Goal: Task Accomplishment & Management: Use online tool/utility

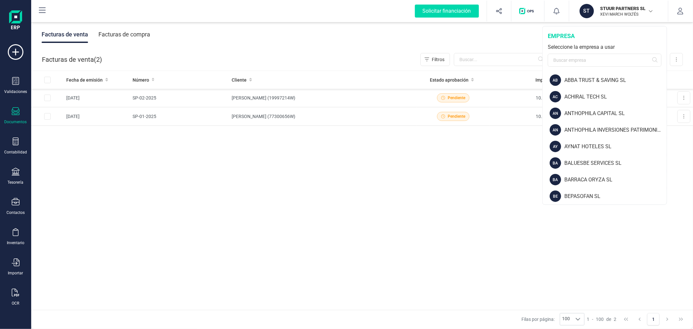
click at [583, 67] on div "empresa Seleccione la empresa a usar" at bounding box center [605, 48] width 124 height 45
click at [586, 63] on input "text" at bounding box center [605, 60] width 114 height 13
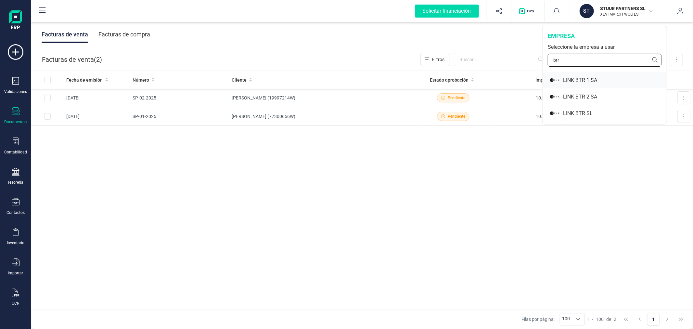
type input "btr"
click at [588, 82] on div "LINK BTR 1 SA" at bounding box center [615, 80] width 104 height 8
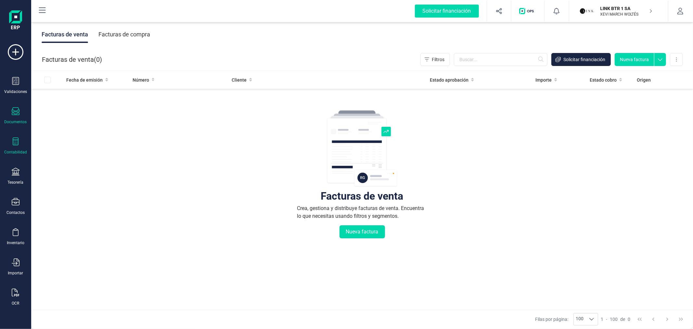
click at [10, 153] on div "Contabilidad" at bounding box center [15, 151] width 23 height 5
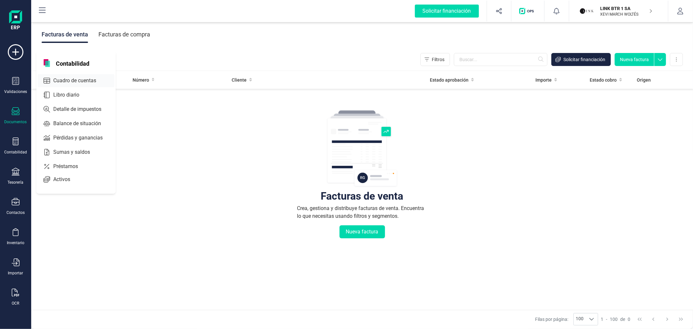
click at [61, 80] on span "Cuadro de cuentas" at bounding box center [79, 81] width 57 height 8
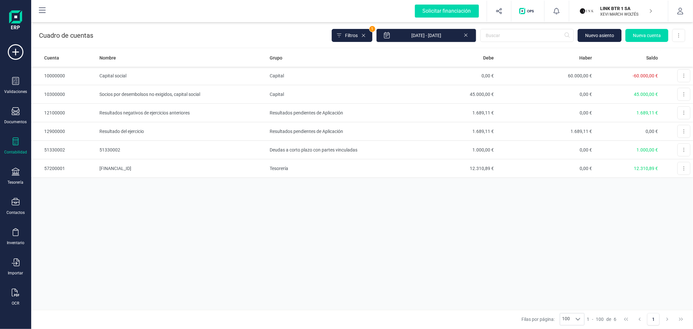
click at [618, 7] on p "LINK BTR 1 SA" at bounding box center [627, 8] width 52 height 6
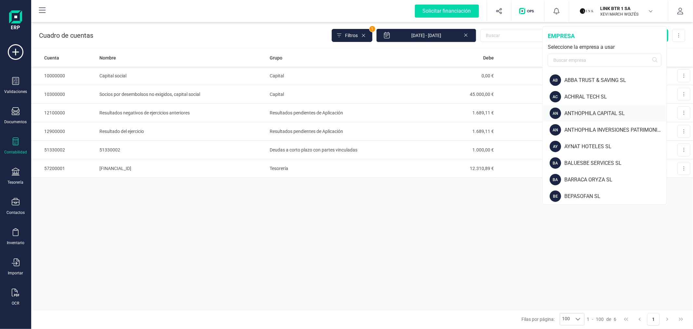
click at [578, 111] on div "ANTHOPHILA CAPITAL SL" at bounding box center [615, 114] width 102 height 8
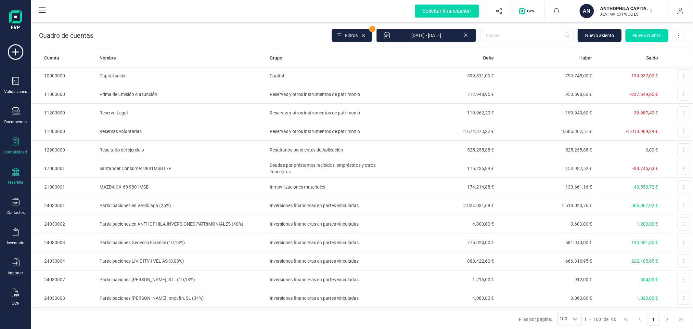
click at [15, 183] on div "Tesorería" at bounding box center [16, 182] width 16 height 5
click at [84, 113] on span "Cuentas bancarias" at bounding box center [79, 111] width 57 height 8
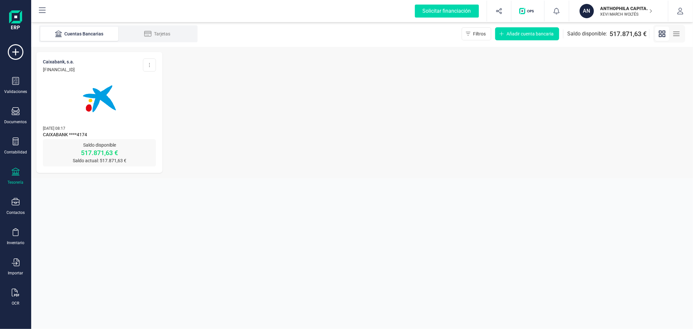
click at [105, 115] on img at bounding box center [99, 98] width 55 height 55
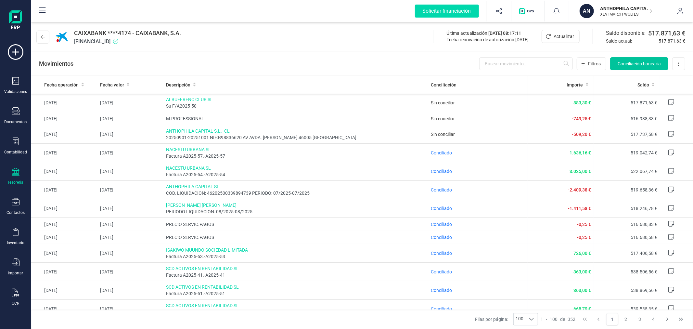
click at [635, 59] on button "Conciliación bancaria" at bounding box center [639, 63] width 58 height 13
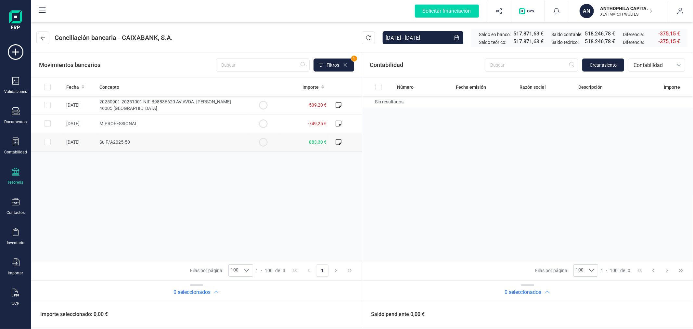
click at [47, 142] on input "Row Selected f8451310-c7d7-433c-8551-eb443c9680ec" at bounding box center [47, 142] width 6 height 6
checkbox input "true"
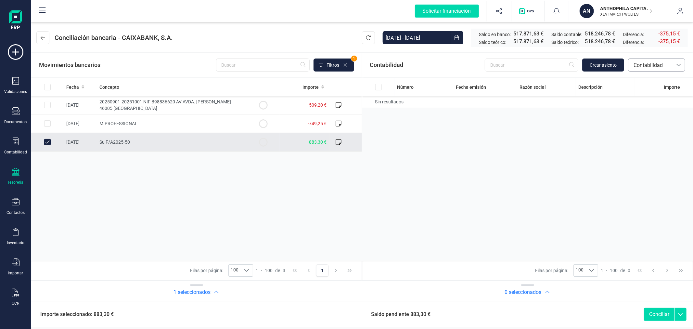
click at [656, 66] on span "Contabilidad" at bounding box center [650, 65] width 39 height 8
click at [644, 109] on span "Facturas" at bounding box center [643, 109] width 20 height 8
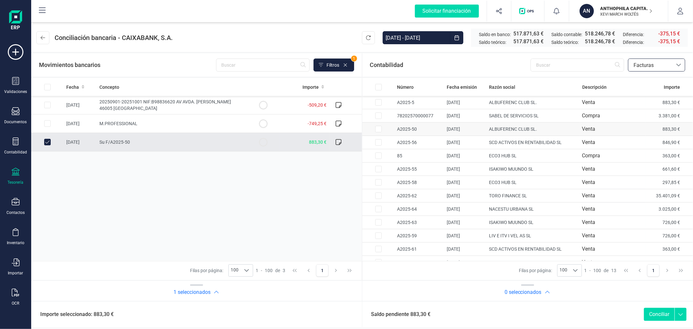
click at [378, 130] on input "Row Selected 776fb8a9-bdd5-41a8-bde6-943659b440e4" at bounding box center [378, 129] width 6 height 6
checkbox input "true"
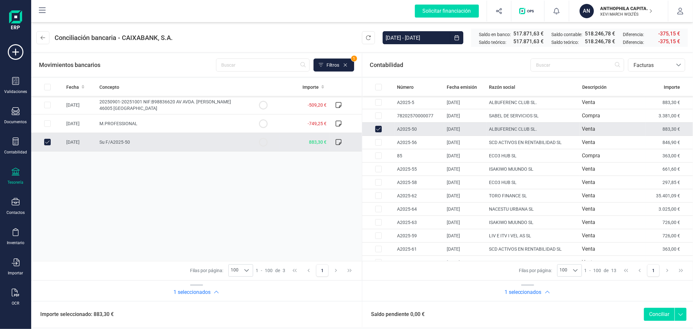
click at [658, 313] on button "Conciliar" at bounding box center [659, 314] width 31 height 13
checkbox input "false"
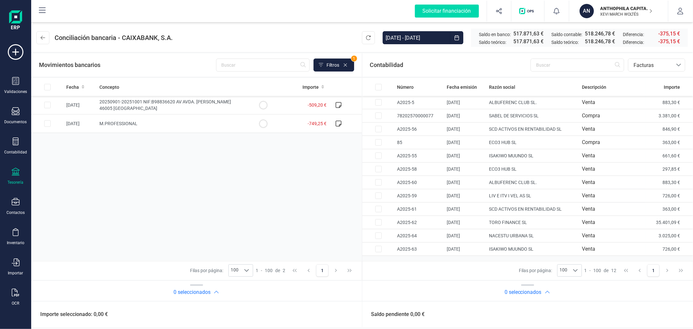
click at [618, 6] on p "ANTHOPHILA CAPITAL SL" at bounding box center [627, 8] width 52 height 6
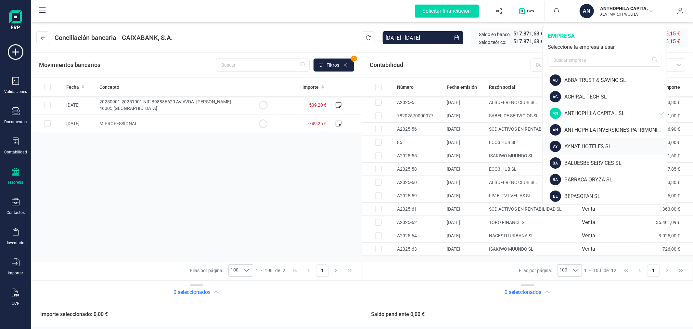
click at [580, 149] on div "AYNAT HOTELES SL" at bounding box center [615, 147] width 102 height 8
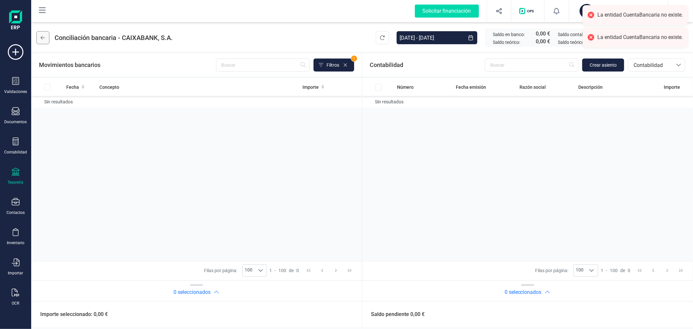
click at [43, 36] on icon at bounding box center [43, 38] width 5 height 4
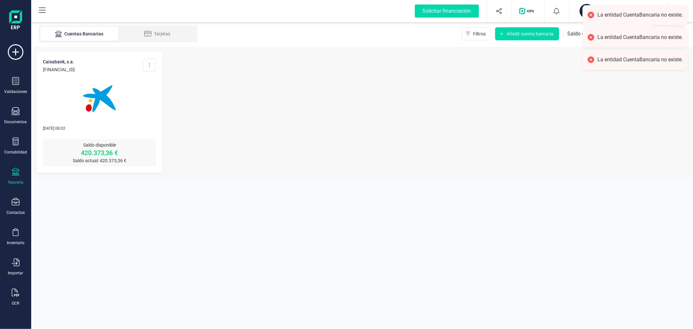
click at [104, 110] on img at bounding box center [99, 98] width 55 height 55
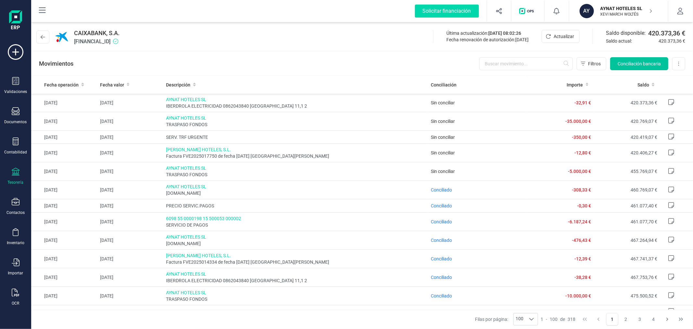
click at [646, 63] on span "Conciliación bancaria" at bounding box center [639, 63] width 43 height 6
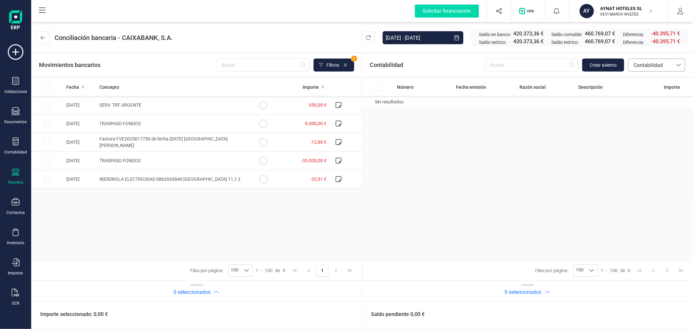
click at [655, 67] on span "Contabilidad" at bounding box center [650, 65] width 39 height 8
click at [643, 108] on span "Facturas" at bounding box center [643, 109] width 20 height 8
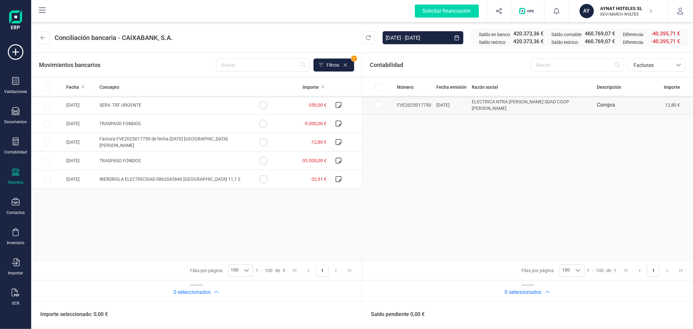
click at [380, 103] on input "Row Selected 4425658f-ce33-45f9-9c38-4a07e4109769" at bounding box center [378, 105] width 6 height 6
checkbox input "true"
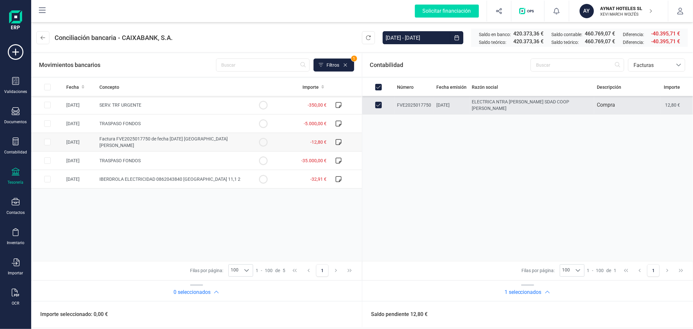
click at [48, 142] on input "Row Selected 2bf1e122-e56b-4022-beef-74cf35c6d9d6" at bounding box center [47, 142] width 6 height 6
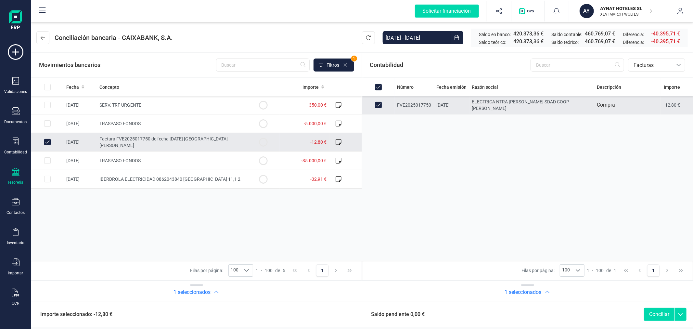
click at [657, 309] on button "Conciliar" at bounding box center [659, 314] width 31 height 13
checkbox input "false"
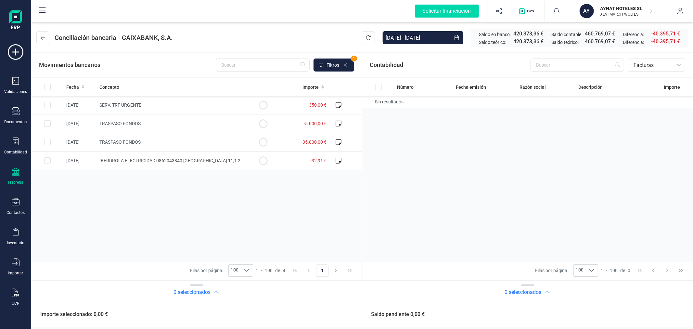
click at [598, 6] on div "AYNAT HOTELES SL XEVI MARCH WOLTÉS" at bounding box center [623, 11] width 50 height 14
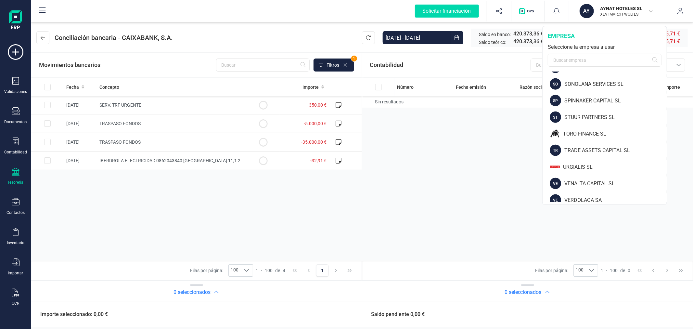
scroll to position [665, 0]
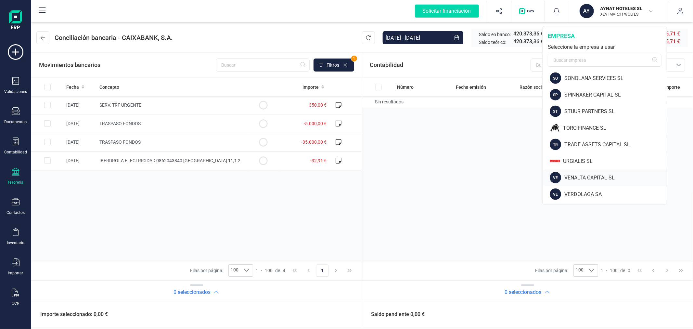
click at [590, 179] on div "VENALTA CAPITAL SL" at bounding box center [615, 178] width 102 height 8
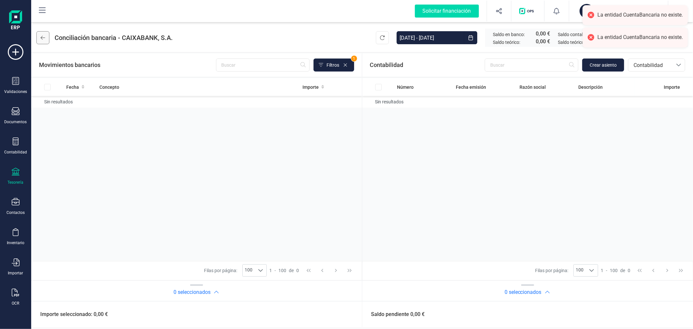
click at [46, 31] on button at bounding box center [42, 37] width 13 height 13
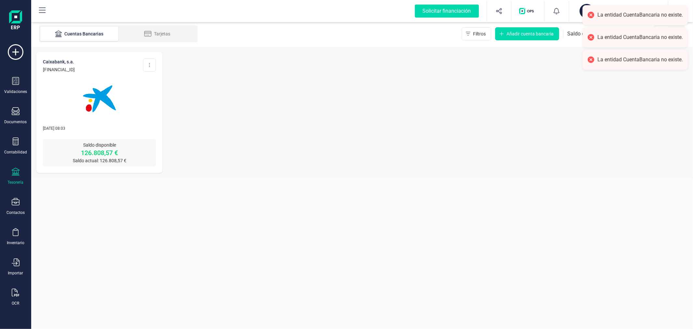
click at [108, 115] on img at bounding box center [99, 98] width 55 height 55
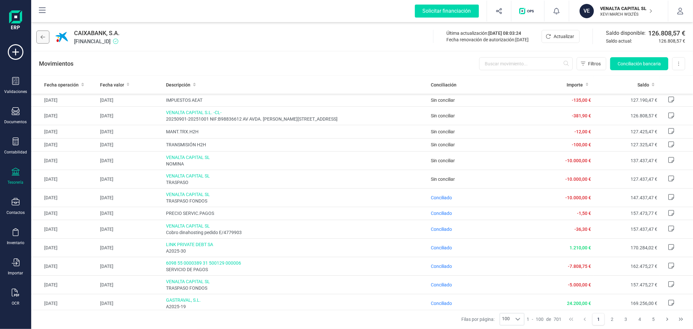
click at [41, 35] on icon at bounding box center [43, 36] width 5 height 5
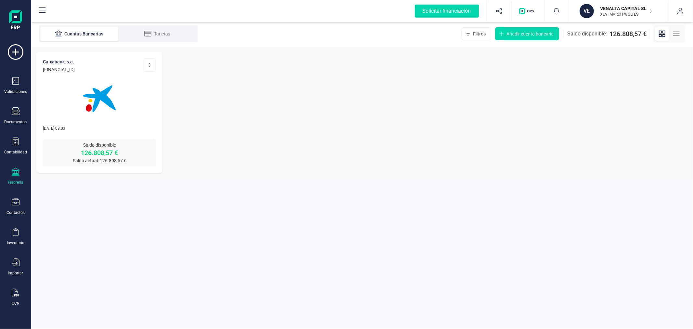
click at [598, 9] on div "VENALTA CAPITAL SL XEVI MARCH WOLTÉS" at bounding box center [623, 11] width 50 height 14
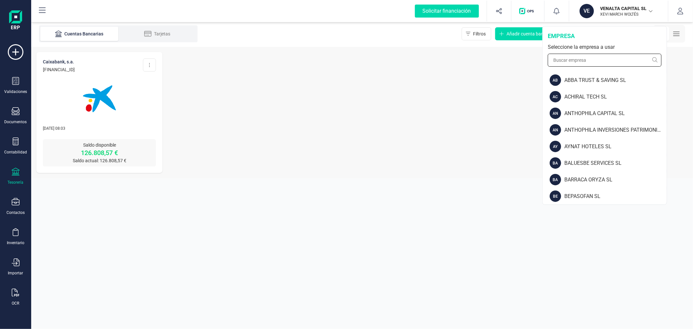
click at [579, 61] on input "text" at bounding box center [605, 60] width 114 height 13
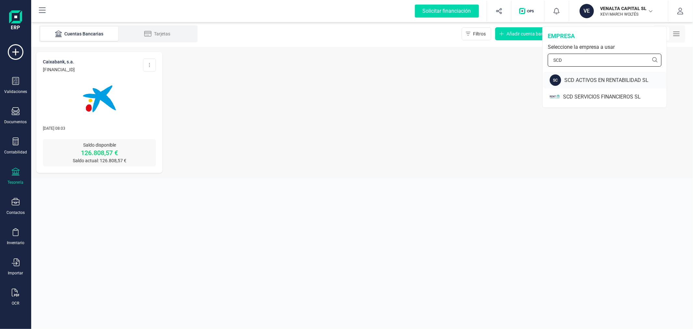
type input "SCD"
click at [585, 75] on div "SC SCD ACTIVOS EN RENTABILIDAD SL" at bounding box center [604, 80] width 123 height 17
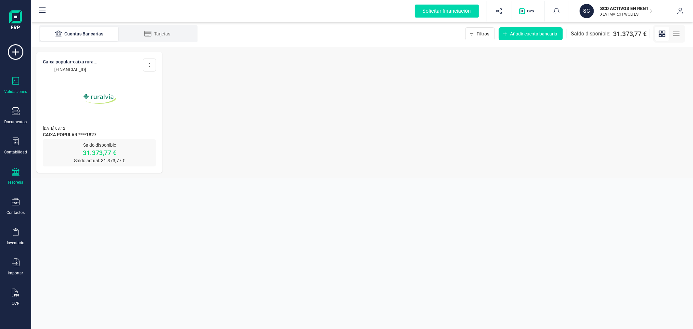
click at [17, 85] on div at bounding box center [16, 81] width 8 height 9
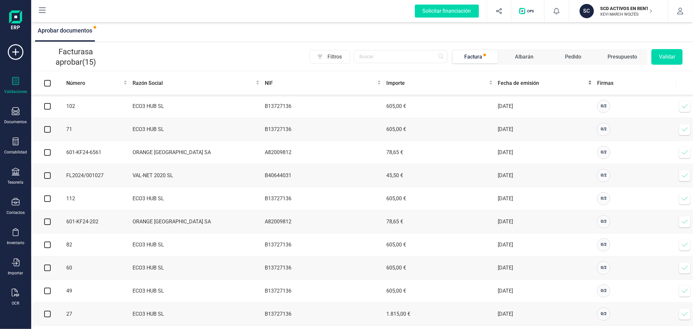
click at [509, 79] on div "Fecha de emisión" at bounding box center [545, 83] width 94 height 8
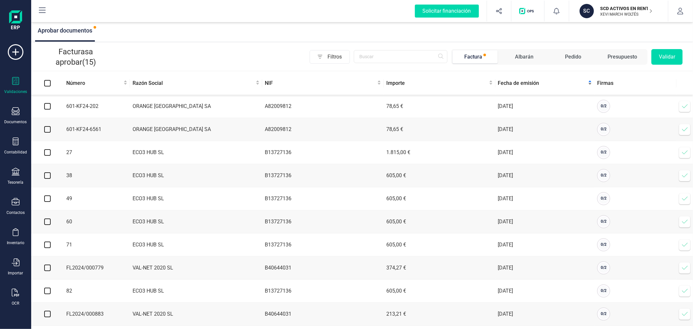
click at [509, 79] on div "Fecha de emisión" at bounding box center [545, 83] width 94 height 8
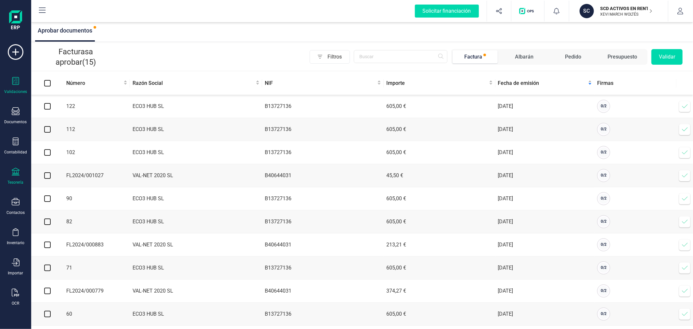
click at [19, 175] on icon at bounding box center [16, 172] width 8 height 8
click at [59, 134] on div "Cartera" at bounding box center [81, 139] width 86 height 13
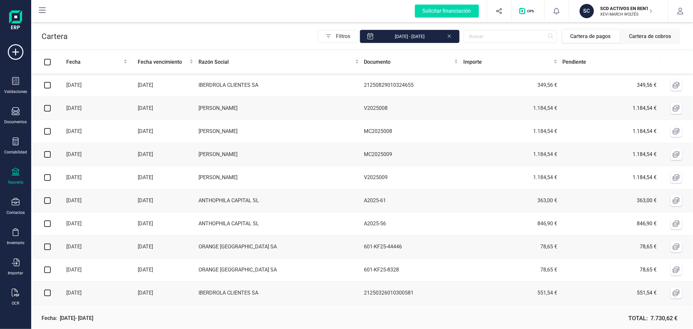
click at [48, 112] on label at bounding box center [47, 108] width 6 height 7
click at [48, 111] on input "checkbox" at bounding box center [47, 108] width 6 height 6
checkbox input "true"
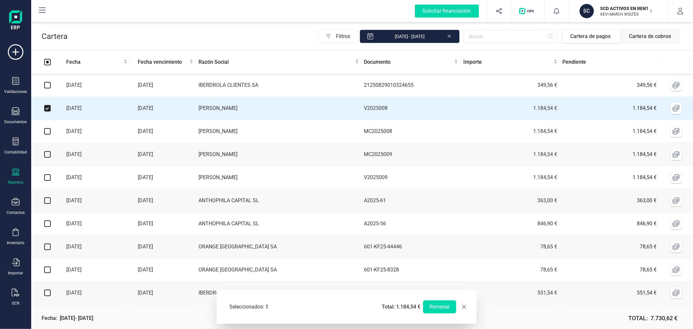
click at [46, 133] on input "checkbox" at bounding box center [47, 131] width 6 height 6
checkbox input "true"
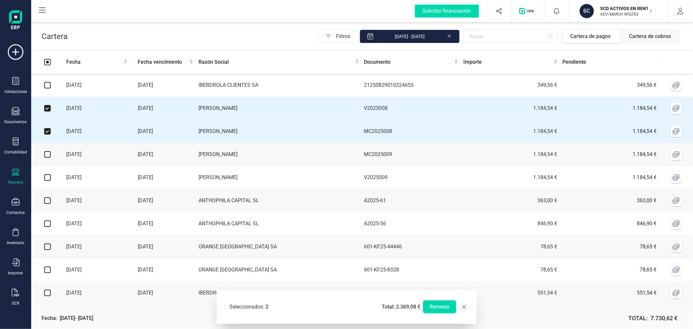
click at [47, 155] on input "checkbox" at bounding box center [47, 154] width 6 height 6
checkbox input "true"
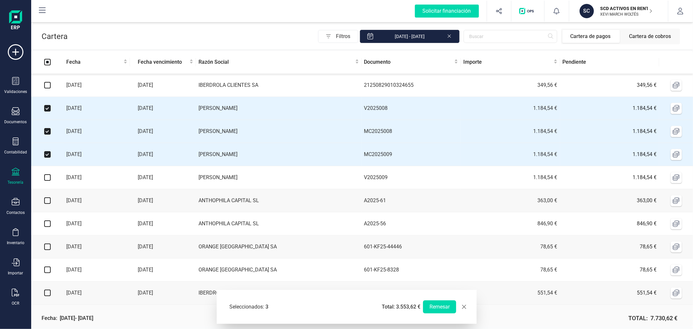
click at [44, 179] on input "checkbox" at bounding box center [47, 177] width 6 height 6
checkbox input "true"
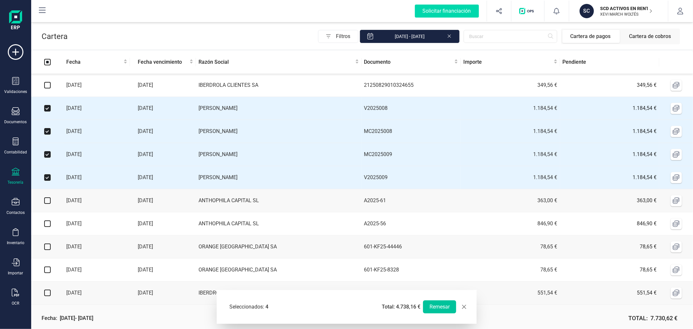
click at [438, 305] on button "Remesar" at bounding box center [439, 306] width 33 height 13
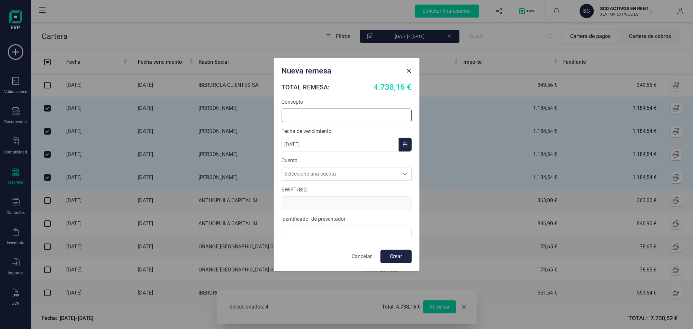
click at [319, 113] on input "text" at bounding box center [347, 116] width 130 height 14
type input "REMESA ALQUILER"
click at [335, 168] on span "Seleccione una cuenta" at bounding box center [340, 173] width 117 height 13
click at [338, 188] on li "ES5531590078582915661827" at bounding box center [347, 189] width 130 height 13
type input "BCOEESMM159"
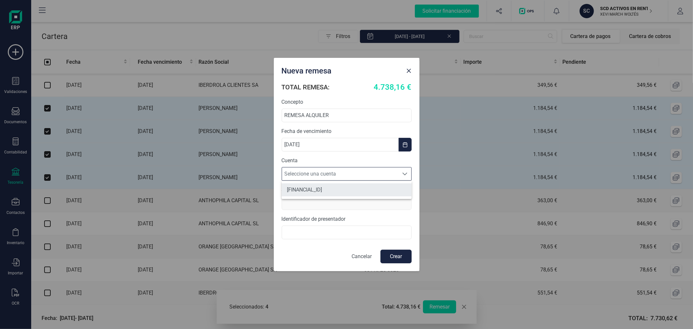
type input "B44787075000"
click at [397, 253] on button "Crear" at bounding box center [396, 257] width 31 height 14
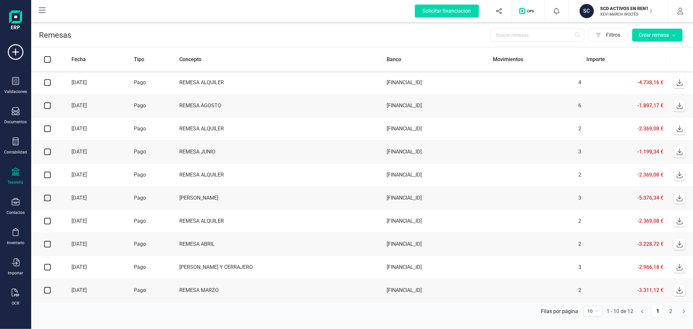
click at [677, 82] on icon at bounding box center [680, 82] width 6 height 6
click at [615, 15] on p "XEVI MARCH WOLTÉS" at bounding box center [627, 14] width 52 height 5
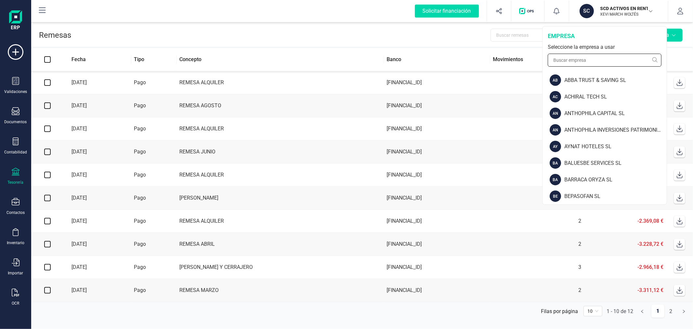
click at [600, 56] on input "text" at bounding box center [605, 60] width 114 height 13
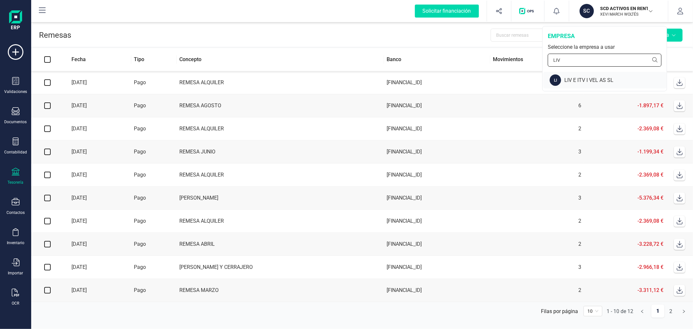
type input "LIV"
click at [600, 80] on div "LIV E ITV I VEL AS SL" at bounding box center [615, 80] width 102 height 8
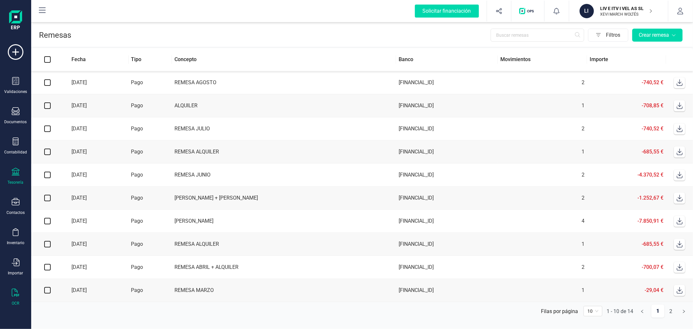
click at [13, 293] on icon at bounding box center [16, 293] width 8 height 8
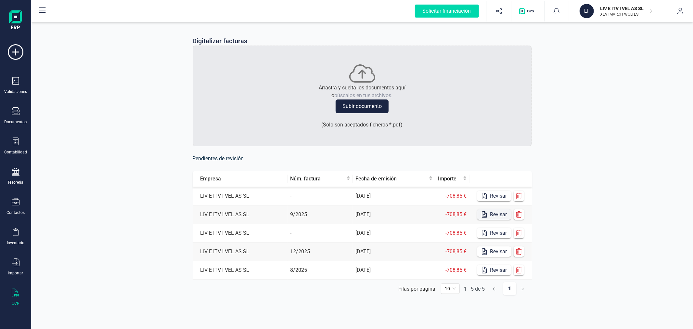
click at [494, 213] on button "Revisar" at bounding box center [494, 214] width 34 height 10
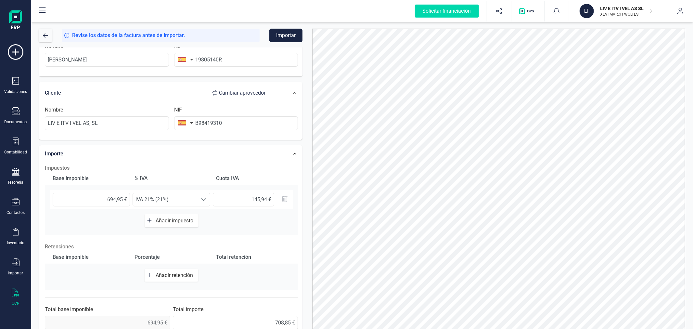
scroll to position [103, 0]
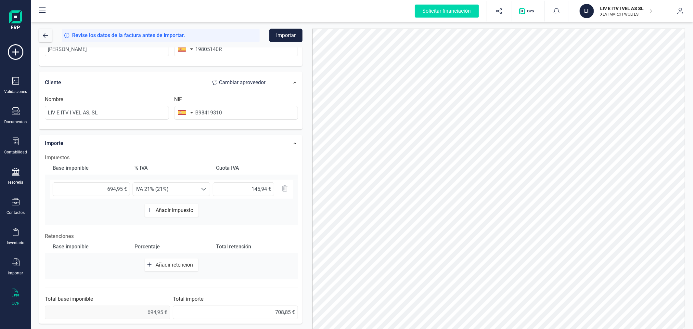
click at [168, 263] on span "Añadir retención" at bounding box center [176, 265] width 40 height 6
click at [105, 269] on input "text" at bounding box center [91, 268] width 77 height 14
type input "694,95 €"
click at [149, 271] on span "Seleccione un %" at bounding box center [165, 267] width 65 height 13
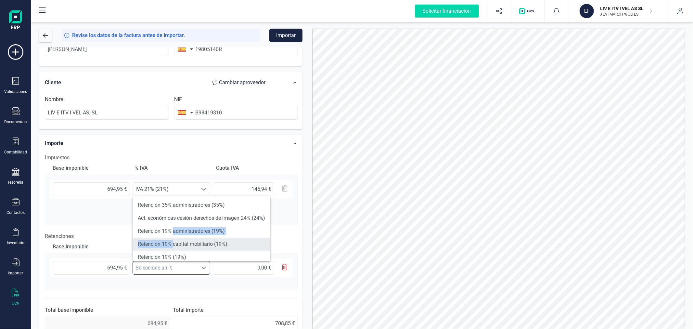
drag, startPoint x: 173, startPoint y: 236, endPoint x: 174, endPoint y: 242, distance: 6.3
click at [174, 242] on ul "Retención 35% administradores (35%) Act. económicas cesión derechos de imagen 2…" at bounding box center [202, 283] width 138 height 174
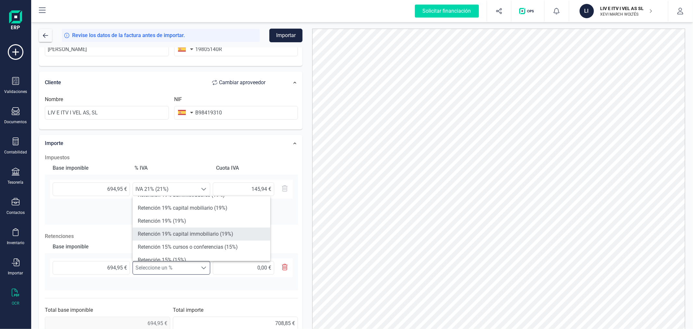
click at [205, 235] on li "Retención 19% capital immobiliario (19%)" at bounding box center [202, 233] width 138 height 13
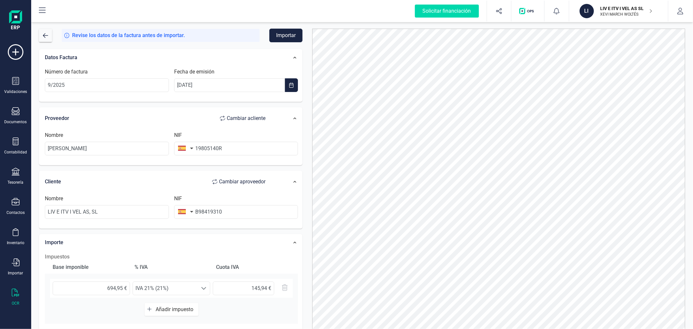
scroll to position [0, 0]
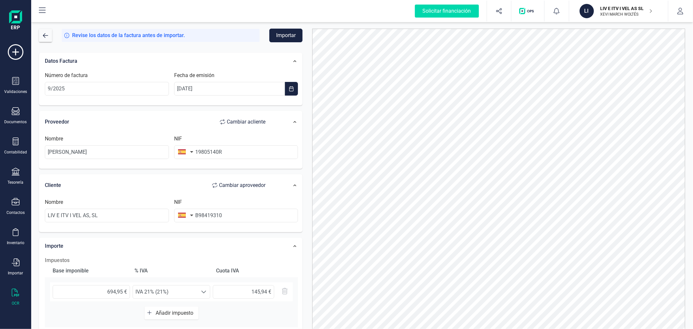
click at [282, 38] on button "Importar" at bounding box center [285, 36] width 33 height 14
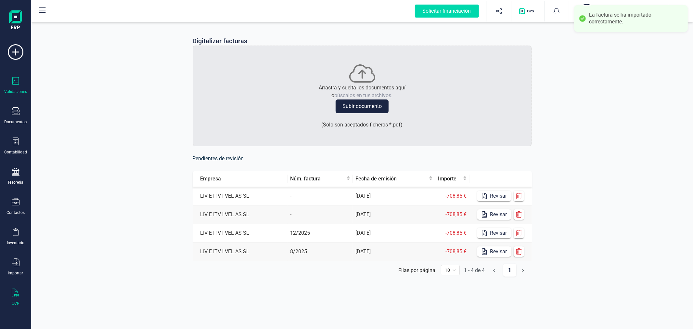
click at [15, 80] on icon at bounding box center [16, 81] width 8 height 8
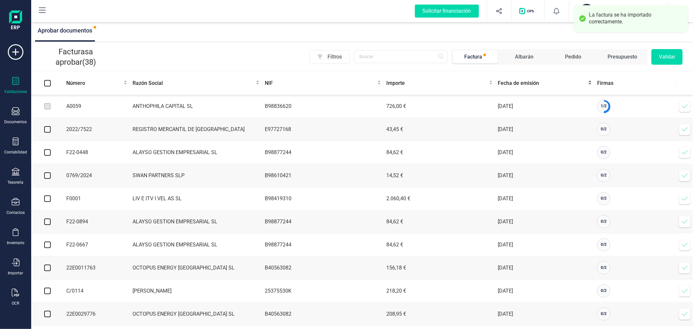
click at [525, 81] on span "Fecha de emisión" at bounding box center [542, 83] width 89 height 8
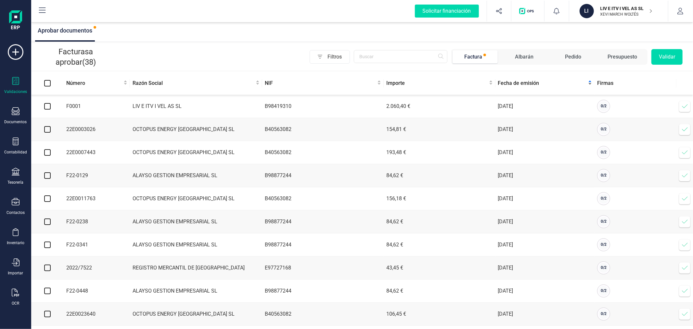
click at [525, 81] on span "Fecha de emisión" at bounding box center [542, 83] width 89 height 8
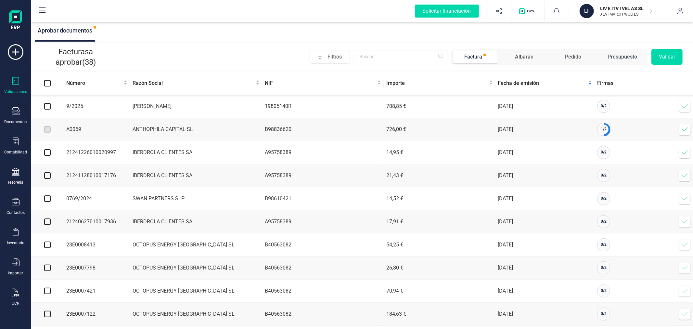
click at [683, 106] on icon at bounding box center [685, 106] width 6 height 6
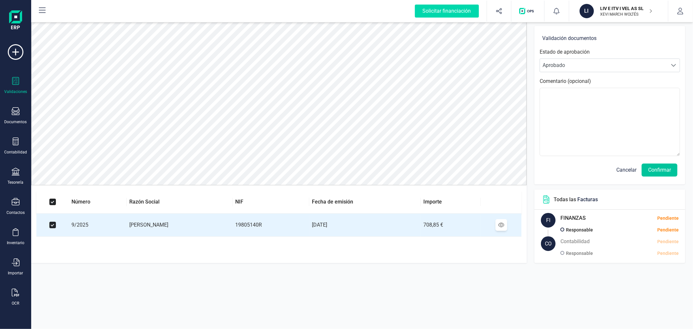
click at [669, 173] on button "Confirmar" at bounding box center [660, 169] width 36 height 13
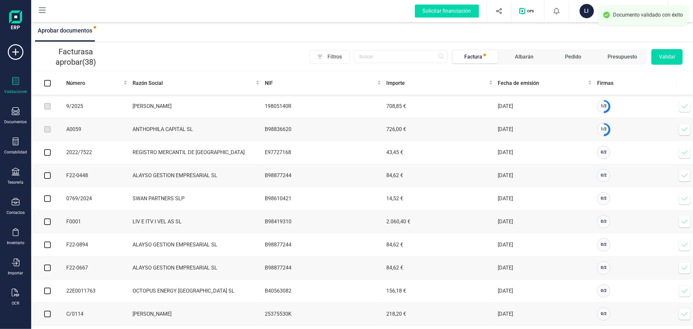
click at [684, 106] on icon at bounding box center [685, 106] width 6 height 6
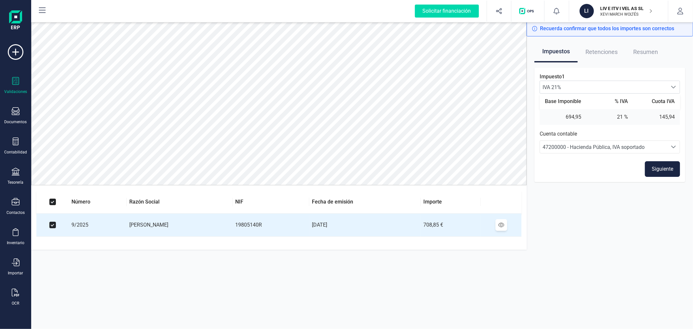
click at [665, 167] on button "Siguiente" at bounding box center [662, 169] width 35 height 16
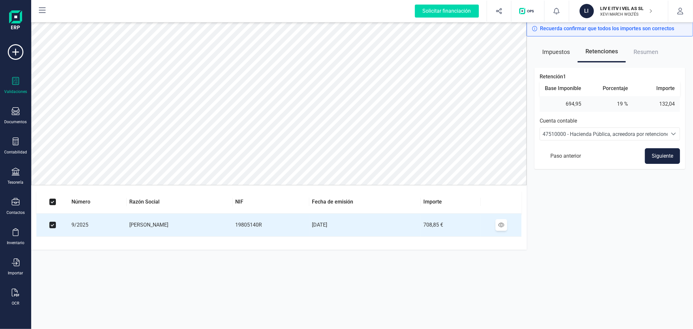
click at [663, 152] on button "Siguiente" at bounding box center [662, 156] width 35 height 16
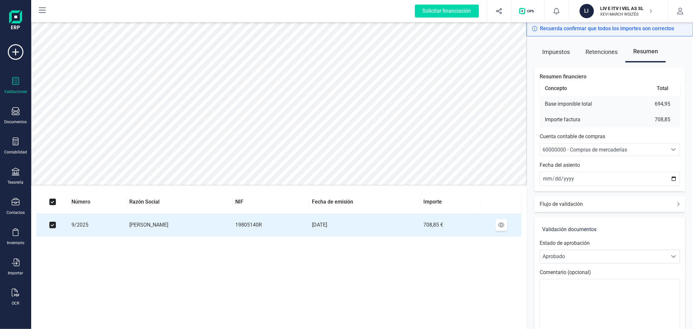
click at [663, 152] on div "60000000 - Compras de mercaderías" at bounding box center [604, 150] width 122 height 8
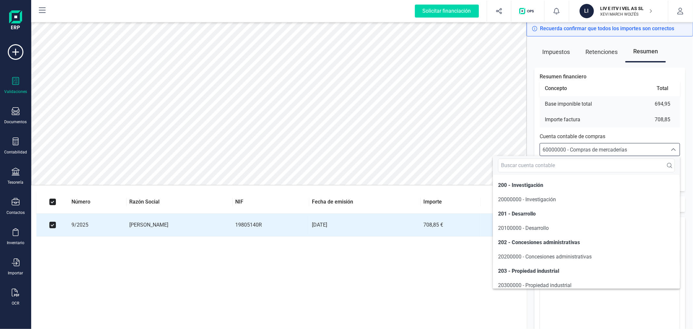
scroll to position [3265, 0]
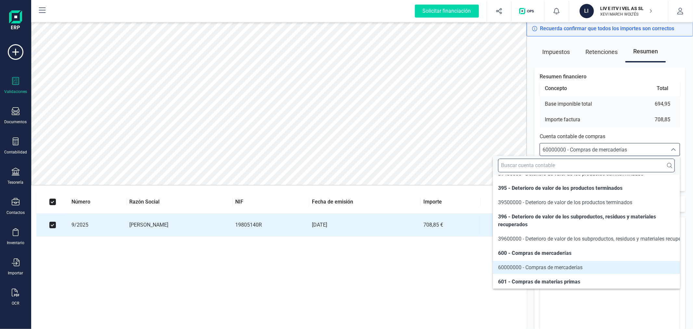
click at [552, 167] on input "text" at bounding box center [586, 166] width 177 height 14
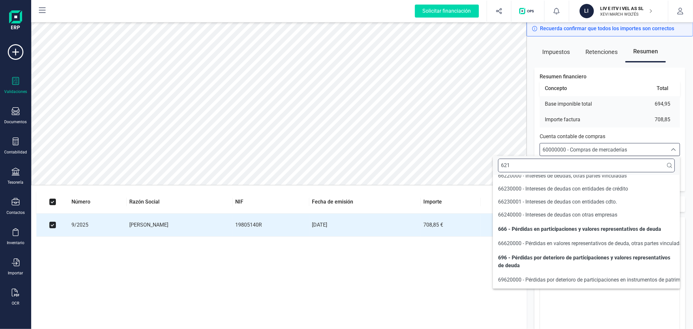
scroll to position [0, 0]
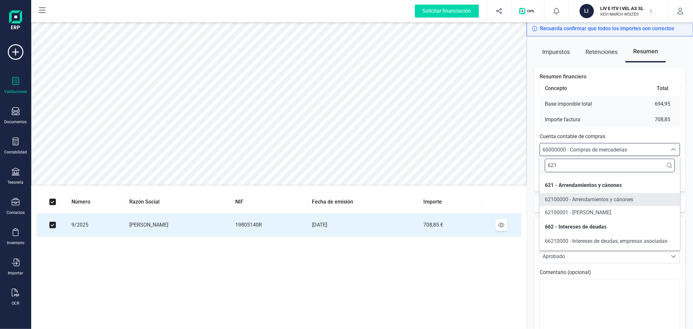
type input "621"
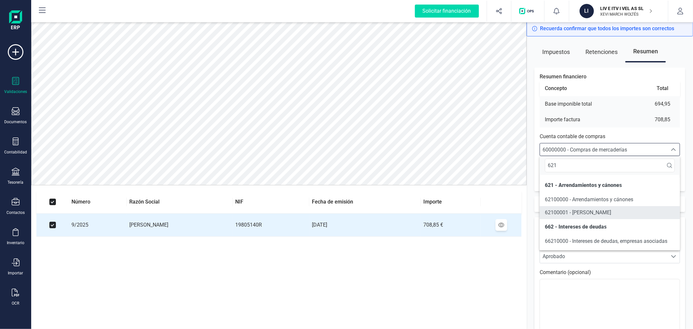
click at [575, 207] on li "62100001 - GASTO ENRIQUETA LOPEZ BUEDO" at bounding box center [610, 212] width 140 height 13
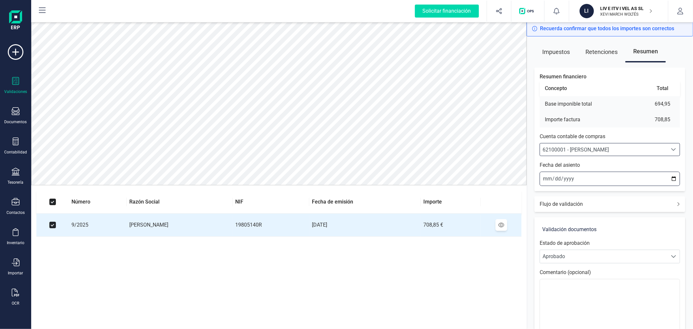
click at [673, 180] on input "2025-09-10" at bounding box center [610, 179] width 140 height 14
type input "2025-09-05"
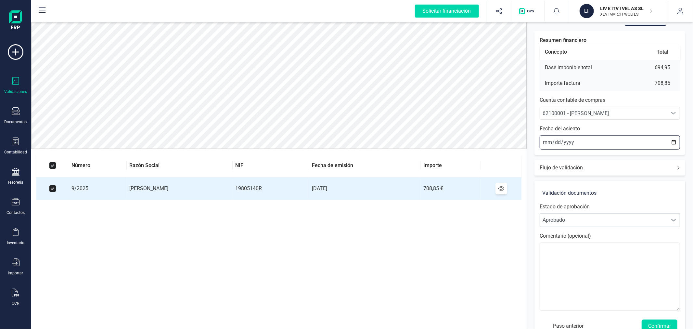
scroll to position [54, 0]
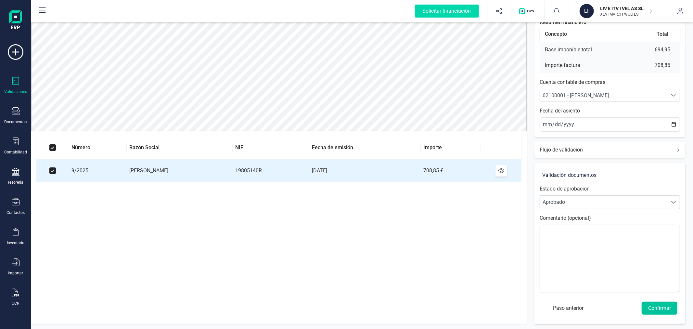
click at [660, 306] on button "Confirmar" at bounding box center [660, 308] width 36 height 13
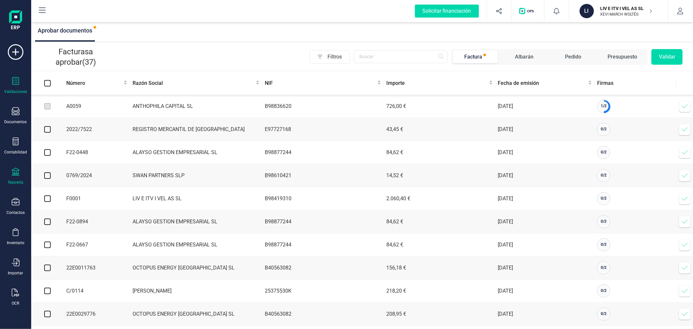
click at [15, 171] on icon at bounding box center [16, 172] width 8 height 8
click at [73, 136] on span "Cartera" at bounding box center [66, 140] width 31 height 8
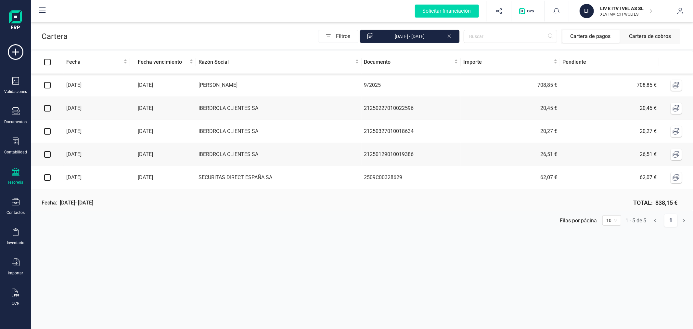
click at [46, 88] on input "checkbox" at bounding box center [47, 85] width 6 height 6
checkbox input "true"
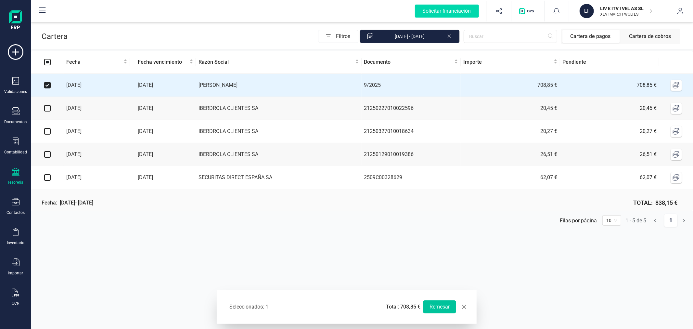
click at [445, 306] on button "Remesar" at bounding box center [439, 306] width 33 height 13
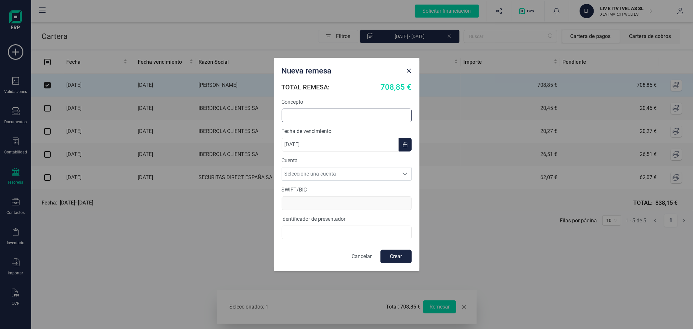
click at [312, 118] on input "text" at bounding box center [347, 116] width 130 height 14
type input "REMESA ALQUILER"
click at [323, 176] on span "Seleccione una cuenta" at bounding box center [340, 173] width 117 height 13
click at [320, 188] on li "ES1621005266352200005577" at bounding box center [347, 189] width 130 height 13
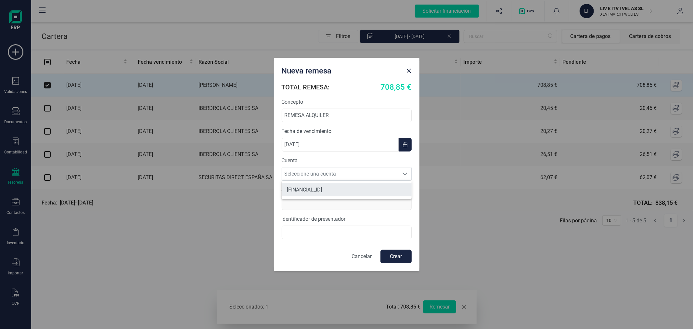
type input "CAIXESBBXXX"
type input "B98419310"
click at [391, 258] on button "Crear" at bounding box center [396, 257] width 31 height 14
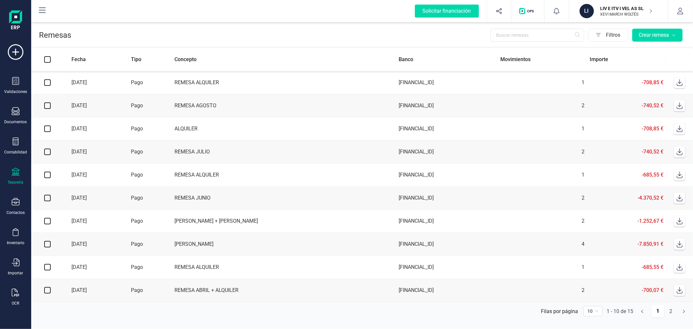
click at [397, 99] on td "ES1621005266352200005577" at bounding box center [447, 105] width 102 height 23
click at [404, 100] on td "ES1621005266352200005577" at bounding box center [447, 105] width 102 height 23
click at [680, 83] on icon at bounding box center [680, 82] width 6 height 6
click at [12, 145] on icon at bounding box center [16, 141] width 8 height 8
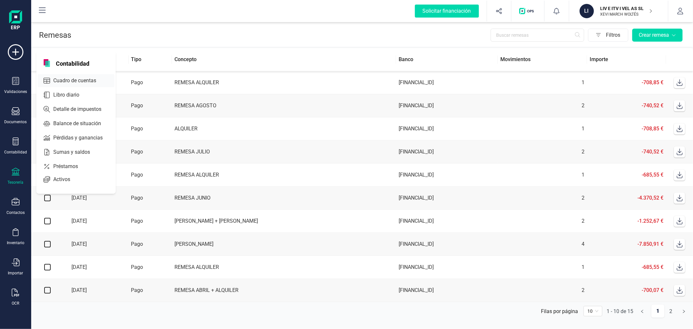
click at [69, 79] on span "Cuadro de cuentas" at bounding box center [79, 81] width 57 height 8
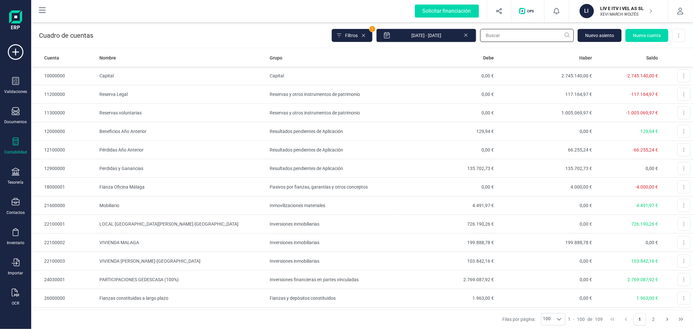
click at [492, 37] on input "text" at bounding box center [527, 35] width 94 height 13
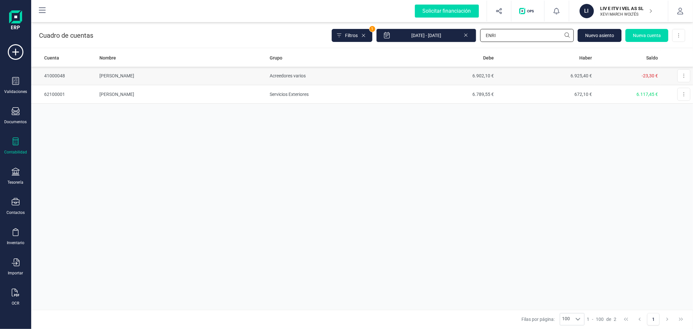
type input "ENRI"
click at [307, 82] on td "Acreedores varios" at bounding box center [332, 76] width 131 height 19
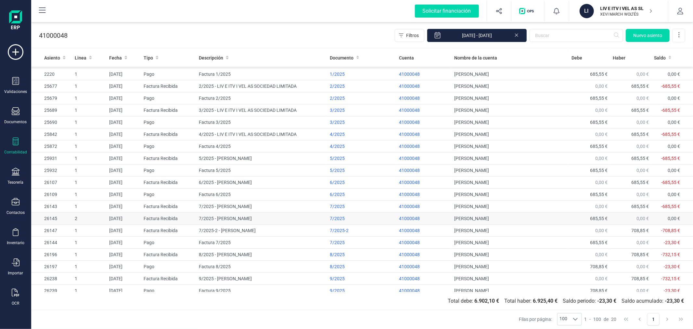
scroll to position [15, 0]
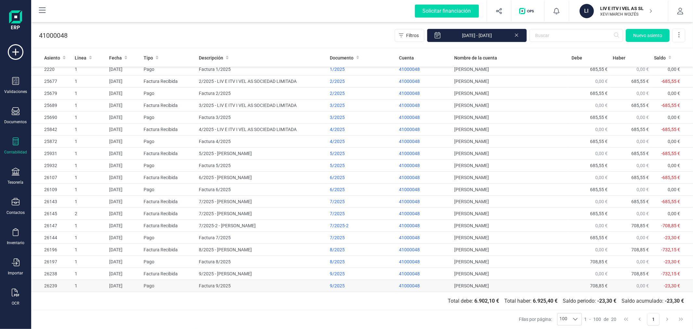
click at [226, 284] on td "Factura 9/2025" at bounding box center [261, 286] width 131 height 12
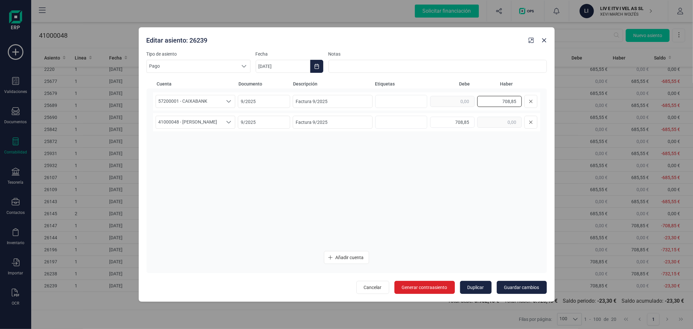
drag, startPoint x: 505, startPoint y: 101, endPoint x: 510, endPoint y: 100, distance: 5.0
click at [510, 100] on input "708,85" at bounding box center [499, 101] width 45 height 11
type input "732,15"
drag, startPoint x: 459, startPoint y: 122, endPoint x: 462, endPoint y: 122, distance: 3.6
click at [462, 122] on input "708,85" at bounding box center [452, 122] width 45 height 11
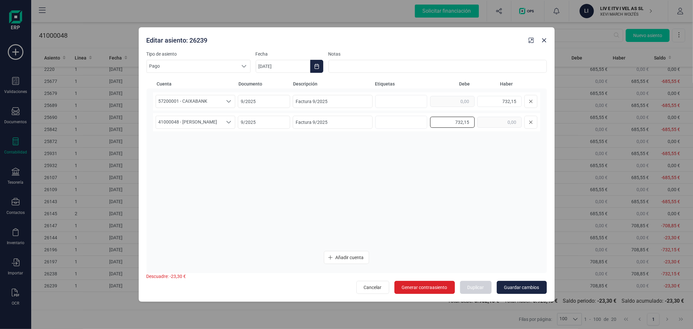
type input "732,15"
click at [524, 293] on button "Guardar cambios" at bounding box center [522, 287] width 50 height 13
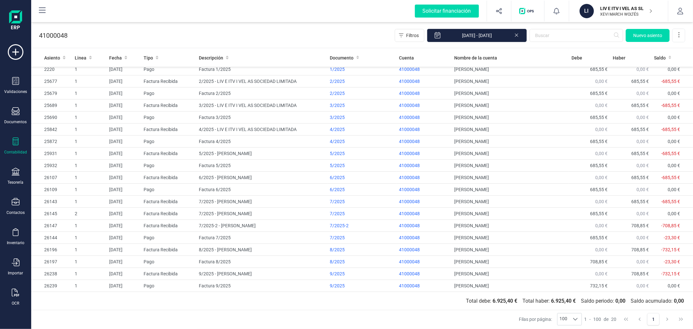
click at [622, 8] on p "LIV E ITV I VEL AS SL" at bounding box center [627, 8] width 52 height 6
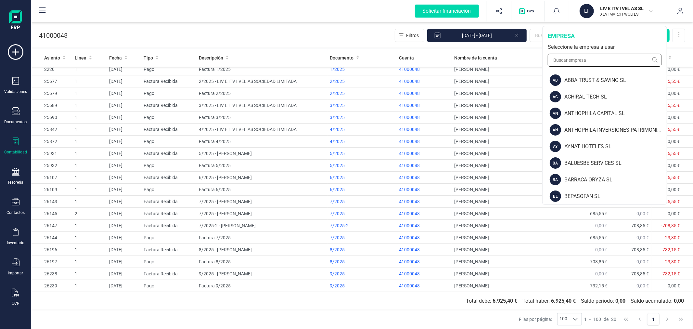
click at [585, 62] on input "text" at bounding box center [605, 60] width 114 height 13
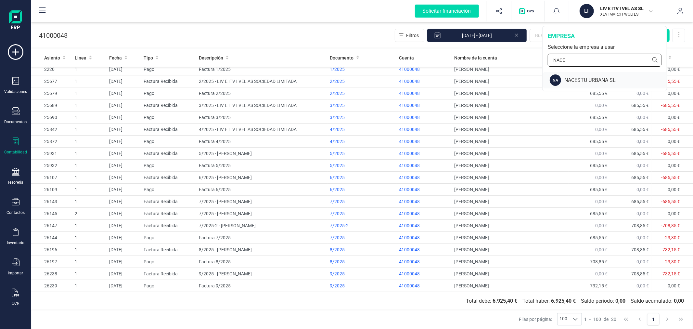
type input "NACE"
click at [587, 77] on div "NACESTU URBANA SL" at bounding box center [615, 80] width 102 height 8
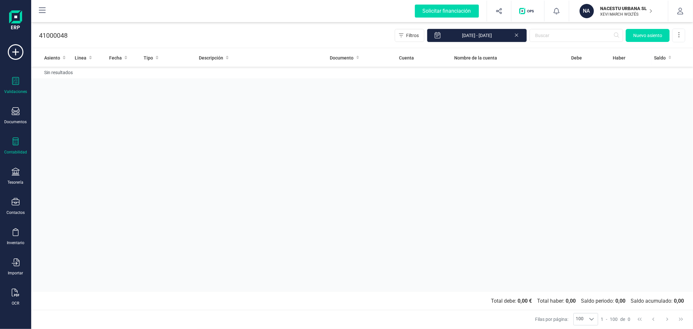
click at [15, 82] on icon at bounding box center [16, 81] width 8 height 8
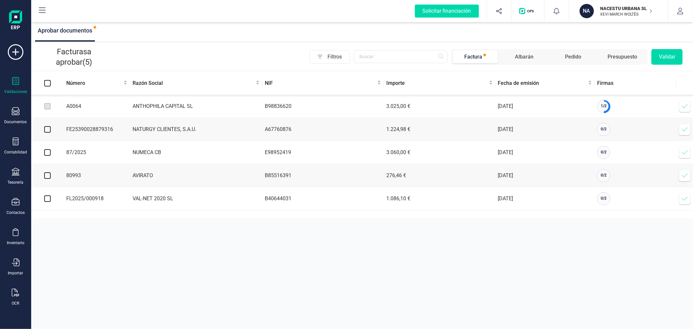
click at [685, 150] on icon at bounding box center [685, 152] width 6 height 6
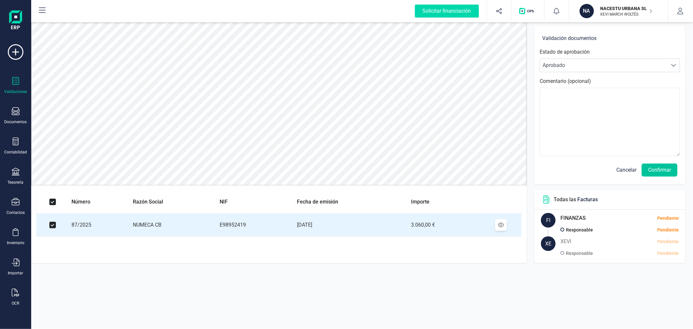
click at [665, 174] on button "Confirmar" at bounding box center [660, 169] width 36 height 13
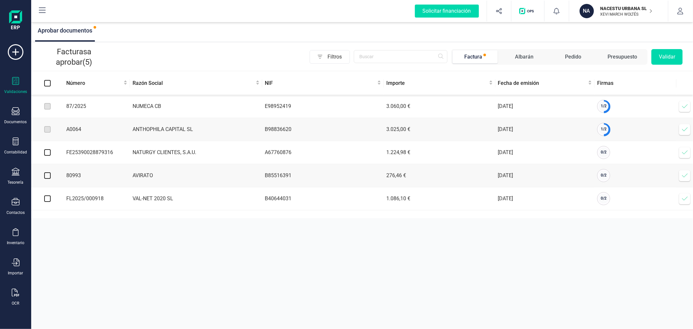
click at [684, 105] on icon at bounding box center [685, 106] width 6 height 6
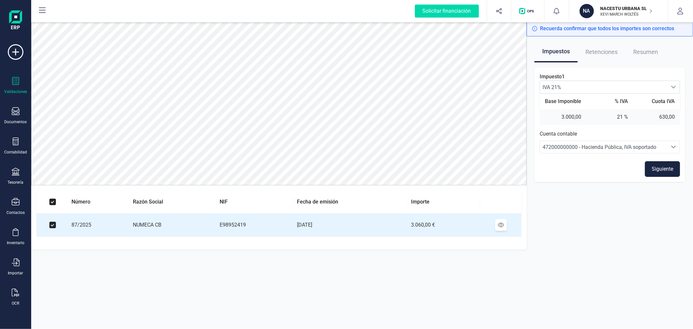
click at [664, 167] on button "Siguiente" at bounding box center [662, 169] width 35 height 16
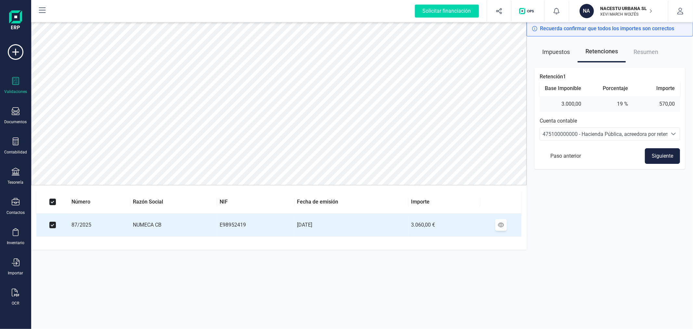
click at [662, 155] on button "Siguiente" at bounding box center [662, 156] width 35 height 16
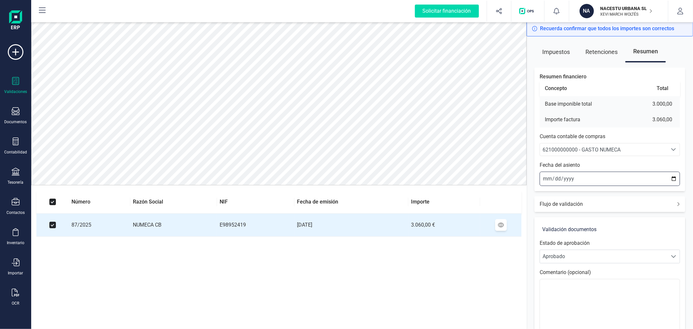
click at [672, 179] on input "2025-09-10" at bounding box center [610, 179] width 140 height 14
type input "2025-09-04"
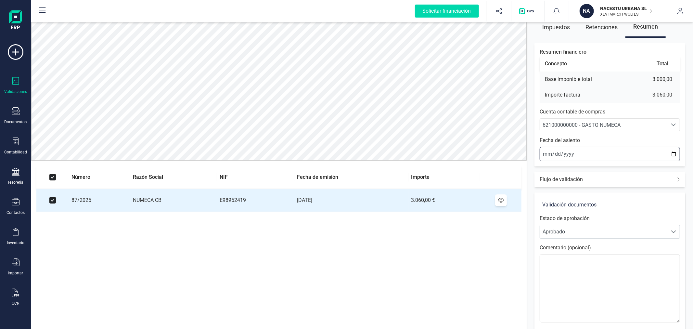
scroll to position [54, 0]
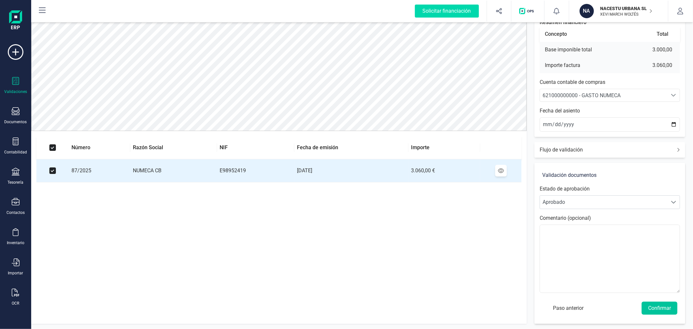
click at [654, 306] on button "Confirmar" at bounding box center [660, 308] width 36 height 13
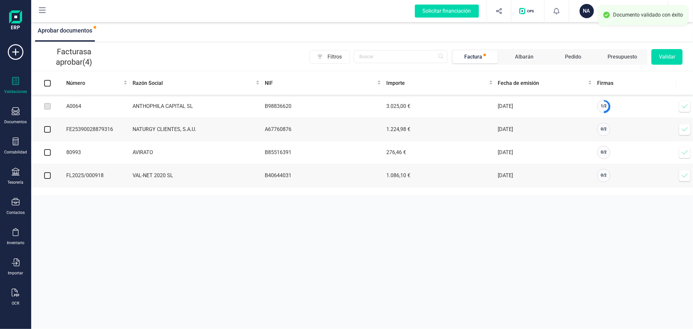
click at [687, 107] on icon at bounding box center [685, 106] width 6 height 6
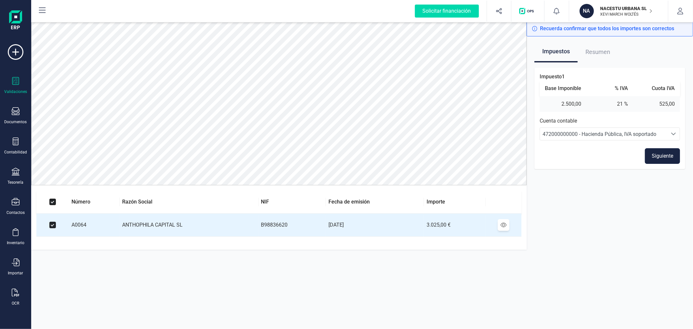
click at [677, 153] on button "Siguiente" at bounding box center [662, 156] width 35 height 16
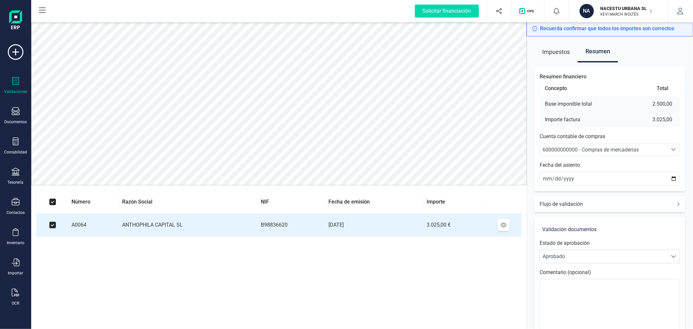
click at [650, 148] on div "600000000000 - Compras de mercaderías" at bounding box center [604, 150] width 122 height 8
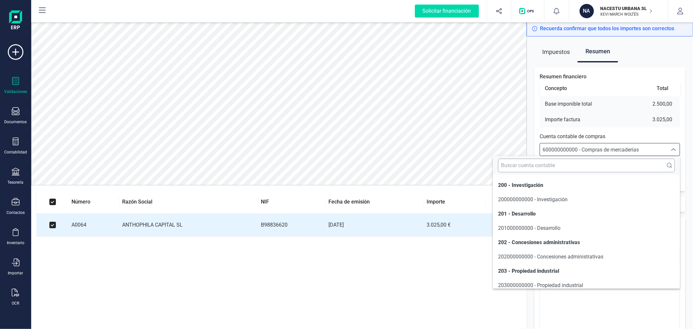
scroll to position [3133, 0]
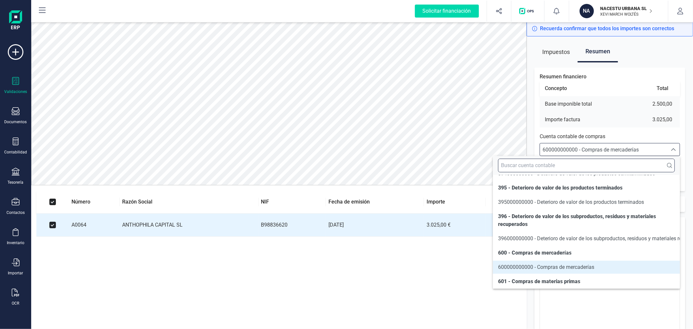
click at [600, 166] on input "text" at bounding box center [586, 166] width 177 height 14
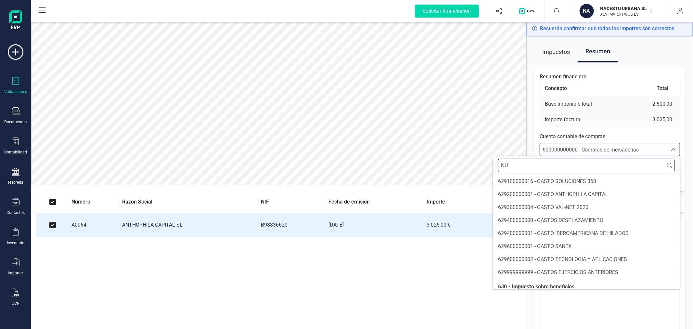
scroll to position [0, 0]
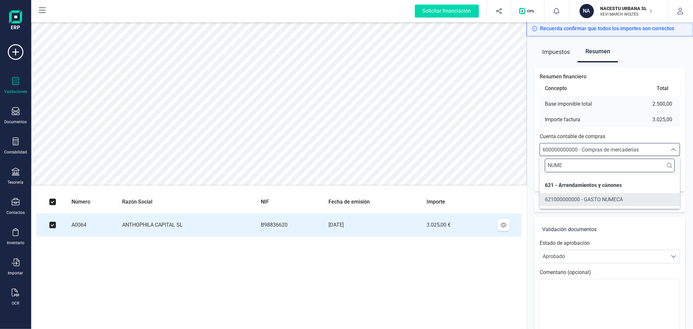
type input "NUME"
click at [581, 201] on span "621000000000 - GASTO NUMECA" at bounding box center [584, 199] width 78 height 6
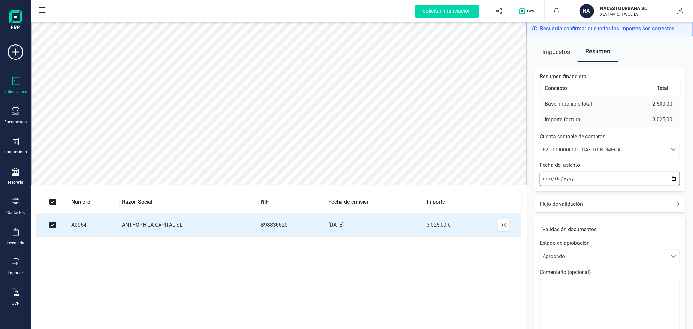
click at [672, 177] on input "2025-09-10" at bounding box center [610, 179] width 140 height 14
type input "2025-09-04"
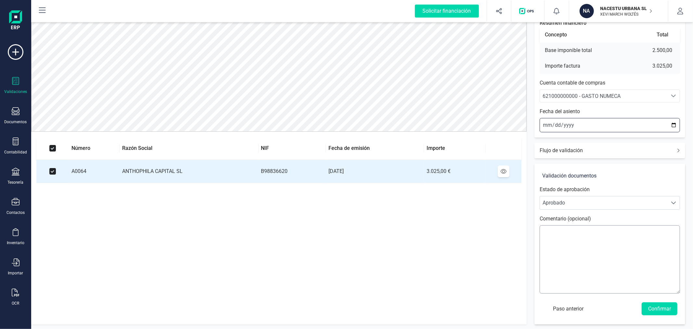
scroll to position [54, 0]
click at [654, 308] on button "Confirmar" at bounding box center [660, 308] width 36 height 13
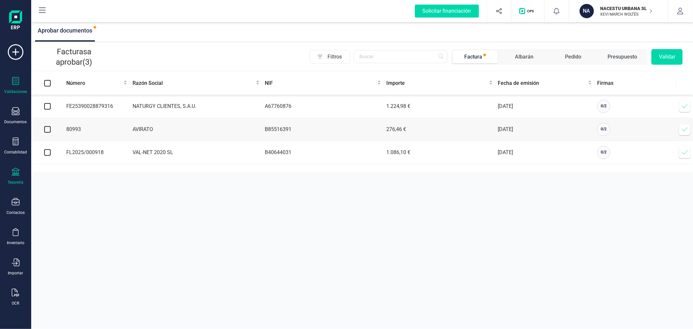
click at [13, 180] on div "Tesorería" at bounding box center [16, 176] width 26 height 17
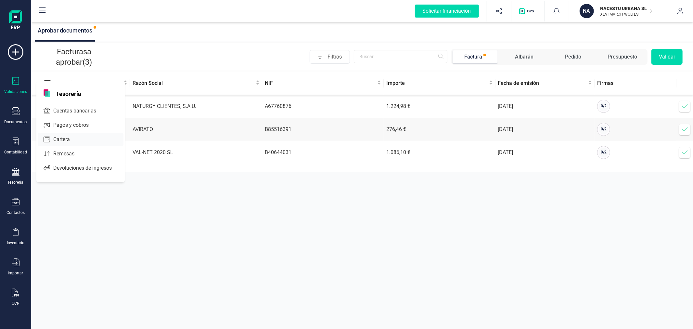
click at [74, 137] on span "Cartera" at bounding box center [66, 140] width 31 height 8
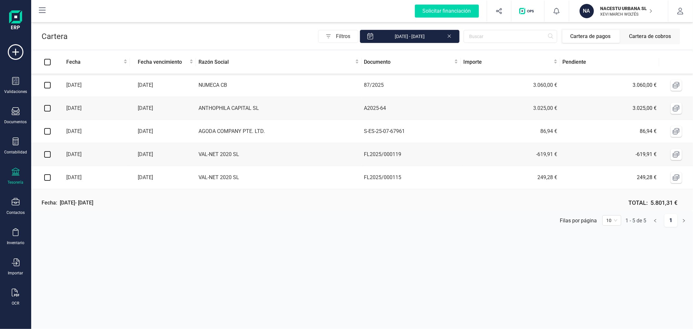
click at [46, 82] on input "checkbox" at bounding box center [47, 85] width 6 height 6
checkbox input "true"
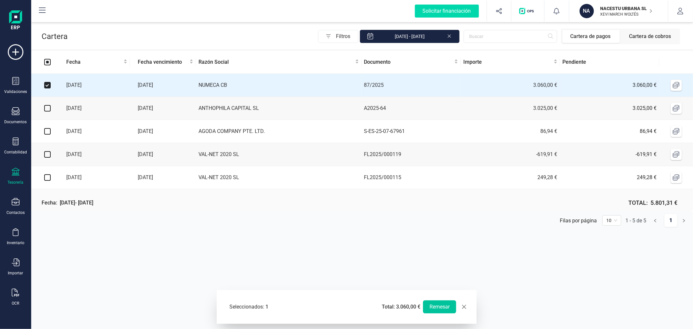
click at [444, 307] on button "Remesar" at bounding box center [439, 306] width 33 height 13
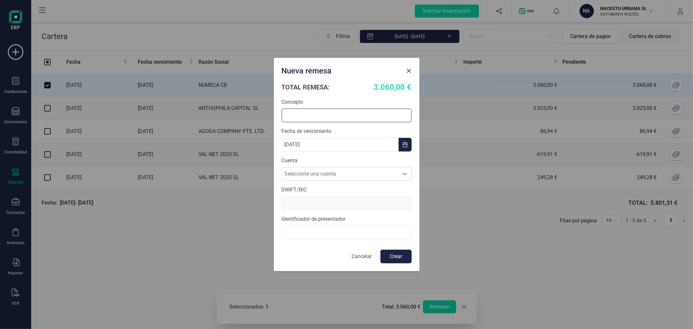
click at [308, 112] on input "text" at bounding box center [347, 116] width 130 height 14
type input "REMESA ALQUILER"
click at [317, 172] on span "Seleccione una cuenta" at bounding box center [340, 173] width 117 height 13
click at [320, 201] on li "[FINANCIAL_ID]" at bounding box center [347, 202] width 130 height 13
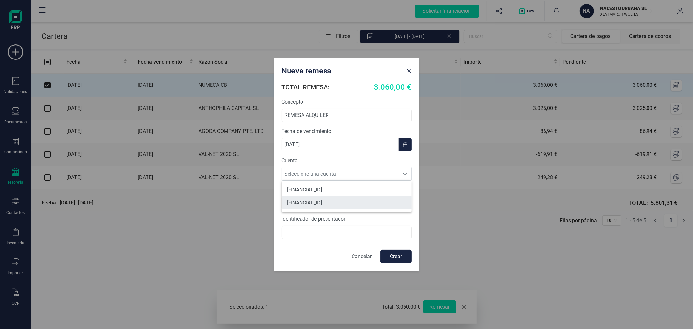
type input "CAIXESBBXXX"
type input "B40596330"
click at [395, 256] on button "Crear" at bounding box center [396, 257] width 31 height 14
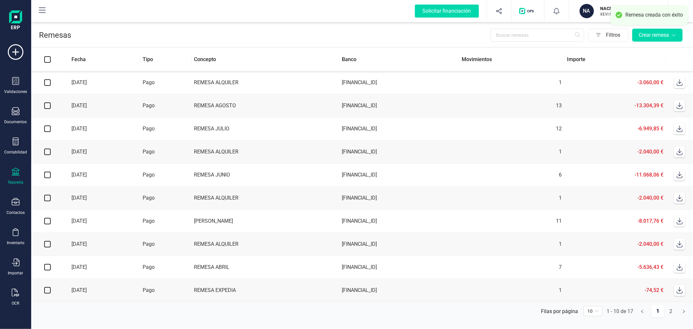
click at [680, 84] on icon at bounding box center [680, 82] width 6 height 6
click at [624, 9] on p "NACESTU URBANA SL" at bounding box center [627, 8] width 52 height 6
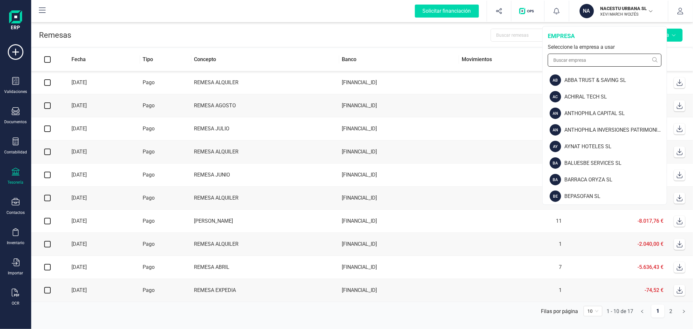
click at [587, 55] on input "text" at bounding box center [605, 60] width 114 height 13
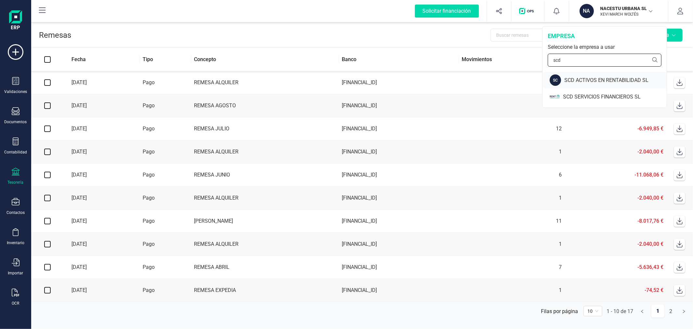
type input "scd"
click at [584, 77] on div "SCD ACTIVOS EN RENTABILIDAD SL" at bounding box center [615, 80] width 102 height 8
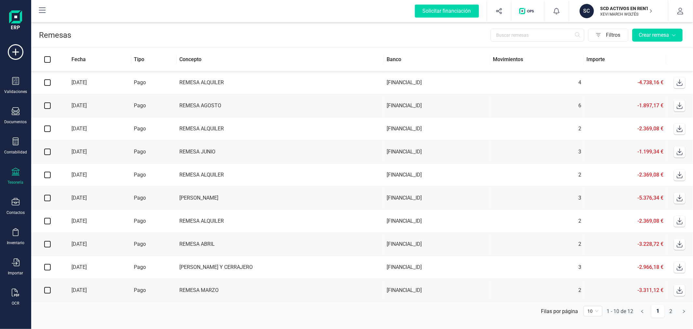
click at [603, 10] on p "SCD ACTIVOS EN RENTABILIDAD SL" at bounding box center [627, 8] width 52 height 6
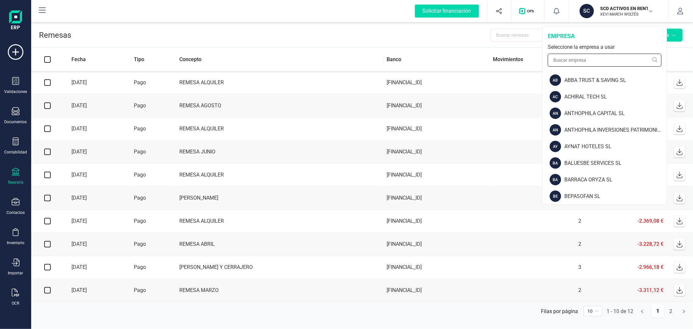
click at [587, 65] on input "text" at bounding box center [605, 60] width 114 height 13
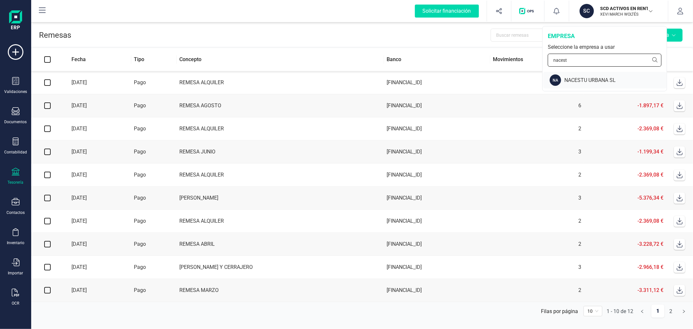
type input "nacest"
click at [592, 83] on div "NACESTU URBANA SL" at bounding box center [615, 80] width 102 height 8
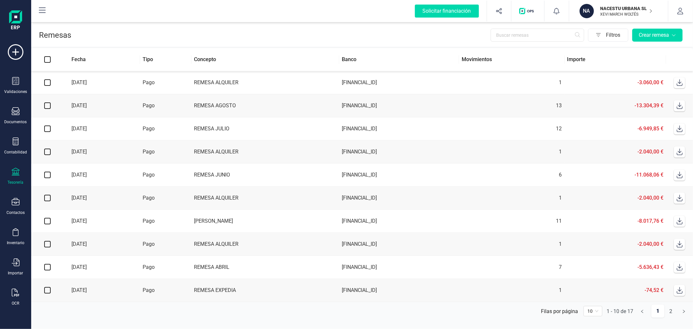
click at [616, 10] on p "NACESTU URBANA SL" at bounding box center [627, 8] width 52 height 6
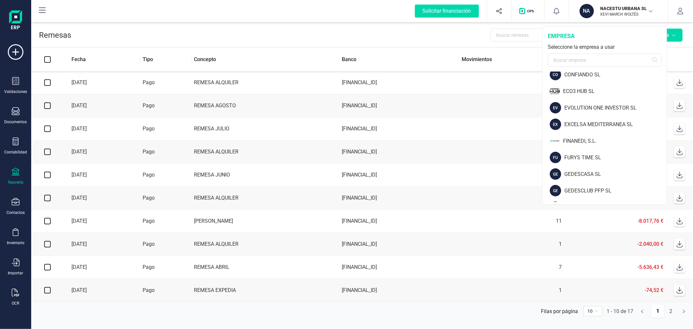
scroll to position [665, 0]
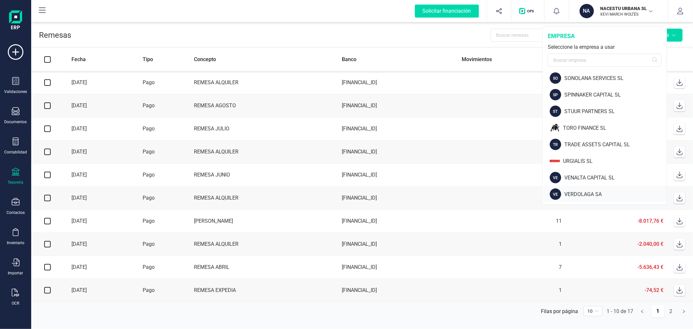
click at [582, 189] on div "VE VERDOLAGA SA" at bounding box center [604, 194] width 123 height 17
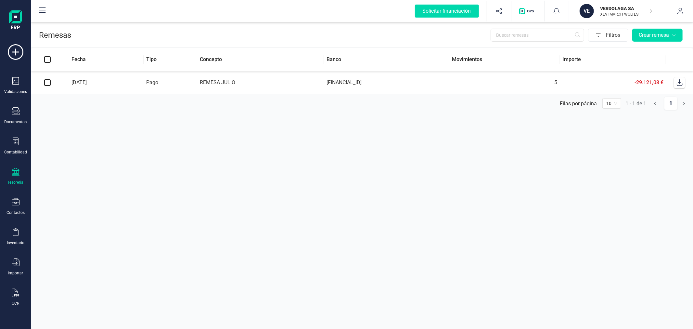
click at [17, 176] on div at bounding box center [16, 172] width 8 height 9
click at [84, 108] on span "Cuentas bancarias" at bounding box center [79, 111] width 57 height 8
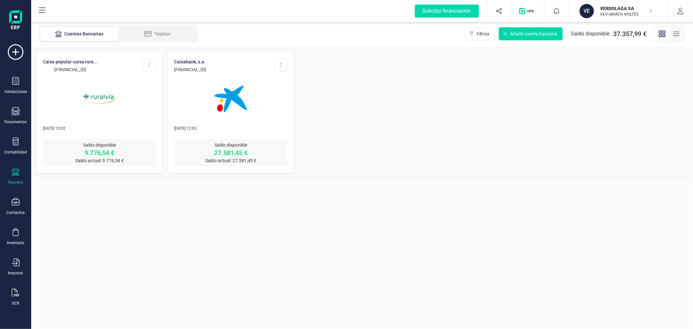
click at [217, 107] on img at bounding box center [230, 98] width 55 height 55
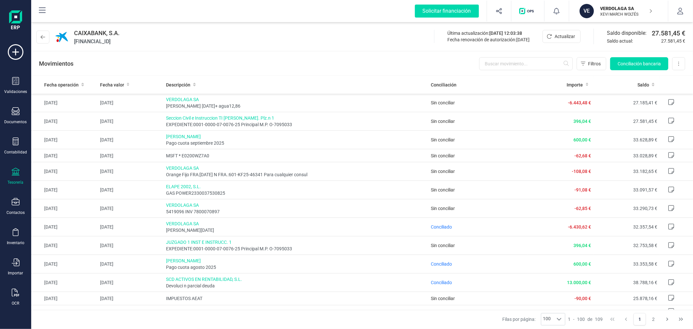
click at [617, 5] on div "VERDOLAGA SA XEVI MARCH WOLTÉS" at bounding box center [623, 11] width 50 height 14
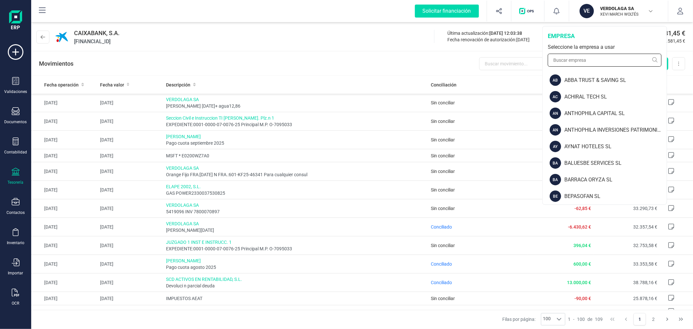
click at [588, 62] on input "text" at bounding box center [605, 60] width 114 height 13
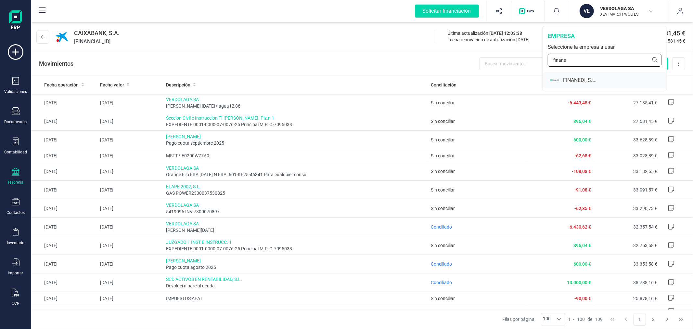
type input "finane"
click at [572, 82] on div "FINANEDI, S.L." at bounding box center [615, 80] width 104 height 8
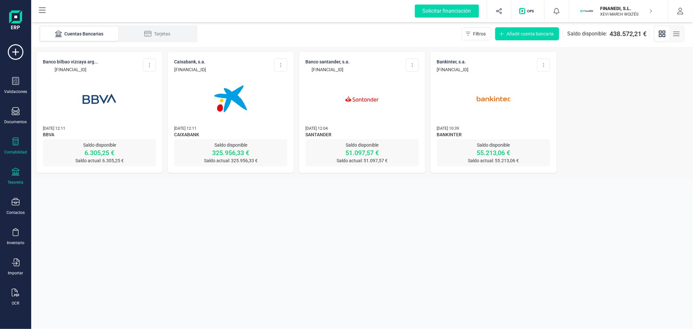
click at [12, 148] on div "Contabilidad" at bounding box center [16, 145] width 26 height 17
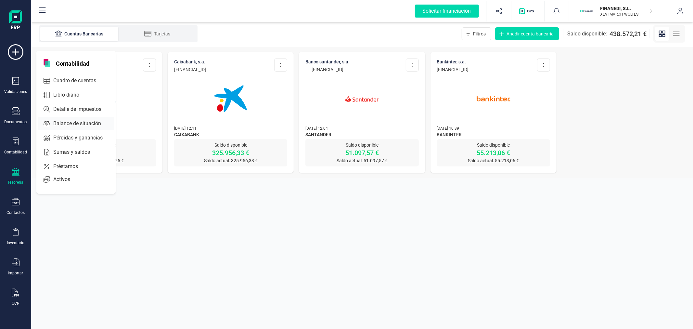
click at [87, 123] on span "Balance de situación" at bounding box center [82, 124] width 62 height 8
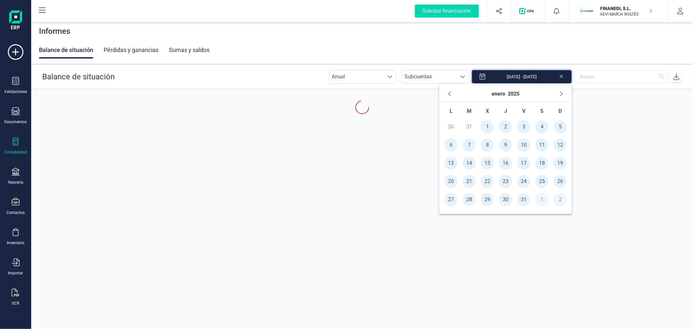
click at [537, 79] on input "[DATE] - [DATE]" at bounding box center [522, 77] width 100 height 14
click at [512, 93] on button "2025" at bounding box center [514, 94] width 12 height 10
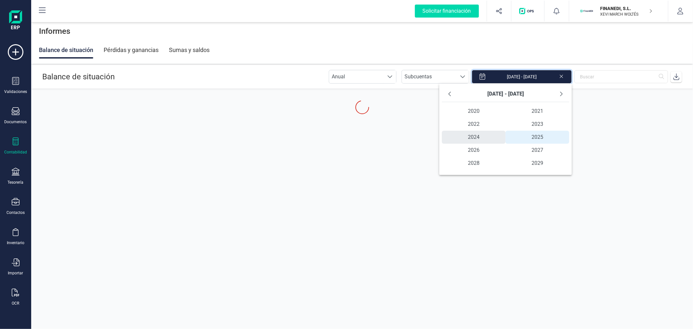
click at [472, 138] on span "2024" at bounding box center [474, 137] width 64 height 13
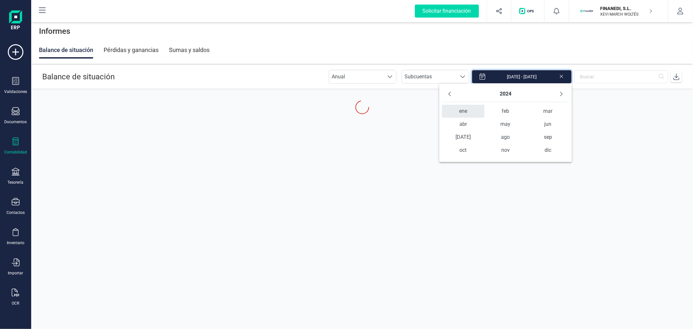
click at [466, 110] on span "ene" at bounding box center [463, 111] width 42 height 13
click at [450, 127] on span "1" at bounding box center [451, 126] width 13 height 13
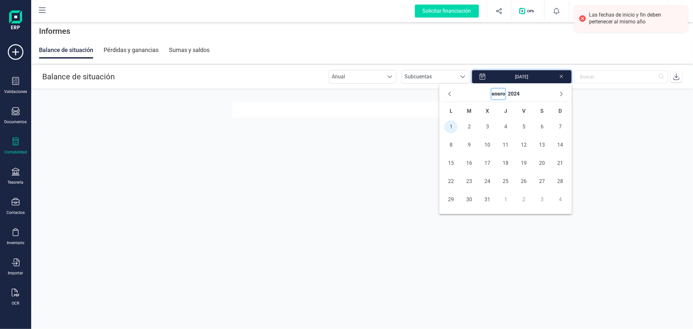
click at [499, 93] on button "enero" at bounding box center [499, 94] width 14 height 10
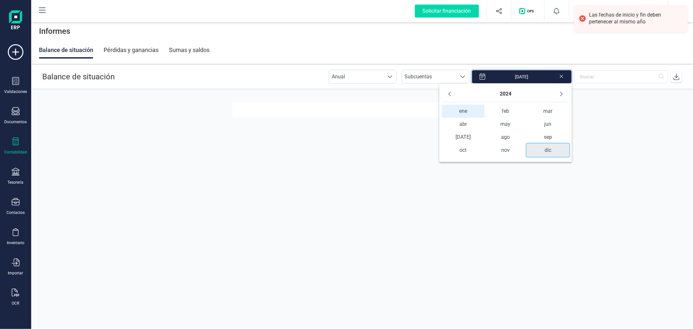
click at [549, 153] on span "dic" at bounding box center [548, 150] width 42 height 13
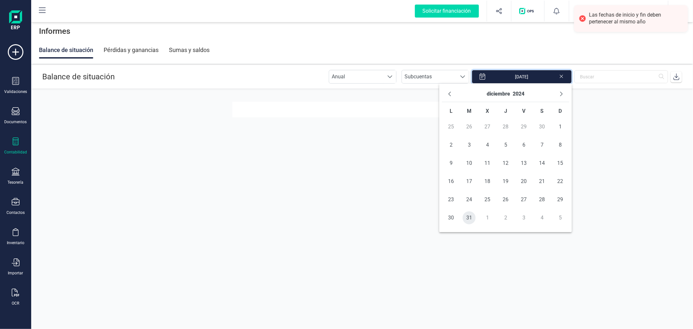
click at [469, 211] on span "31" at bounding box center [469, 217] width 13 height 13
type input "01/01/2024 - 31/12/2024"
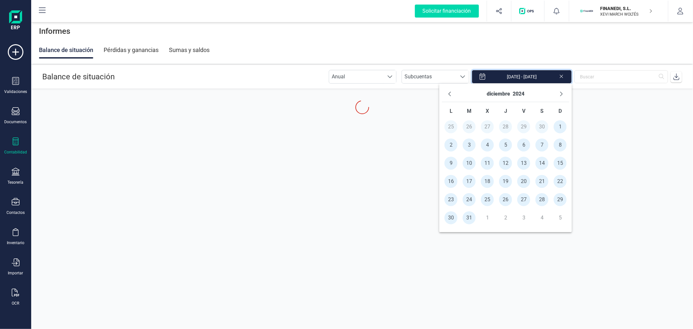
click at [245, 71] on header "Balance de situación Anual Anual Subcuentas Subcuentas 01/01/2024 - 31/12/2024" at bounding box center [362, 76] width 661 height 23
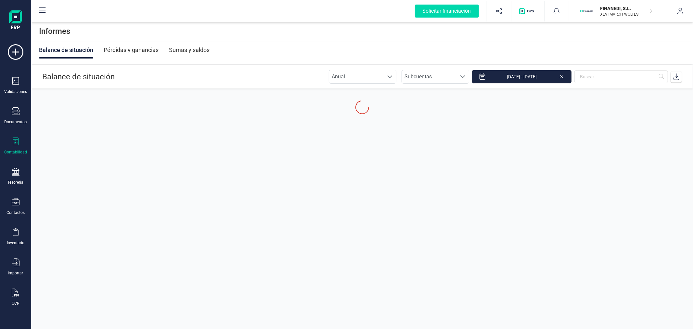
click at [245, 71] on header "Balance de situación Anual Anual Subcuentas Subcuentas 01/01/2024 - 31/12/2024" at bounding box center [362, 76] width 661 height 23
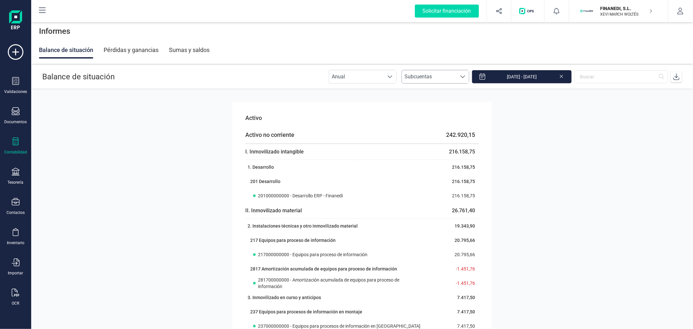
click at [441, 80] on span "Subcuentas" at bounding box center [429, 76] width 55 height 13
click at [443, 131] on li "Subgrupos" at bounding box center [442, 131] width 68 height 13
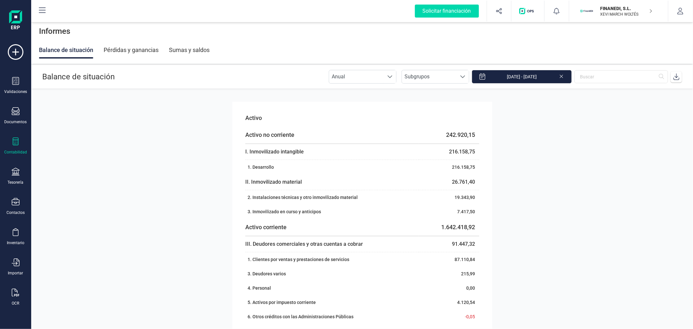
click at [142, 174] on section "Activo Activo no corriente 242.920,15 I. Inmovilizado intangible 216.158,75 1. …" at bounding box center [362, 209] width 662 height 240
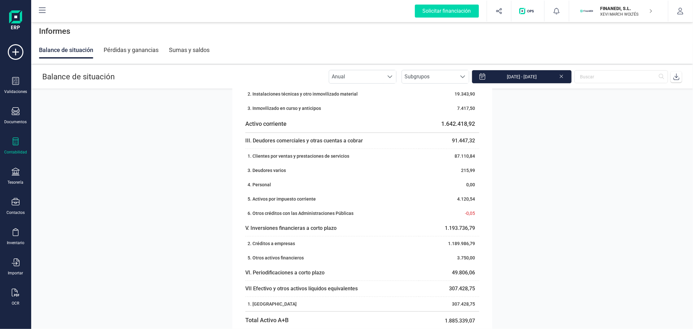
scroll to position [0, 0]
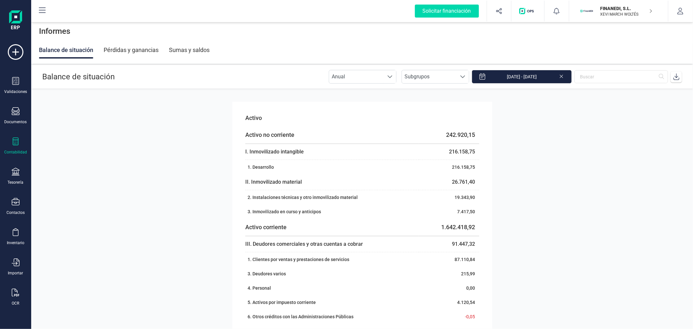
click at [678, 75] on icon at bounding box center [676, 76] width 6 height 6
click at [153, 49] on div "Pérdidas y ganancias" at bounding box center [131, 50] width 55 height 17
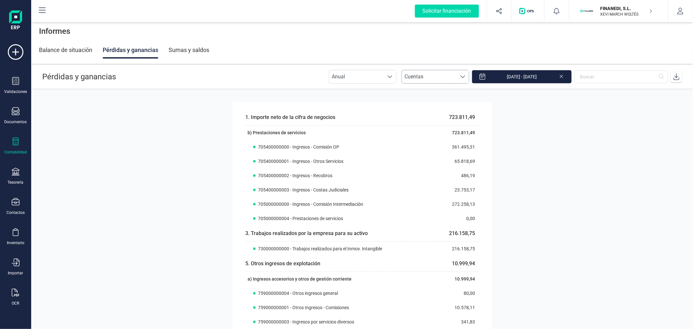
click at [430, 78] on span "Cuentas" at bounding box center [429, 76] width 55 height 13
click at [437, 116] on li "Subgrupos" at bounding box center [442, 118] width 68 height 13
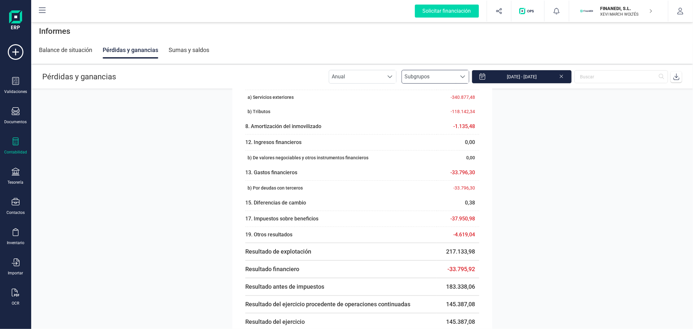
scroll to position [144, 0]
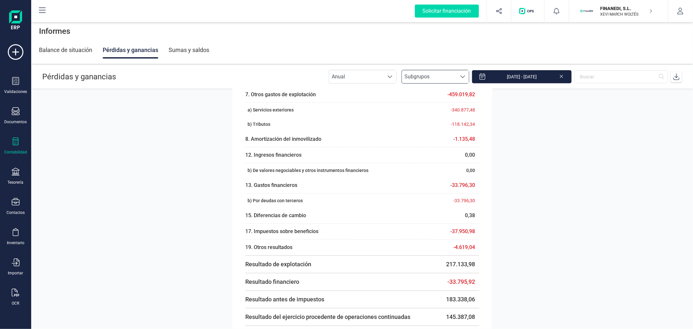
click at [678, 76] on icon at bounding box center [676, 76] width 6 height 6
click at [619, 13] on p "XEVI MARCH WOLTÉS" at bounding box center [627, 14] width 52 height 5
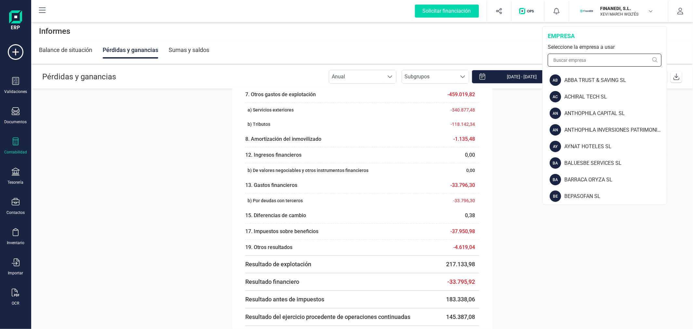
click at [572, 58] on input "text" at bounding box center [605, 60] width 114 height 13
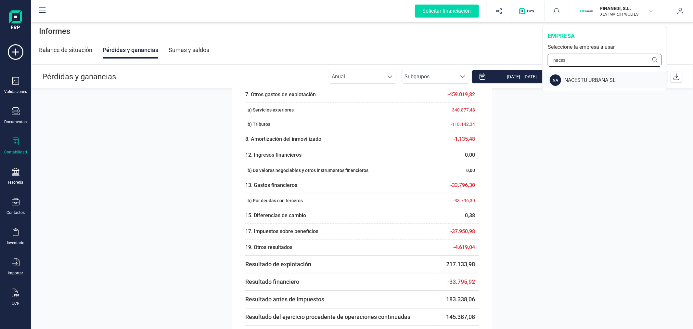
type input "naces"
click at [577, 82] on div "NACESTU URBANA SL" at bounding box center [615, 80] width 102 height 8
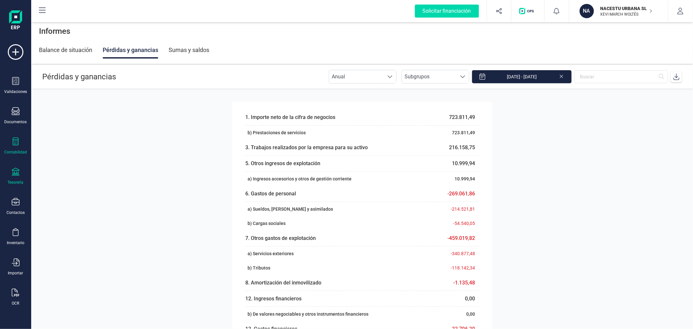
click at [18, 184] on div "Tesorería" at bounding box center [16, 182] width 16 height 5
click at [71, 155] on span "Remesas" at bounding box center [68, 154] width 35 height 8
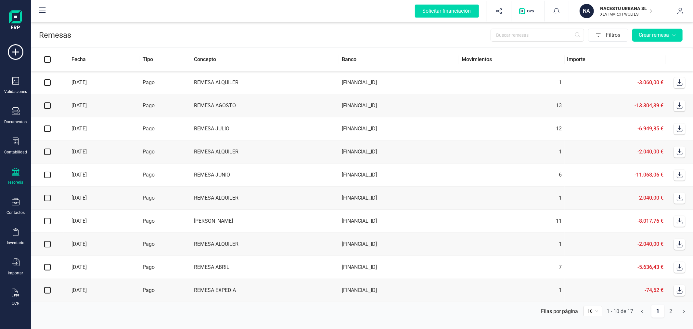
click at [216, 104] on td "REMESA AGOSTO" at bounding box center [265, 105] width 148 height 23
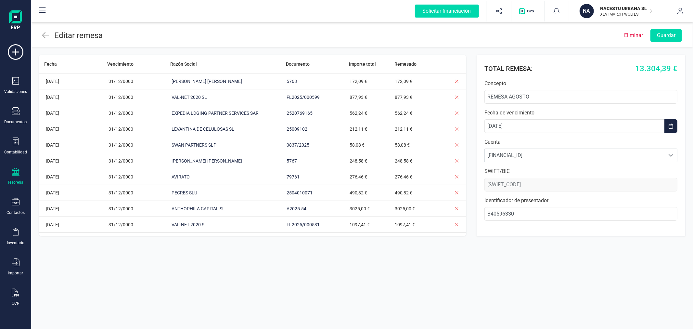
click at [14, 172] on icon at bounding box center [16, 172] width 8 height 8
click at [73, 137] on span "Cartera" at bounding box center [66, 140] width 31 height 8
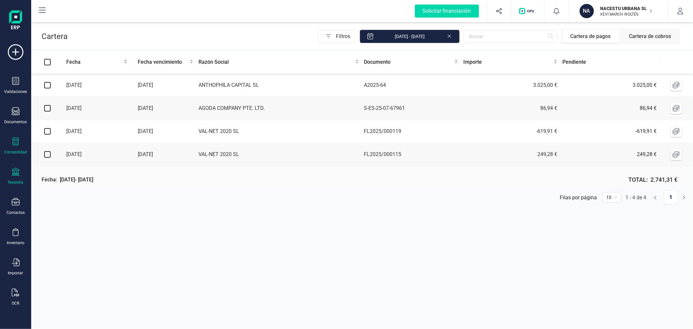
click at [17, 145] on icon at bounding box center [16, 141] width 8 height 8
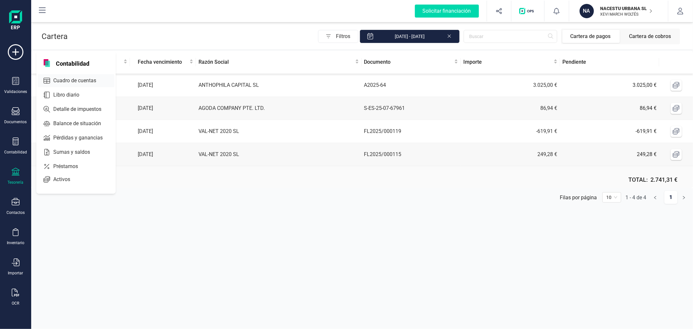
click at [79, 81] on span "Cuadro de cuentas" at bounding box center [79, 81] width 57 height 8
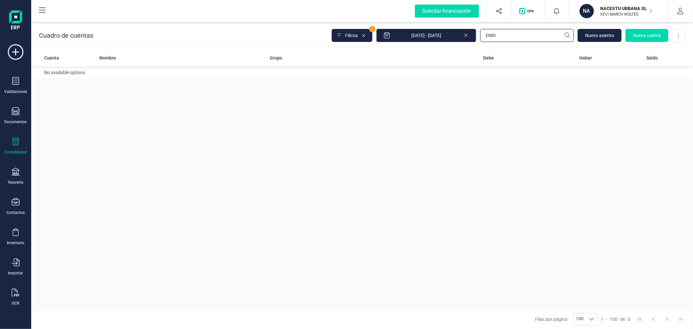
click at [495, 35] on input "ENRI" at bounding box center [527, 35] width 94 height 13
type input "nume"
click at [297, 79] on td "Acreedores varios" at bounding box center [332, 76] width 131 height 19
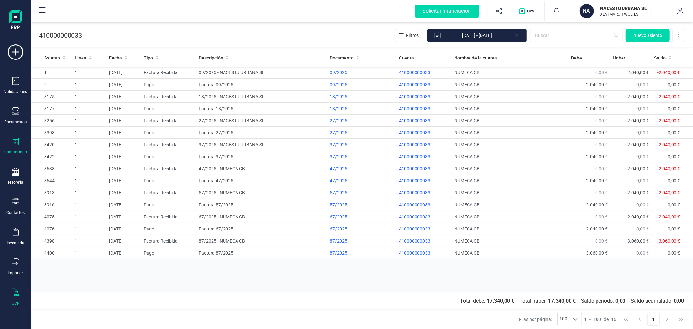
click at [15, 297] on div at bounding box center [16, 293] width 8 height 9
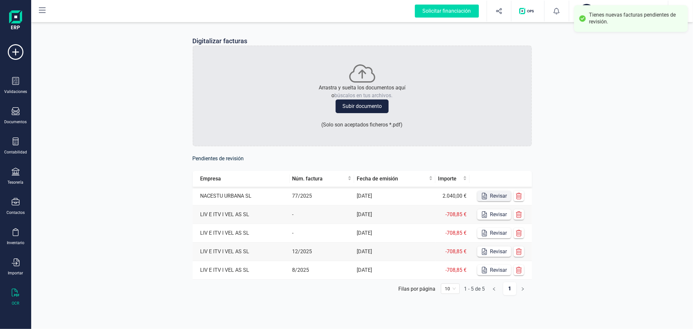
click at [492, 196] on button "Revisar" at bounding box center [494, 196] width 34 height 10
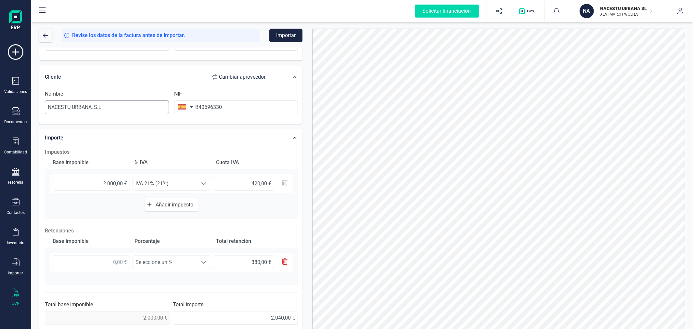
scroll to position [114, 0]
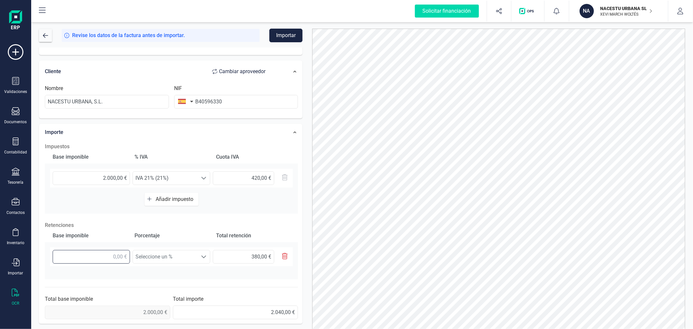
click at [117, 255] on input "text" at bounding box center [91, 257] width 77 height 14
type input "2,00 €"
type input "0,38 €"
type input "20,00 €"
type input "3,80 €"
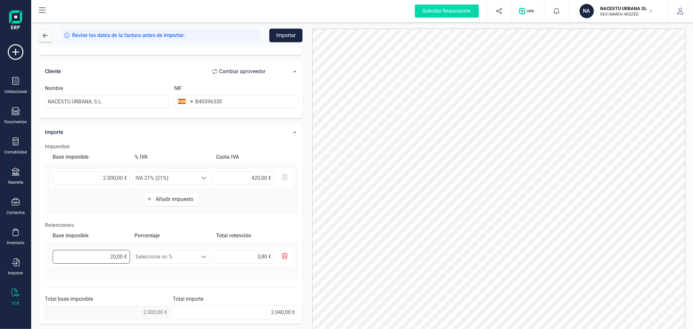
type input "200,00 €"
type input "38,00 €"
type input "2.000,00 €"
type input "380,00 €"
click at [185, 251] on span "Seleccione un %" at bounding box center [165, 256] width 65 height 13
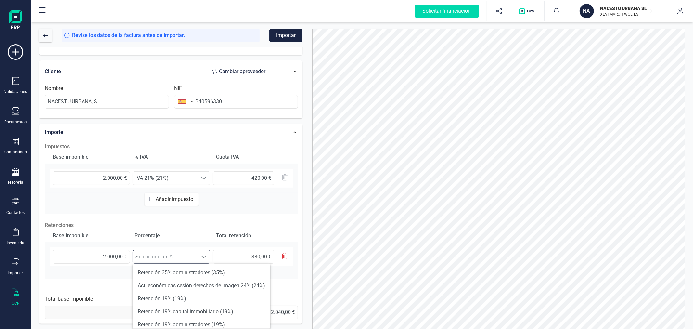
scroll to position [4, 28]
click at [192, 310] on li "Retención 19% capital immobiliario (19%)" at bounding box center [202, 311] width 138 height 13
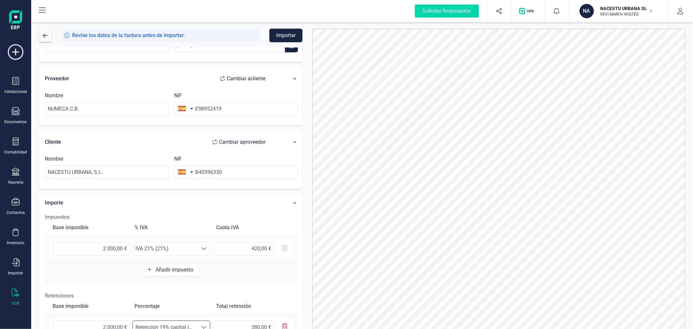
scroll to position [42, 0]
click at [283, 35] on button "Importar" at bounding box center [285, 36] width 33 height 14
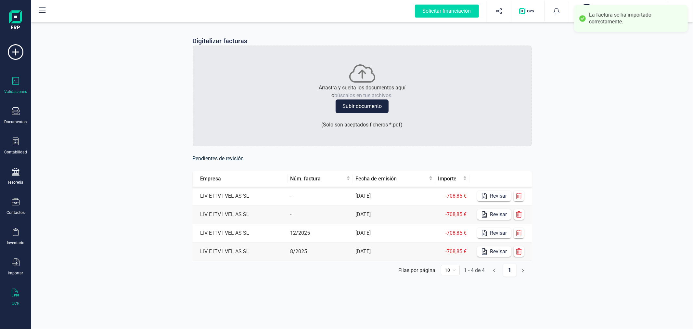
click at [9, 85] on div "Validaciones" at bounding box center [16, 85] width 26 height 17
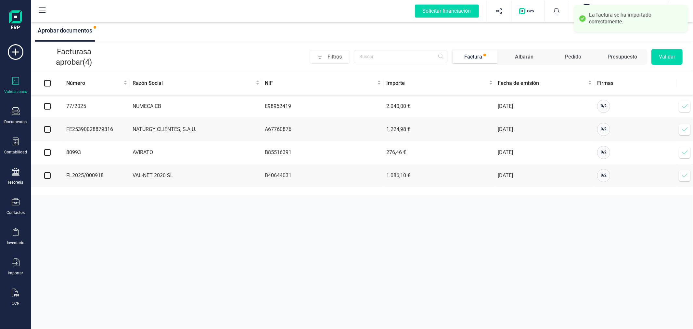
click at [689, 108] on span at bounding box center [685, 106] width 13 height 13
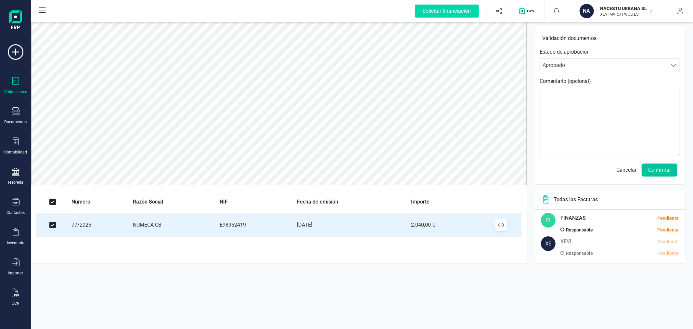
click at [650, 167] on button "Confirmar" at bounding box center [660, 169] width 36 height 13
click at [648, 165] on button "Confirmar" at bounding box center [660, 169] width 36 height 13
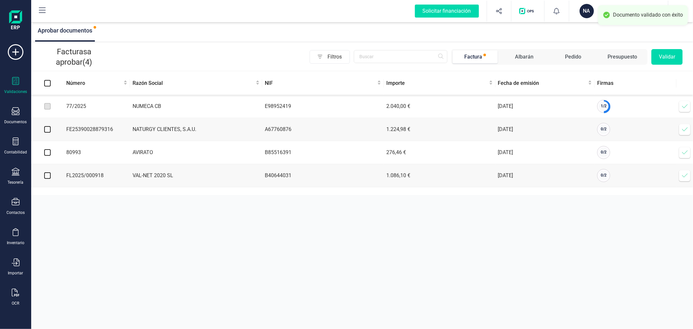
click at [686, 101] on span at bounding box center [685, 106] width 13 height 13
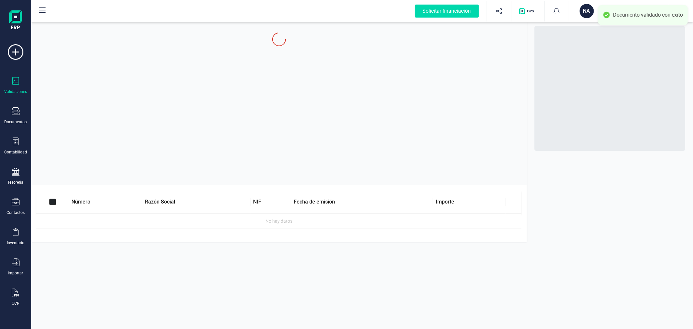
checkbox input "true"
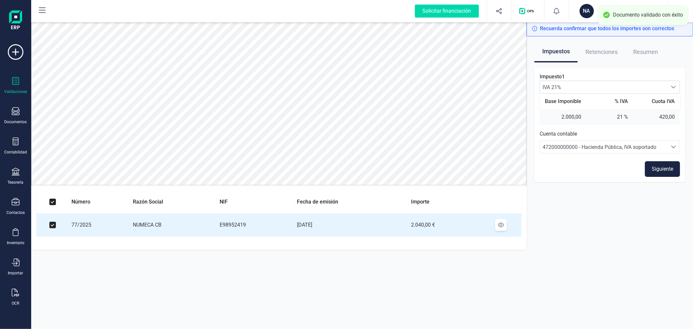
click at [656, 163] on button "Siguiente" at bounding box center [662, 169] width 35 height 16
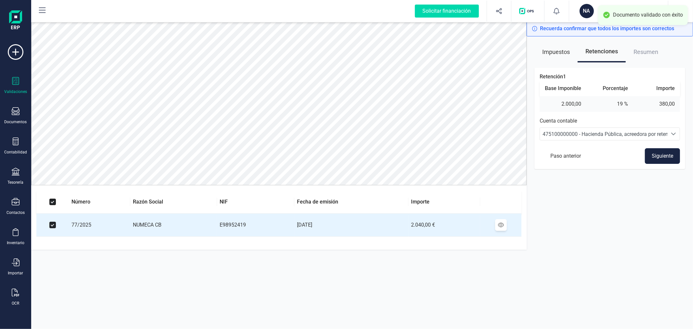
click at [661, 151] on button "Siguiente" at bounding box center [662, 156] width 35 height 16
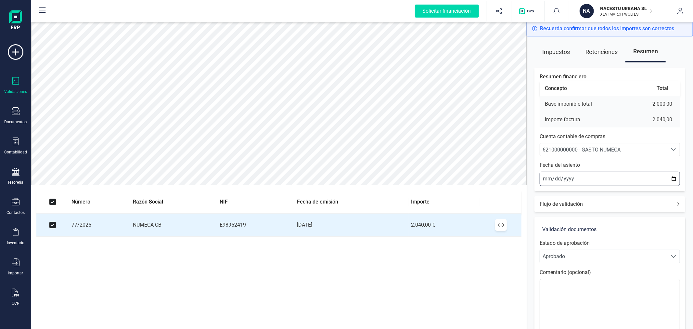
click at [672, 178] on input "2025-09-10" at bounding box center [610, 179] width 140 height 14
type input "2025-08-04"
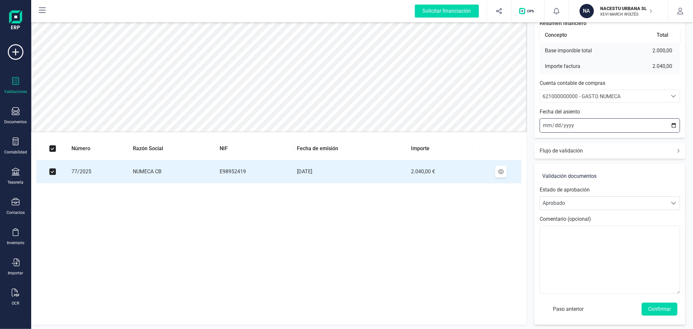
scroll to position [54, 0]
click at [654, 309] on button "Confirmar" at bounding box center [660, 308] width 36 height 13
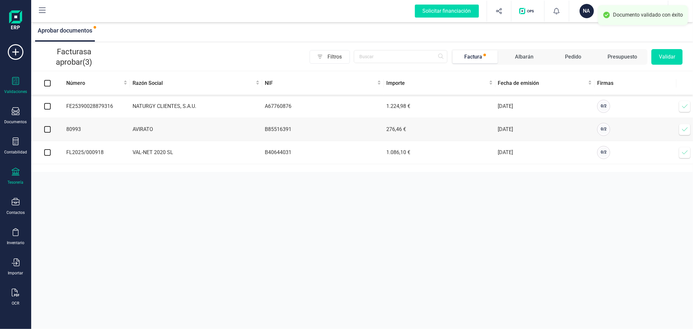
click at [14, 175] on icon at bounding box center [16, 172] width 8 height 8
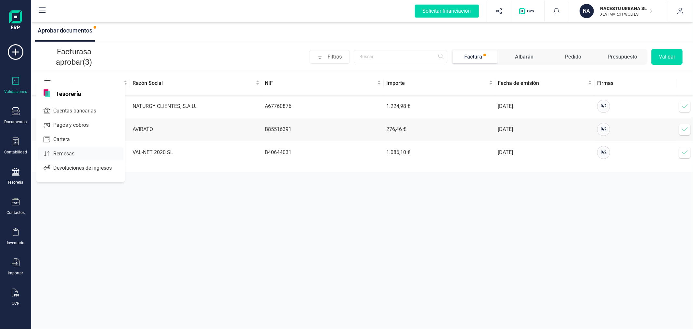
click at [71, 153] on span "Remesas" at bounding box center [68, 154] width 35 height 8
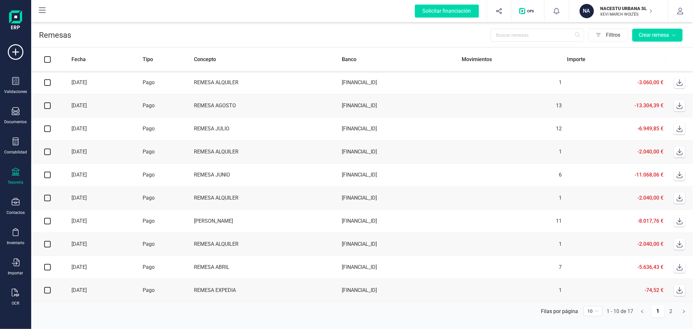
click at [277, 83] on td "REMESA ALQUILER" at bounding box center [265, 82] width 148 height 23
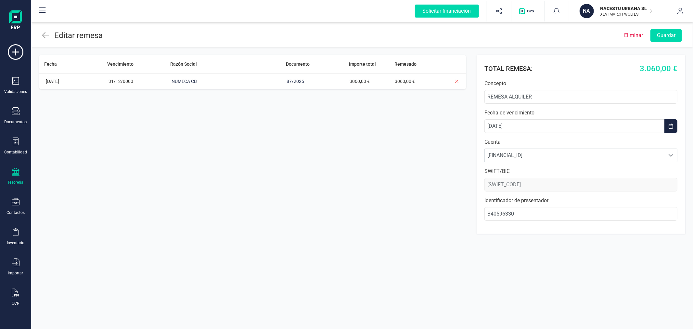
click at [635, 35] on p "Eliminar" at bounding box center [633, 36] width 19 height 8
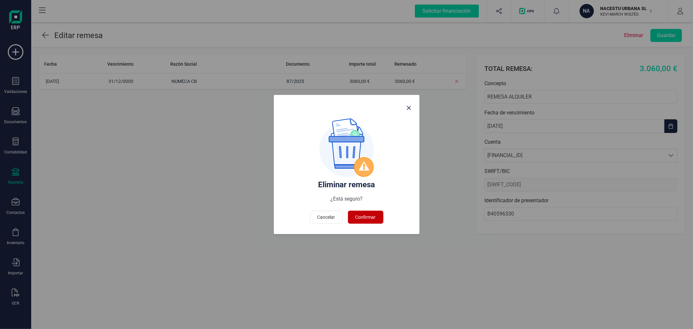
click at [368, 217] on span "Confirmar" at bounding box center [366, 217] width 20 height 6
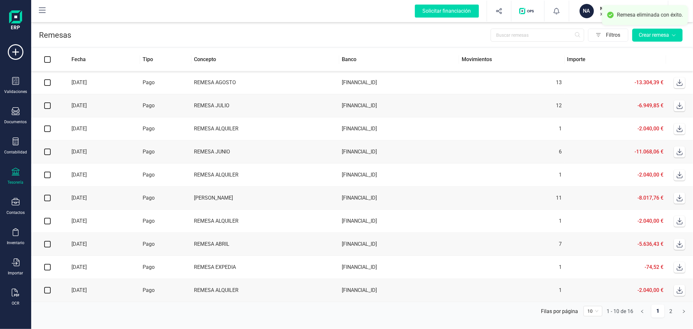
click at [14, 174] on icon at bounding box center [16, 172] width 8 height 8
click at [71, 137] on span "Cartera" at bounding box center [66, 140] width 31 height 8
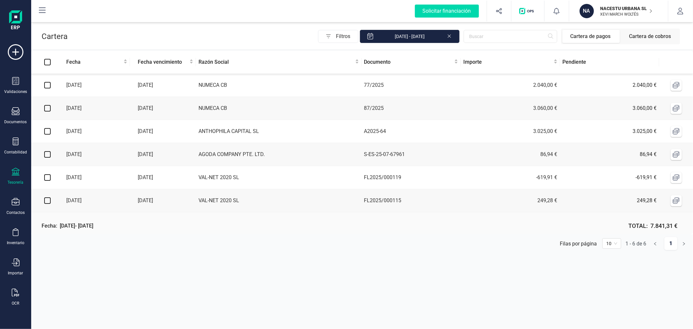
click at [48, 84] on input "checkbox" at bounding box center [47, 85] width 6 height 6
checkbox input "true"
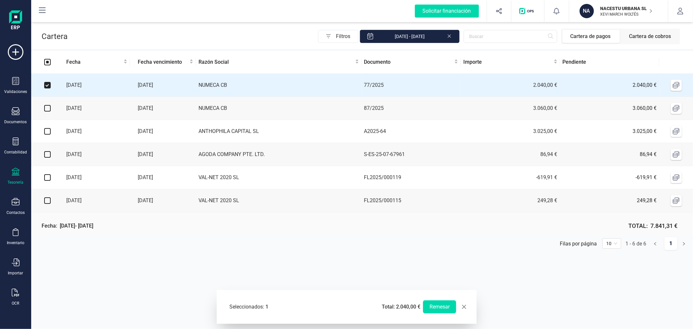
click at [45, 109] on input "checkbox" at bounding box center [47, 108] width 6 height 6
checkbox input "true"
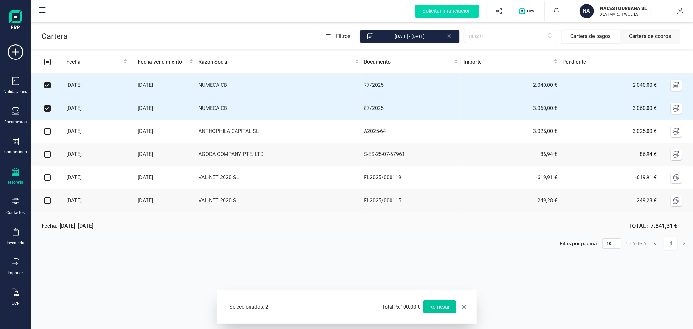
click at [433, 304] on button "Remesar" at bounding box center [439, 306] width 33 height 13
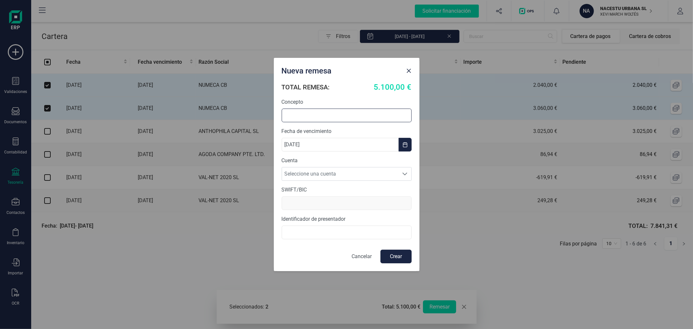
click at [326, 118] on input "text" at bounding box center [347, 116] width 130 height 14
type input "remesa alquiler agosto y septiembre"
click at [330, 174] on span "Seleccione una cuenta" at bounding box center [340, 173] width 117 height 13
click at [329, 199] on li "[FINANCIAL_ID]" at bounding box center [347, 202] width 130 height 13
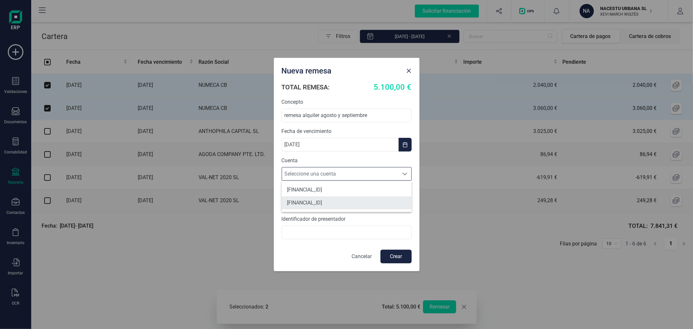
type input "CAIXESBBXXX"
type input "B40596330"
click at [398, 255] on button "Crear" at bounding box center [396, 257] width 31 height 14
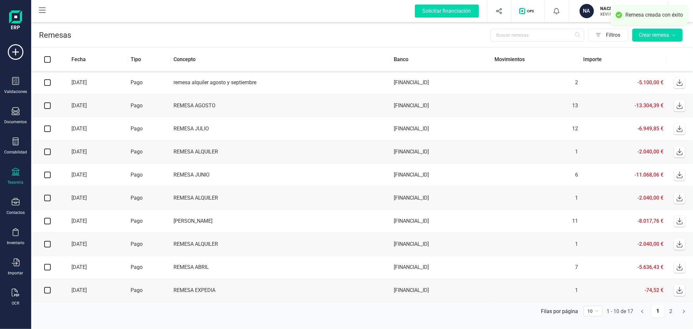
click at [683, 83] on span at bounding box center [679, 82] width 13 height 13
click at [680, 84] on icon at bounding box center [680, 82] width 6 height 6
click at [18, 175] on icon at bounding box center [16, 172] width 8 height 8
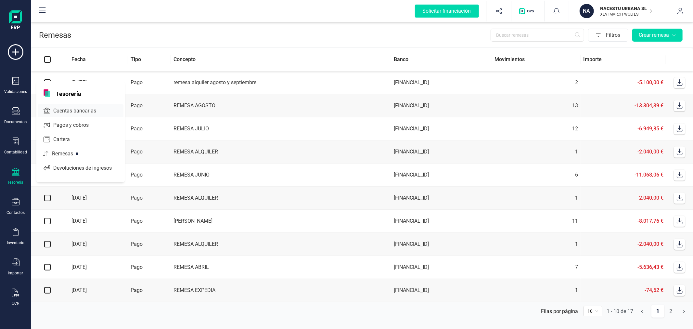
click at [79, 109] on span "Cuentas bancarias" at bounding box center [79, 111] width 57 height 8
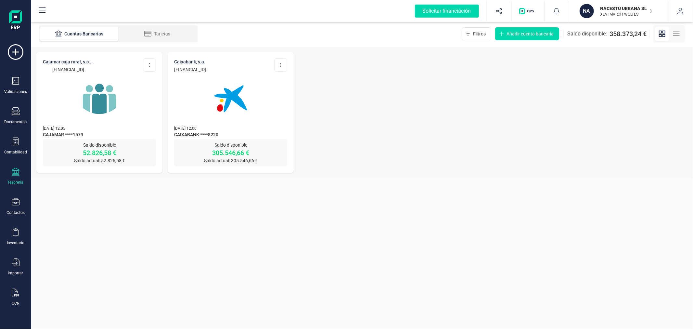
drag, startPoint x: 242, startPoint y: 69, endPoint x: 174, endPoint y: 68, distance: 67.6
click at [174, 68] on div "CAIXABANK, S.A. ES70 2100 8622 6302 0015 8220 Editar cuenta Actualizar Desconec…" at bounding box center [230, 65] width 113 height 14
copy p "ES70 2100 8622 6302 0015 8220"
click at [624, 12] on p "XEVI MARCH WOLTÉS" at bounding box center [627, 14] width 52 height 5
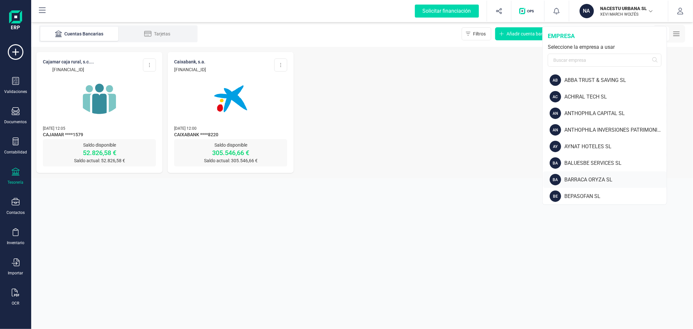
click at [582, 176] on div "BARRACA ORYZA SL" at bounding box center [615, 180] width 102 height 8
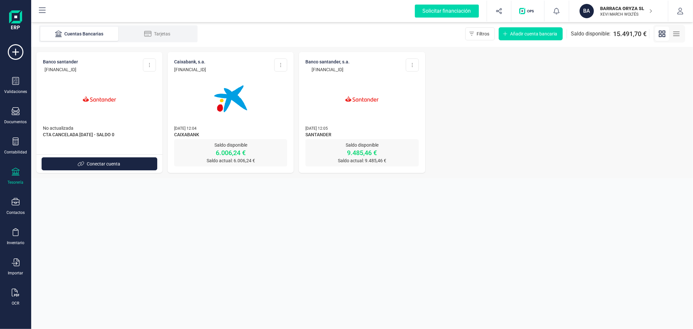
drag, startPoint x: 244, startPoint y: 68, endPoint x: 173, endPoint y: 68, distance: 71.5
click at [173, 68] on div "CAIXABANK, S.A. ES94 2100 5982 5302 0007 4647 Editar cuenta Actualizar Desconec…" at bounding box center [231, 95] width 126 height 87
copy p "ES94 2100 5982 5302 0007 4647"
click at [234, 236] on section "Cuentas Bancarias Tarjetas Filtros Añadir cuenta bancaria Saldo disponible: 15.…" at bounding box center [362, 175] width 662 height 308
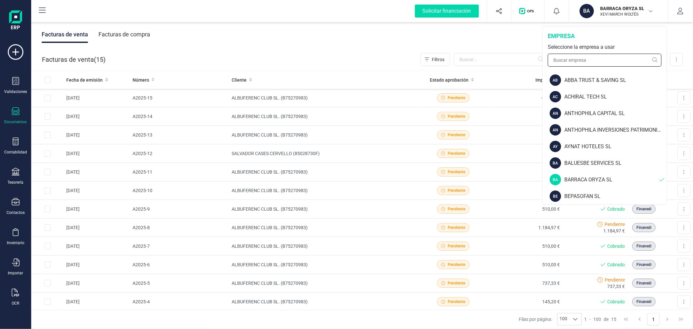
click at [566, 59] on input "text" at bounding box center [605, 60] width 114 height 13
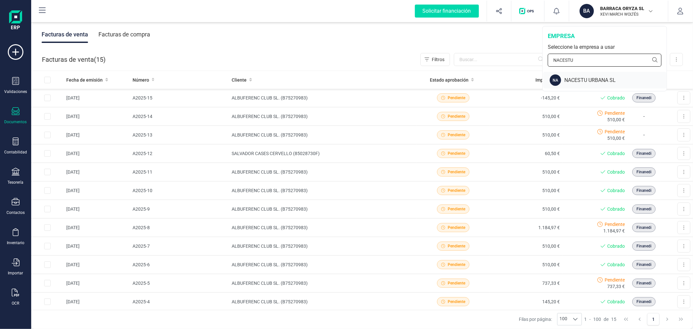
type input "NACESTU"
click at [579, 75] on div "NA NACESTU URBANA SL" at bounding box center [604, 80] width 123 height 17
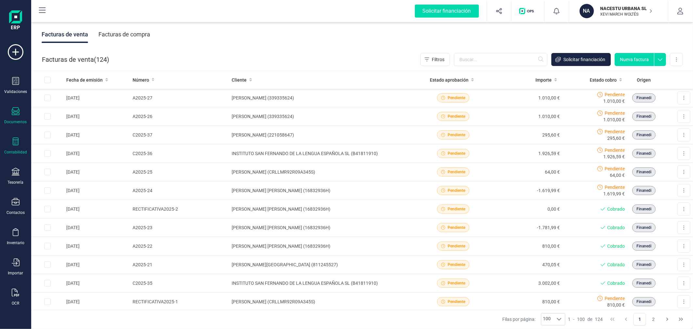
click at [9, 145] on div "Contabilidad" at bounding box center [16, 145] width 26 height 17
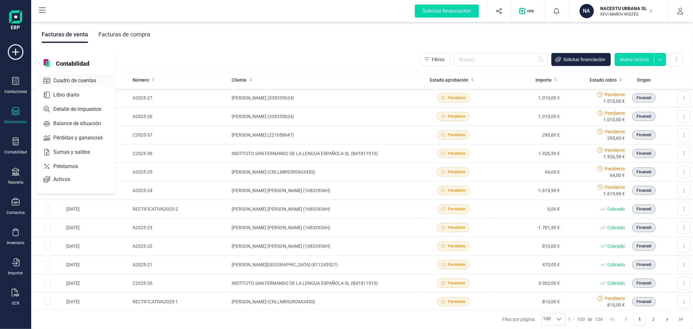
click at [86, 79] on span "Cuadro de cuentas" at bounding box center [79, 81] width 57 height 8
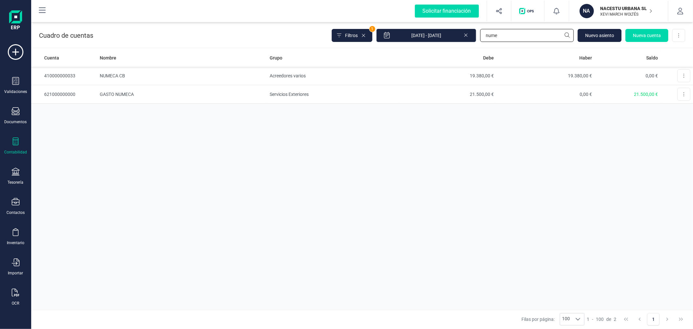
click at [513, 36] on input "nume" at bounding box center [527, 35] width 94 height 13
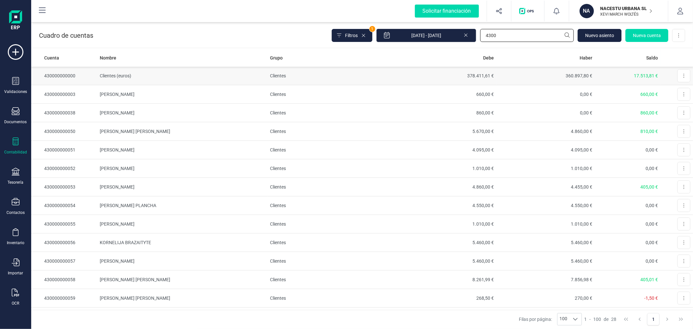
type input "4300"
click at [454, 76] on td "378.411,61 €" at bounding box center [447, 76] width 98 height 19
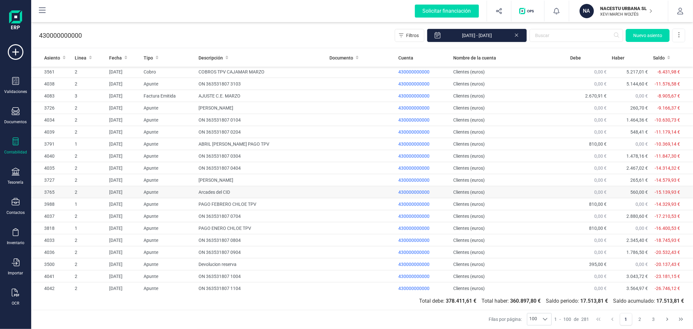
scroll to position [979, 0]
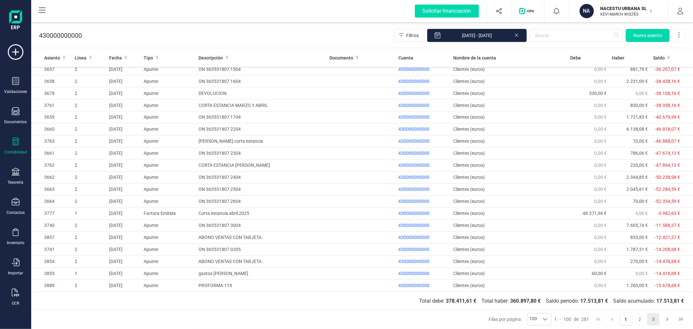
click at [658, 317] on button "3" at bounding box center [653, 319] width 12 height 12
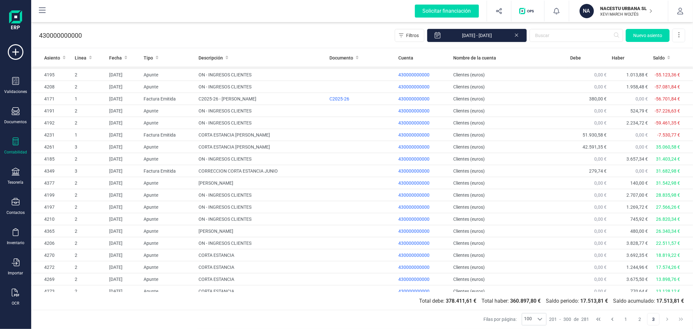
scroll to position [469, 0]
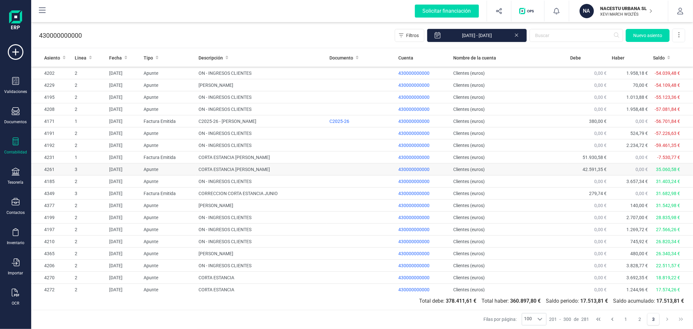
click at [273, 163] on td "CORTA ESTANCIA JULIO" at bounding box center [261, 169] width 131 height 12
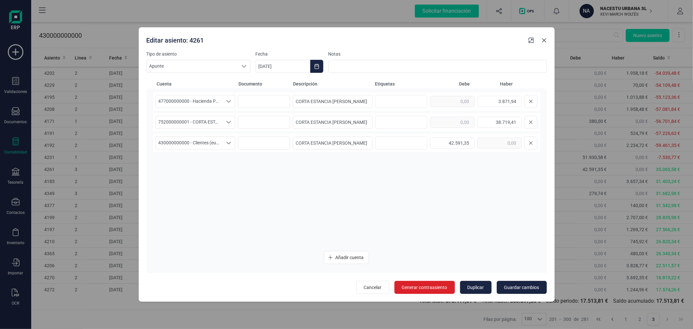
click at [543, 41] on icon "button" at bounding box center [544, 40] width 5 height 5
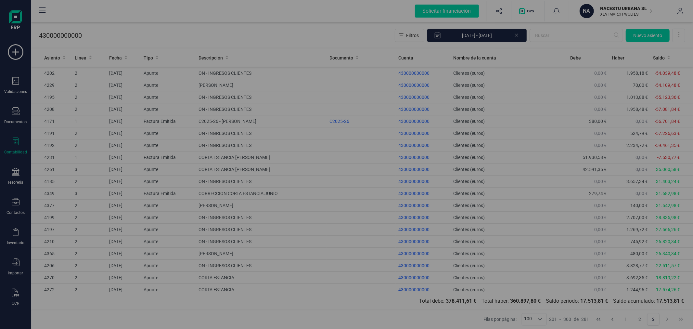
type input "[DATE]"
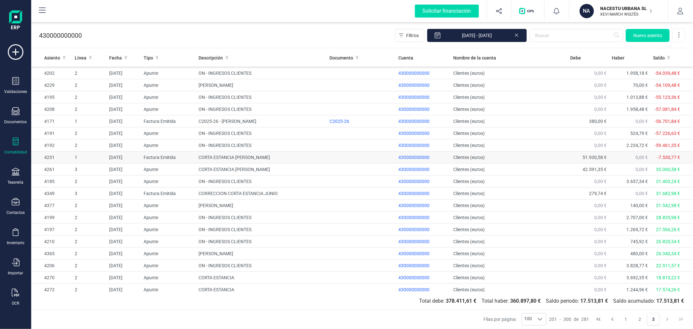
click at [338, 151] on td at bounding box center [361, 157] width 69 height 12
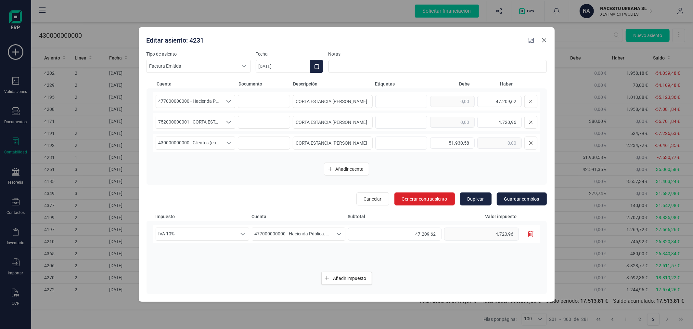
click at [546, 43] on icon "button" at bounding box center [544, 40] width 5 height 5
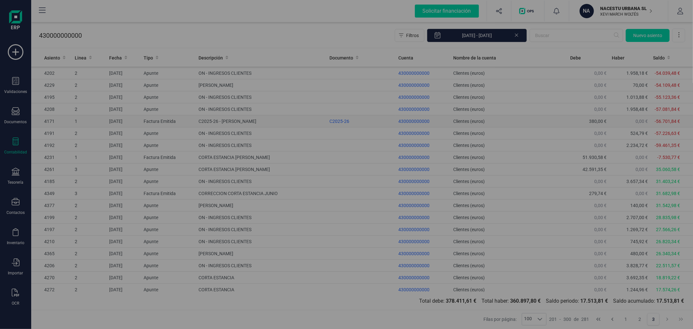
type input "[DATE]"
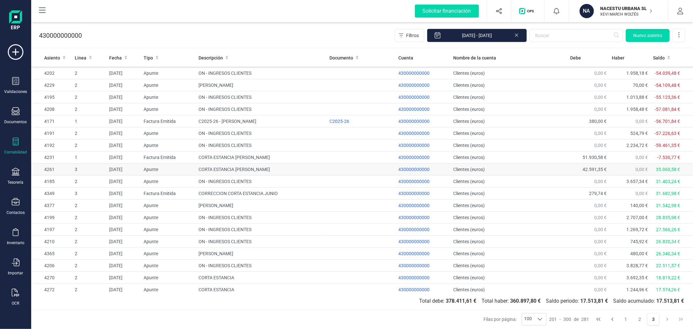
click at [327, 163] on td at bounding box center [361, 169] width 69 height 12
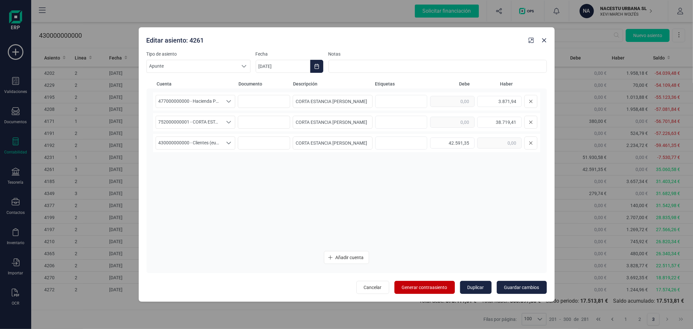
click at [427, 284] on span "Generar contraasiento" at bounding box center [424, 287] width 45 height 6
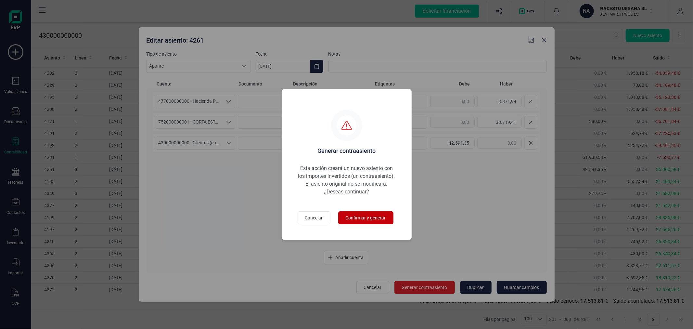
click at [357, 214] on span "Confirmar y generar" at bounding box center [366, 217] width 40 height 6
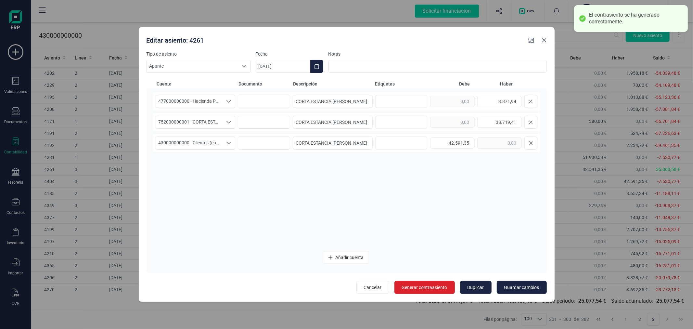
click at [544, 38] on icon "button" at bounding box center [544, 40] width 5 height 5
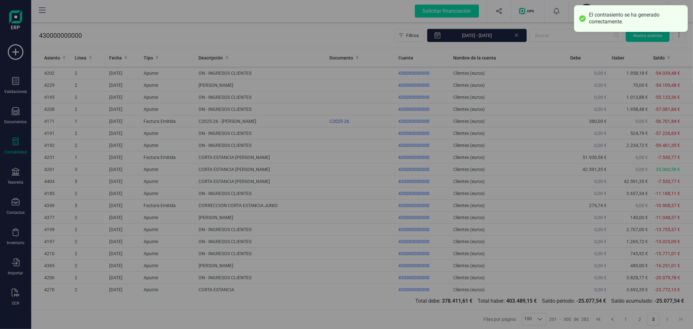
type input "[DATE]"
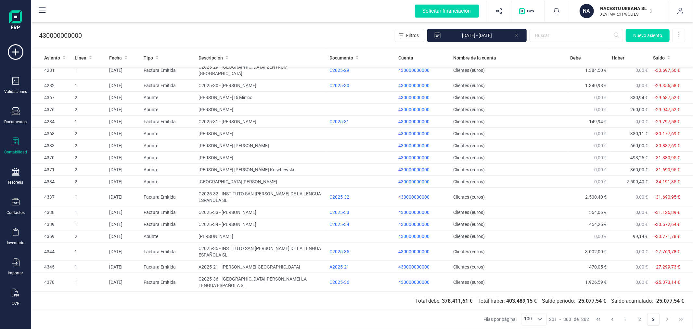
scroll to position [788, 0]
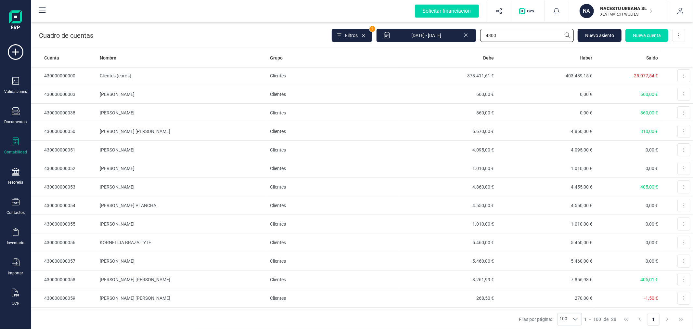
click at [532, 38] on input "4300" at bounding box center [527, 35] width 94 height 13
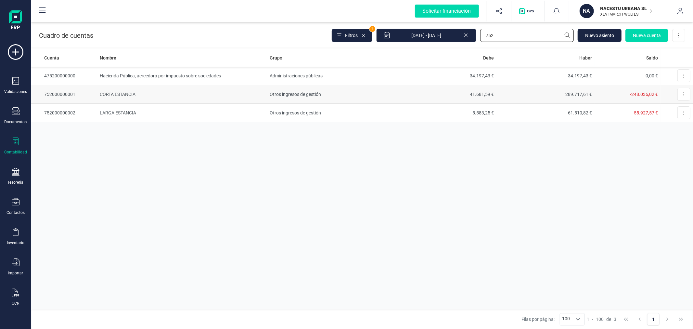
type input "752"
click at [391, 94] on td "Otros ingresos de gestión" at bounding box center [332, 94] width 131 height 19
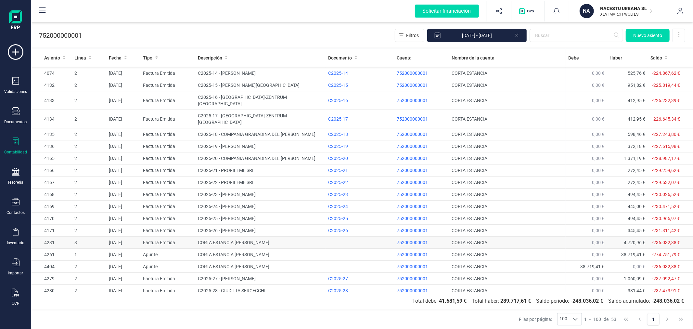
scroll to position [324, 0]
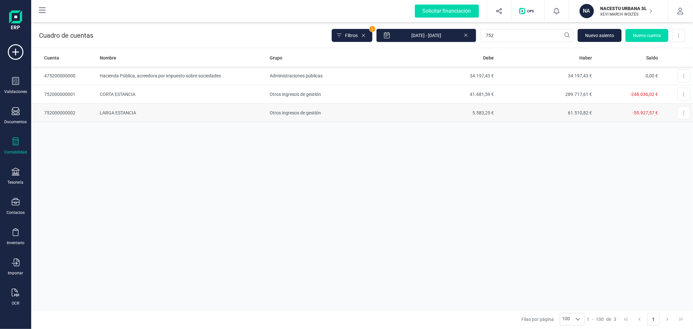
click at [496, 111] on td "5.583,25 €" at bounding box center [447, 113] width 98 height 19
click at [501, 36] on input "752" at bounding box center [527, 35] width 94 height 13
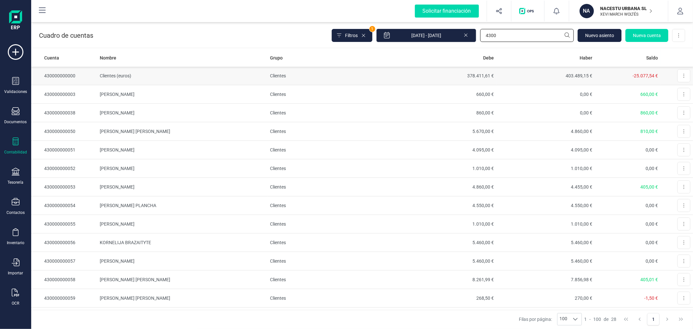
type input "4300"
click at [246, 71] on td "Clientes (euros)" at bounding box center [182, 76] width 170 height 19
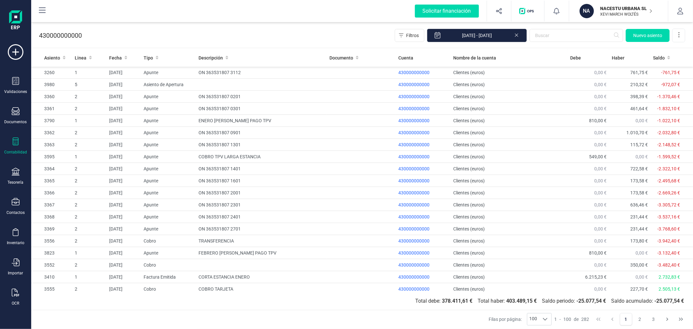
drag, startPoint x: 655, startPoint y: 317, endPoint x: 608, endPoint y: 311, distance: 47.5
click at [655, 317] on button "3" at bounding box center [653, 319] width 12 height 12
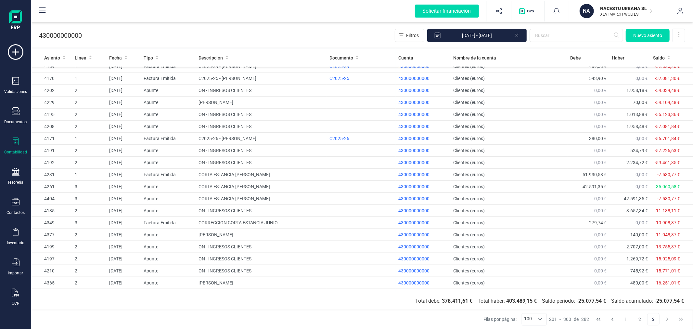
scroll to position [469, 0]
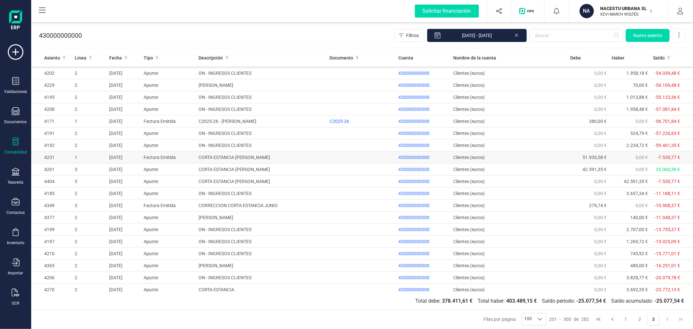
click at [244, 151] on td "CORTA ESTANCIA JULIO" at bounding box center [261, 157] width 131 height 12
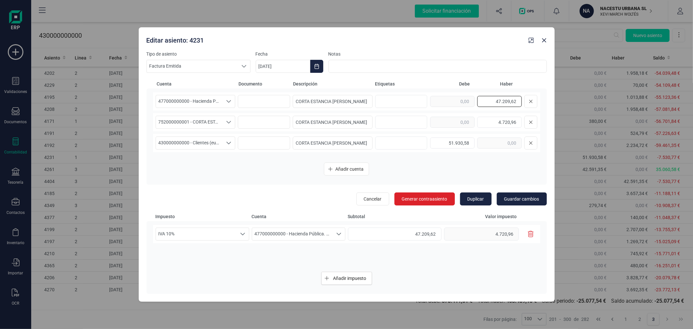
click at [510, 103] on input "47.209,62" at bounding box center [499, 101] width 45 height 11
type input "4.720,96"
click at [505, 120] on input "4.720,96" at bounding box center [499, 122] width 45 height 11
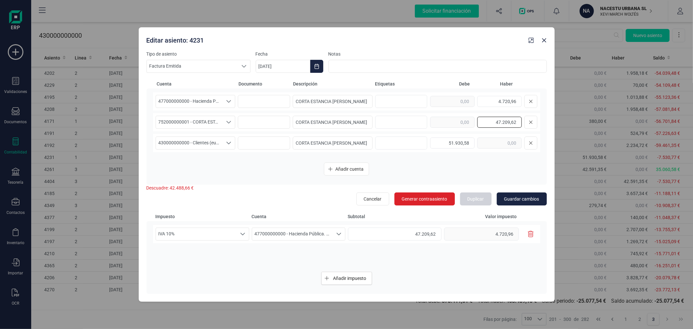
type input "47.209,62"
click at [524, 203] on button "Guardar cambios" at bounding box center [522, 198] width 50 height 13
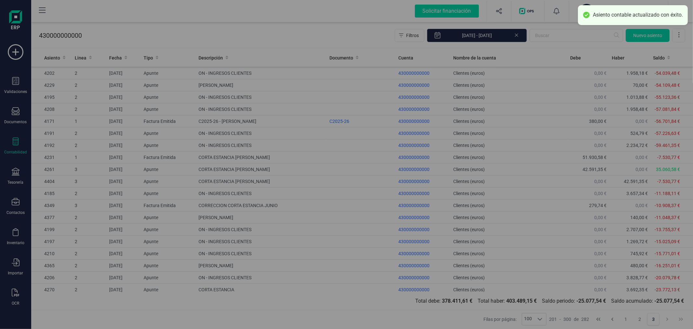
type input "[DATE]"
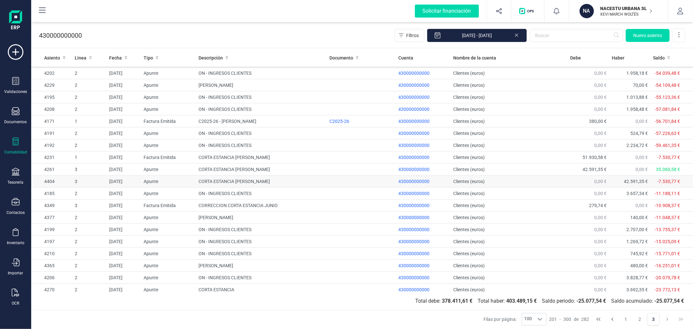
click at [518, 175] on td "Clientes (euros)" at bounding box center [509, 181] width 117 height 12
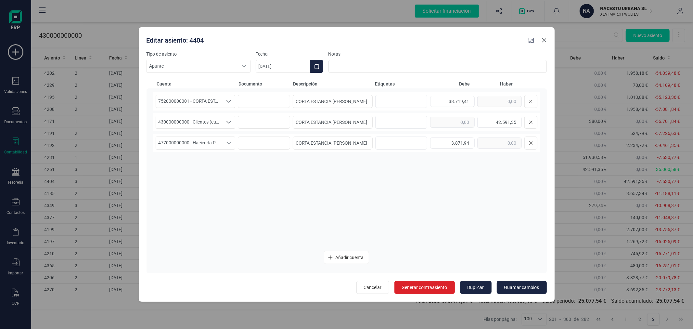
click at [542, 41] on icon "button" at bounding box center [544, 40] width 5 height 5
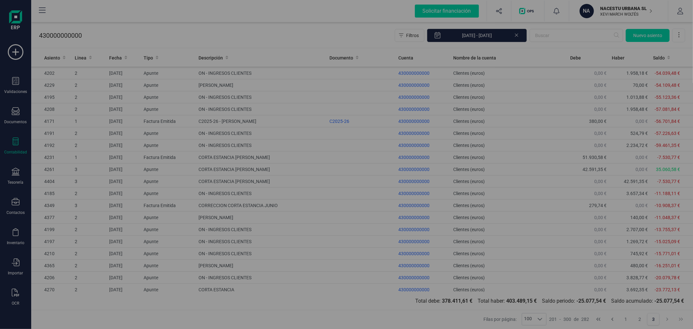
type input "[DATE]"
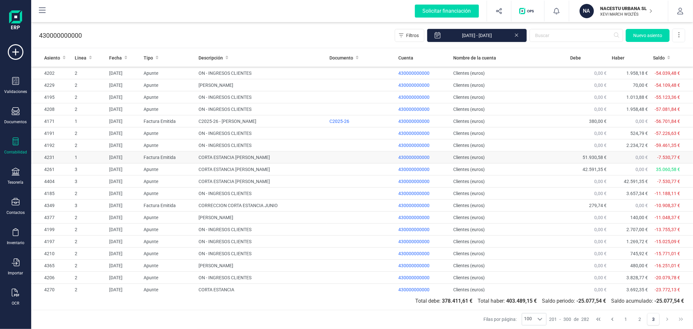
click at [351, 151] on td at bounding box center [361, 157] width 69 height 12
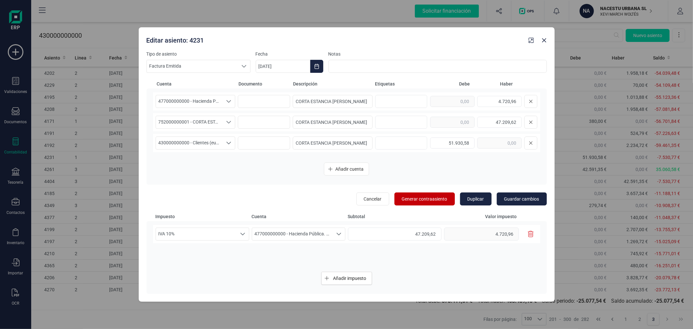
click at [436, 197] on span "Generar contraasiento" at bounding box center [424, 199] width 45 height 6
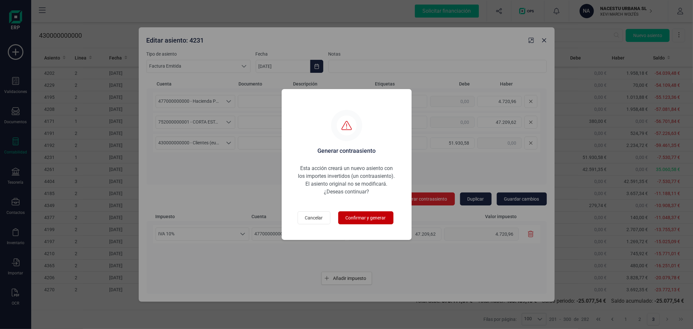
click at [367, 222] on button "Confirmar y generar" at bounding box center [365, 217] width 55 height 13
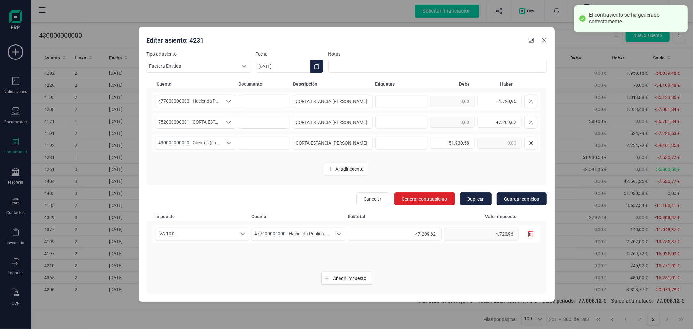
click at [544, 44] on button "button" at bounding box center [544, 40] width 10 height 10
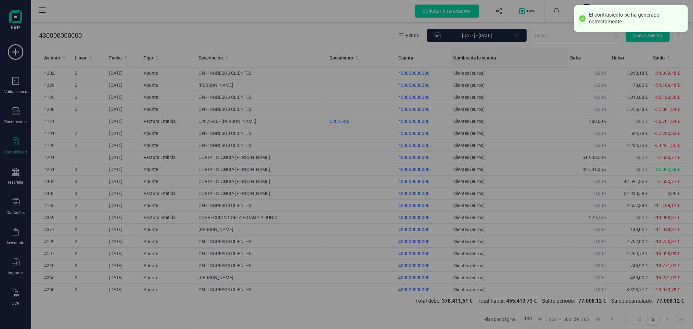
type input "[DATE]"
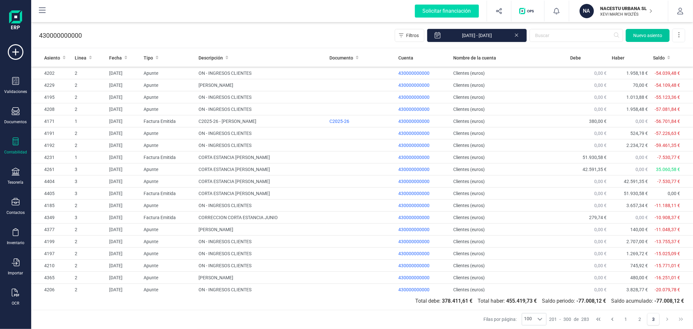
click at [646, 35] on span "Nuevo asiento" at bounding box center [647, 35] width 29 height 6
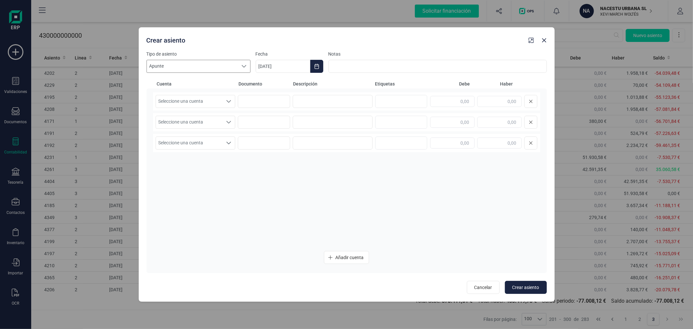
drag, startPoint x: 238, startPoint y: 61, endPoint x: 233, endPoint y: 72, distance: 12.6
click at [238, 61] on div at bounding box center [244, 66] width 12 height 12
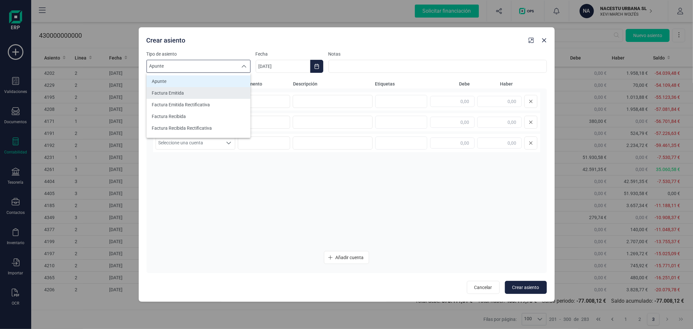
click at [218, 94] on li "Factura Emitida" at bounding box center [199, 93] width 104 height 12
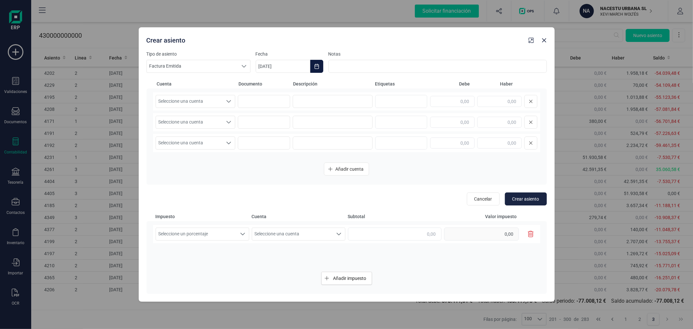
click at [319, 66] on icon "Choose Date" at bounding box center [317, 66] width 4 height 5
click at [269, 83] on icon "Previous Month" at bounding box center [268, 85] width 5 height 5
click at [343, 196] on span "31" at bounding box center [342, 196] width 13 height 13
type input "[DATE]"
click at [205, 101] on span "Seleccione una cuenta" at bounding box center [189, 101] width 67 height 12
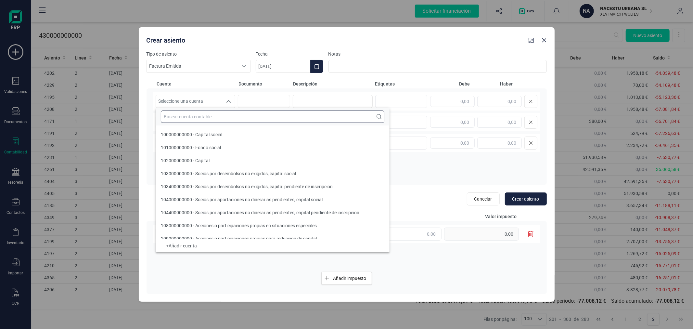
click at [210, 120] on input "text" at bounding box center [273, 116] width 224 height 12
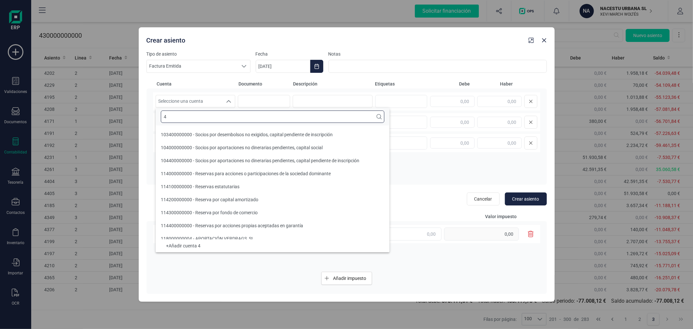
scroll to position [2, 0]
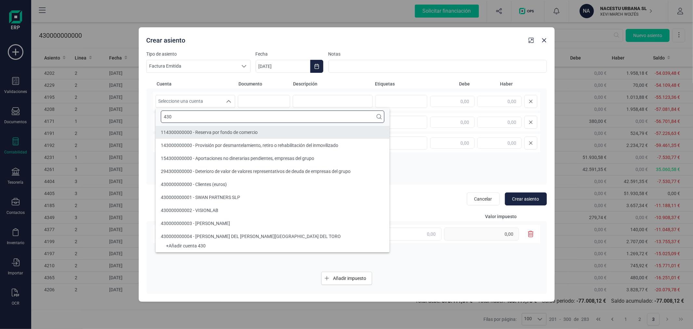
type input "430"
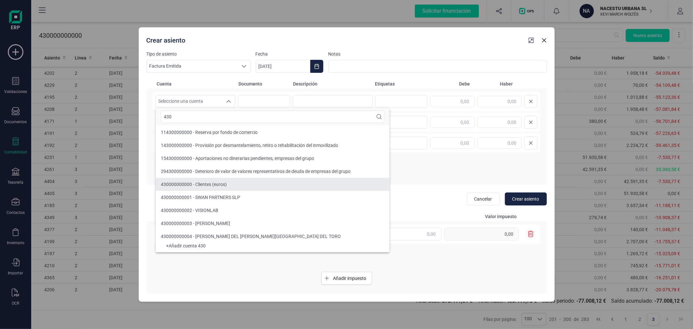
click at [211, 183] on span "430000000000 - Clientes (euros)" at bounding box center [194, 184] width 66 height 5
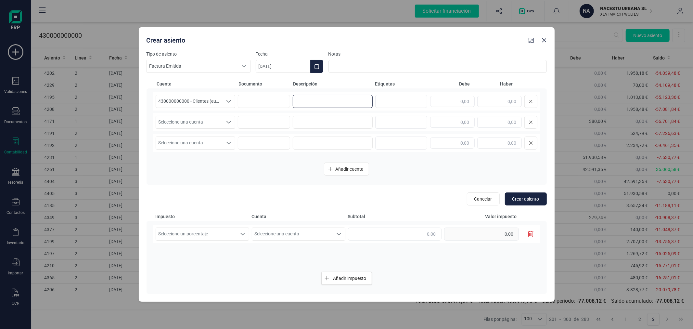
click at [327, 99] on input at bounding box center [333, 101] width 80 height 13
type input "CORTA ESTANCIA JULIO"
type input "42.591,35"
click at [223, 119] on div "Seleccione una cuenta" at bounding box center [229, 122] width 12 height 12
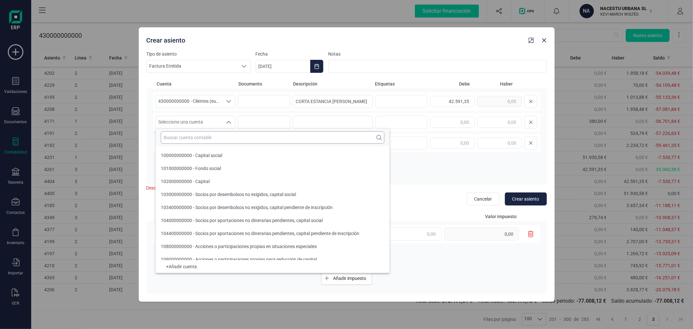
click at [217, 135] on input "text" at bounding box center [273, 137] width 224 height 12
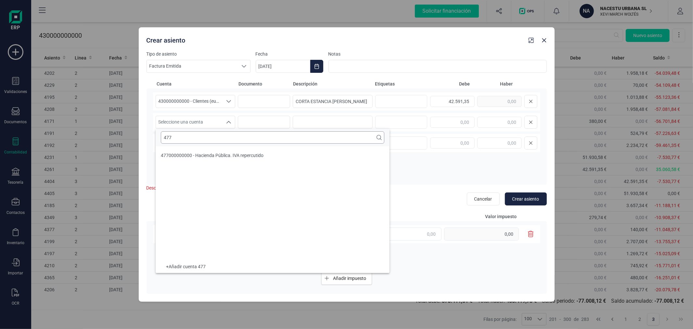
scroll to position [0, 0]
type input "477"
click at [216, 154] on span "477000000000 - Hacienda Pública. IVA repercutido" at bounding box center [212, 155] width 103 height 5
paste input "CORTA ESTANCIA JULIO"
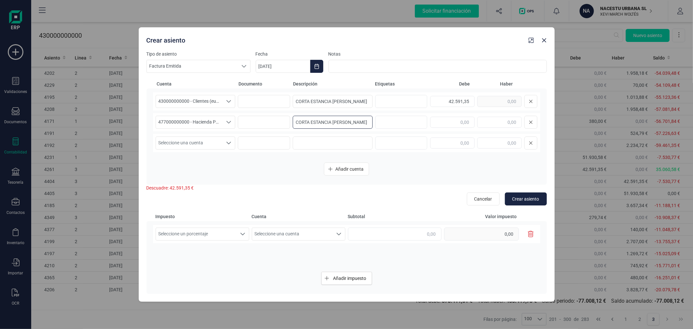
type input "CORTA ESTANCIA JULIO"
type input "3.871,94"
click at [187, 139] on span "Seleccione una cuenta" at bounding box center [189, 143] width 67 height 12
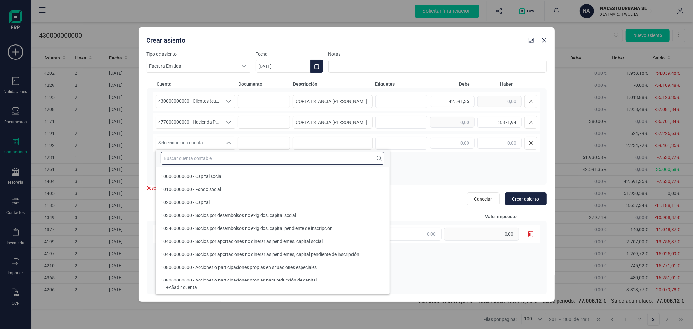
click at [188, 157] on input "text" at bounding box center [273, 158] width 224 height 12
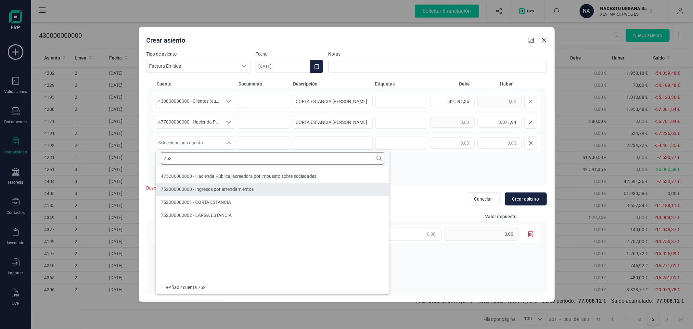
type input "752"
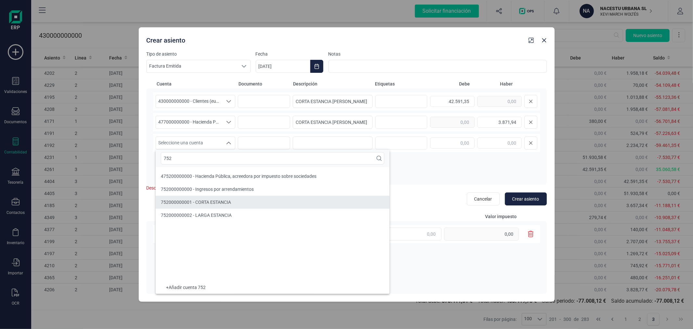
click at [220, 202] on span "752000000001 - CORTA ESTANCIA" at bounding box center [196, 202] width 70 height 5
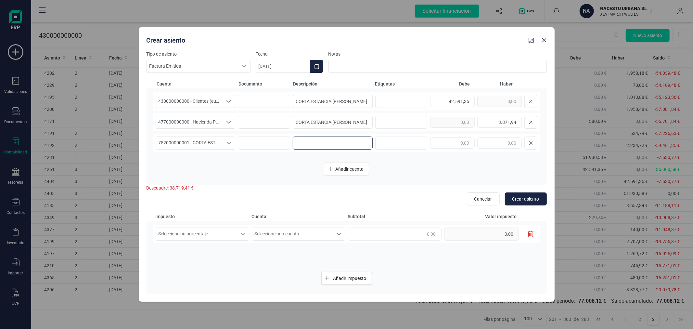
paste input "CORTA ESTANCIA JULIO"
type input "CORTA ESTANCIA JULIO"
type input "38.719,41"
click at [214, 239] on span "Seleccione un porcentaje" at bounding box center [196, 234] width 81 height 12
click at [201, 260] on li "IVA 21%" at bounding box center [203, 263] width 94 height 12
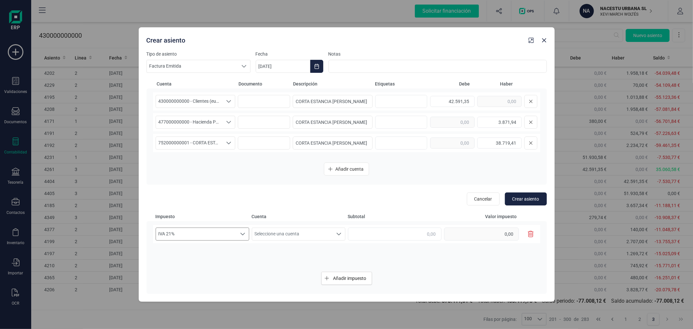
drag, startPoint x: 207, startPoint y: 240, endPoint x: 203, endPoint y: 240, distance: 3.3
click at [203, 239] on div "IVA 21% IVA 21% IVA 21%" at bounding box center [203, 233] width 94 height 13
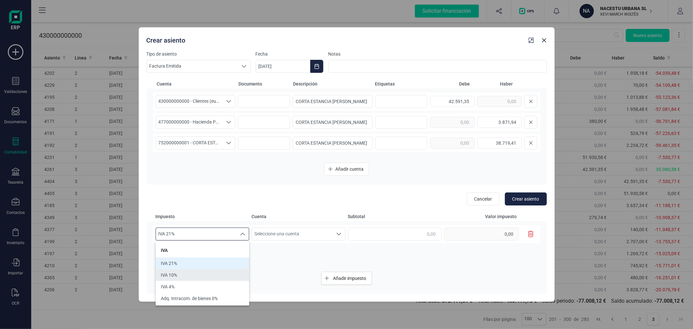
click at [187, 278] on li "IVA 10%" at bounding box center [203, 275] width 94 height 12
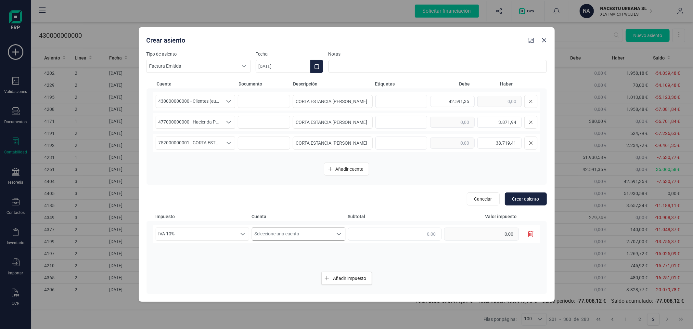
click at [300, 229] on span "Seleccione una cuenta" at bounding box center [292, 234] width 81 height 12
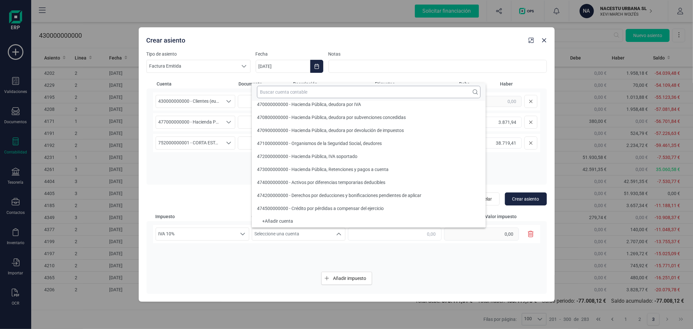
scroll to position [2, 0]
click at [342, 91] on input "text" at bounding box center [369, 92] width 224 height 12
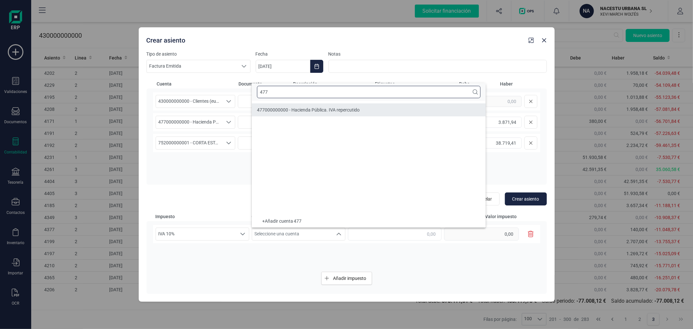
type input "477"
click at [341, 107] on span "477000000000 - Hacienda Pública. IVA repercutido" at bounding box center [308, 109] width 103 height 5
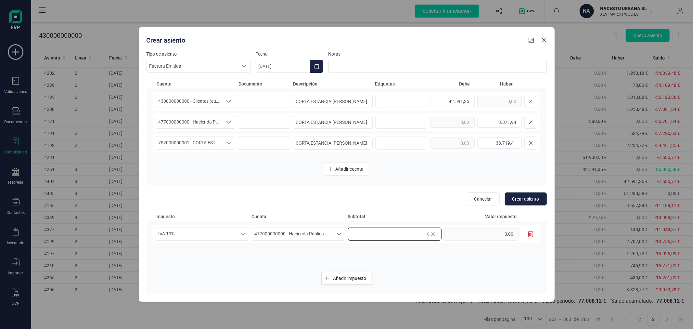
click at [376, 230] on input "text" at bounding box center [395, 233] width 94 height 13
type input "38.719,41"
type input "3.871,94"
click at [531, 198] on span "Crear asiento" at bounding box center [525, 199] width 27 height 6
type input "[DATE]"
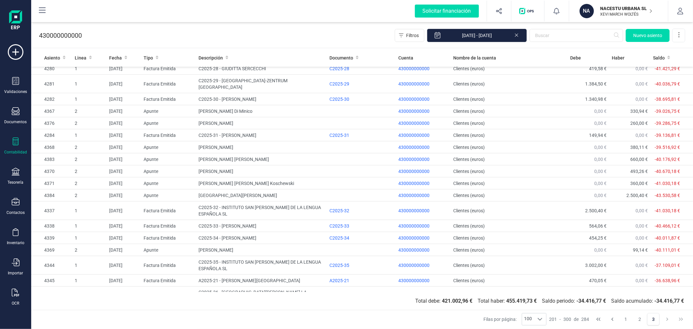
scroll to position [813, 0]
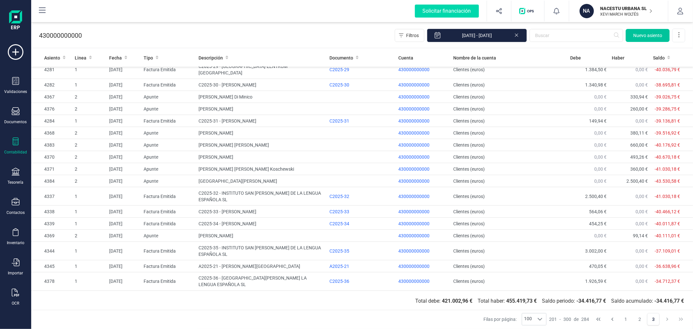
click at [647, 32] on button "Nuevo asiento" at bounding box center [648, 35] width 44 height 13
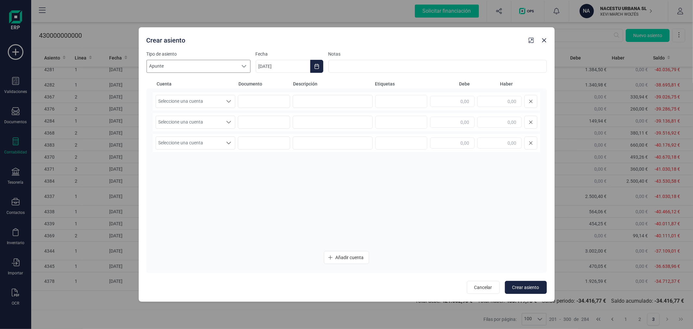
click at [219, 63] on span "Apunte" at bounding box center [192, 66] width 91 height 12
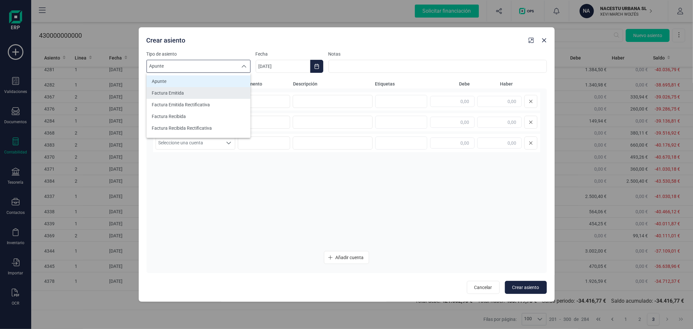
drag, startPoint x: 217, startPoint y: 71, endPoint x: 222, endPoint y: 88, distance: 17.4
click at [210, 88] on li "Factura Emitida" at bounding box center [199, 93] width 104 height 12
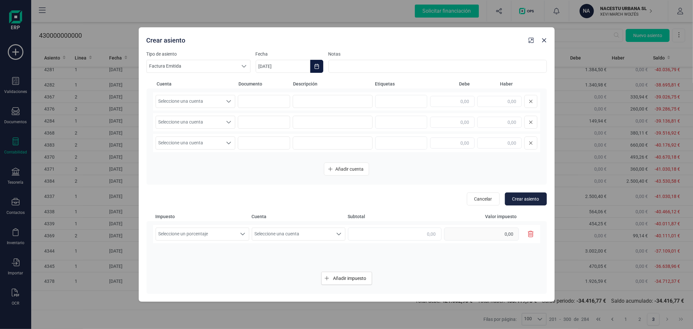
click at [316, 66] on icon "Choose Date" at bounding box center [316, 66] width 5 height 5
click at [270, 84] on icon "Previous Month" at bounding box center [268, 86] width 3 height 5
click at [408, 197] on span "31" at bounding box center [412, 196] width 13 height 13
type input "[DATE]"
click at [216, 97] on span "Seleccione una cuenta" at bounding box center [189, 101] width 67 height 12
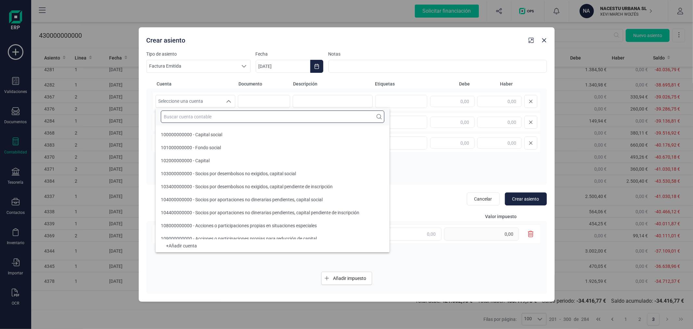
click at [219, 113] on input "text" at bounding box center [273, 116] width 224 height 12
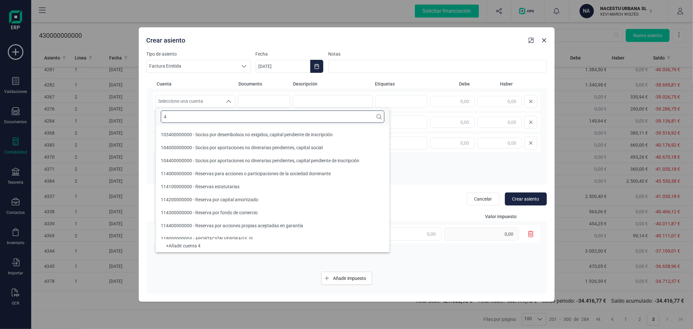
scroll to position [2, 0]
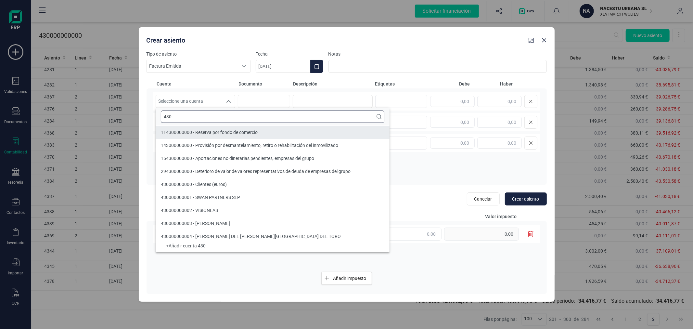
type input "430"
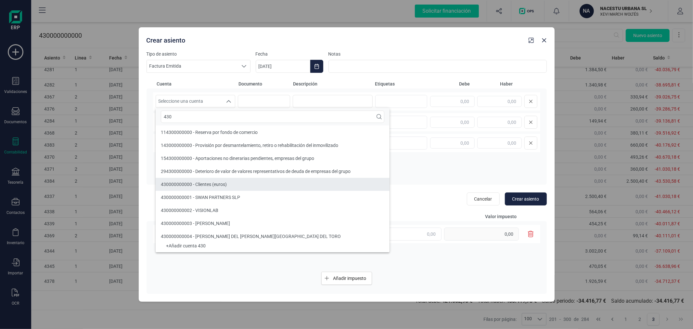
click at [218, 178] on li "430000000000 - Clientes (euros)" at bounding box center [273, 184] width 234 height 13
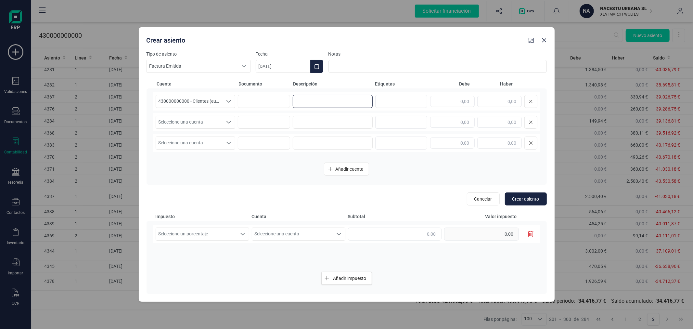
click at [333, 103] on input at bounding box center [333, 101] width 80 height 13
paste input "C"
type input "CORTA ESTANCIA AGOSTO"
type input "42.316,49"
click at [220, 125] on span "Seleccione una cuenta" at bounding box center [189, 122] width 67 height 12
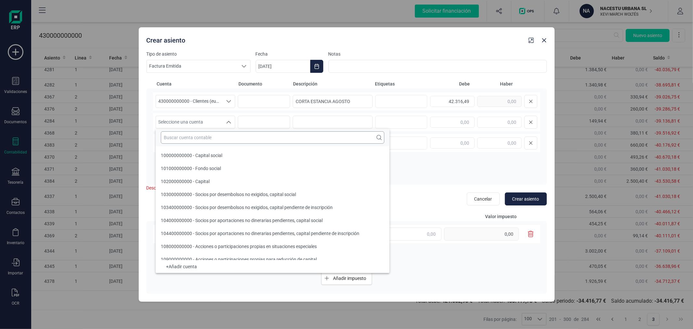
click at [220, 137] on input "text" at bounding box center [273, 137] width 224 height 12
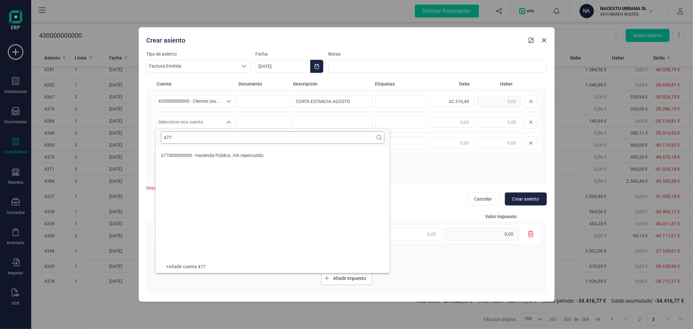
scroll to position [0, 0]
type input "477"
click at [184, 150] on li "477000000000 - Hacienda Pública. IVA repercutido" at bounding box center [273, 155] width 234 height 13
paste input "CORTA ESTANCIA AGOSTO"
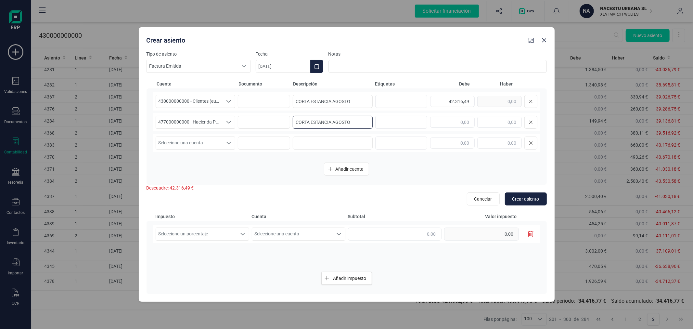
type input "CORTA ESTANCIA AGOSTO"
type input "3.846,95"
click at [184, 142] on span "Seleccione una cuenta" at bounding box center [189, 143] width 67 height 12
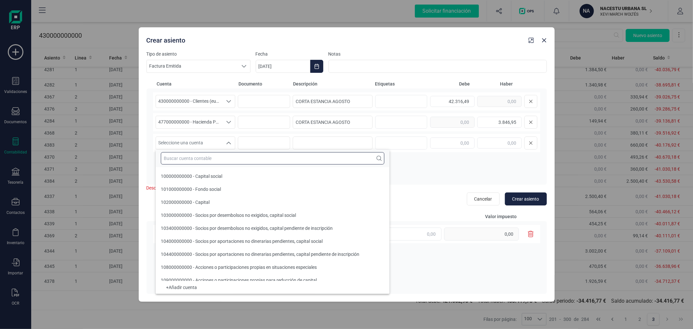
click at [186, 153] on input "text" at bounding box center [273, 158] width 224 height 12
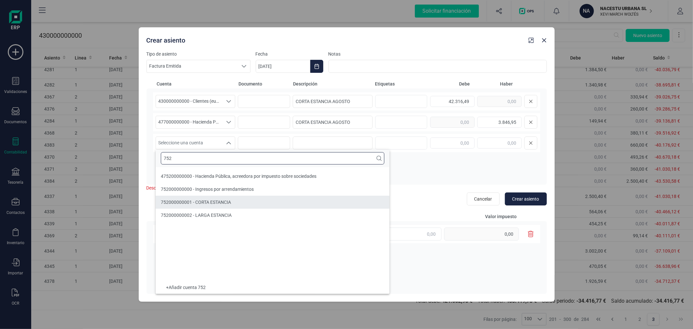
type input "752"
click at [185, 197] on li "752000000001 - CORTA ESTANCIA" at bounding box center [273, 202] width 234 height 13
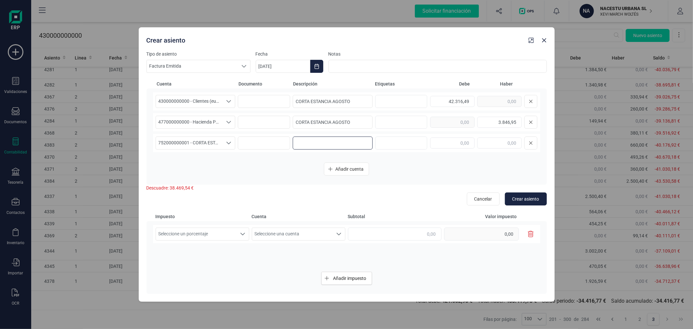
paste input "CORTA ESTANCIA AGOSTO"
type input "CORTA ESTANCIA AGOSTO"
type input "38.469,54"
click at [185, 235] on span "Seleccione un porcentaje" at bounding box center [196, 234] width 81 height 12
click at [186, 273] on li "IVA 10%" at bounding box center [203, 275] width 94 height 12
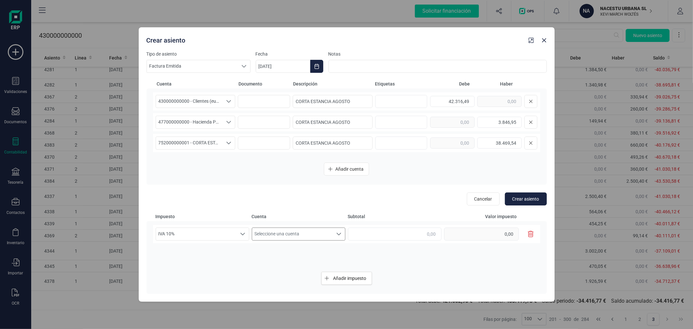
click at [275, 236] on span "Seleccione una cuenta" at bounding box center [292, 234] width 81 height 12
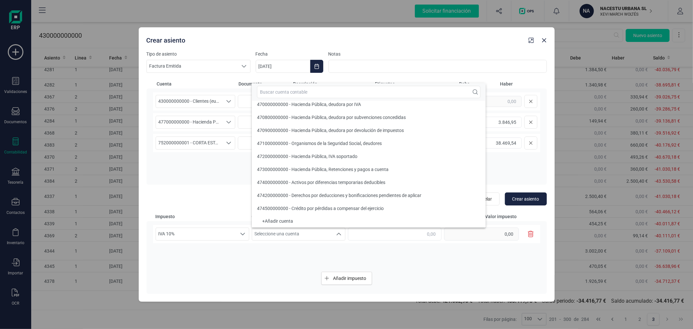
scroll to position [2, 0]
click at [315, 93] on input "text" at bounding box center [369, 92] width 224 height 12
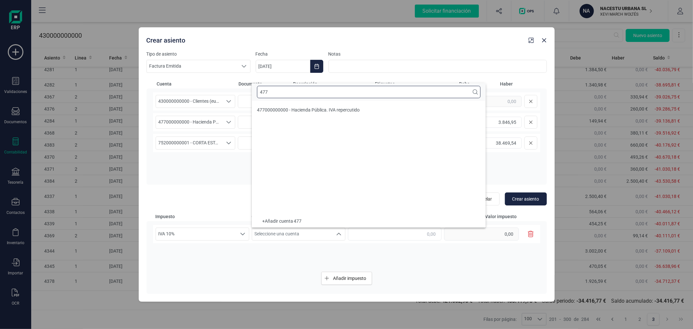
scroll to position [0, 0]
type input "477"
click at [314, 106] on li "477000000000 - Hacienda Pública. IVA repercutido" at bounding box center [369, 109] width 234 height 13
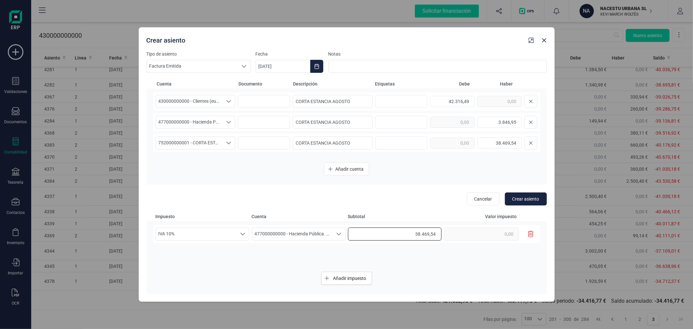
type input "38.469,54"
type input "3.846,95"
click at [530, 193] on button "Crear asiento" at bounding box center [526, 198] width 42 height 13
type input "[DATE]"
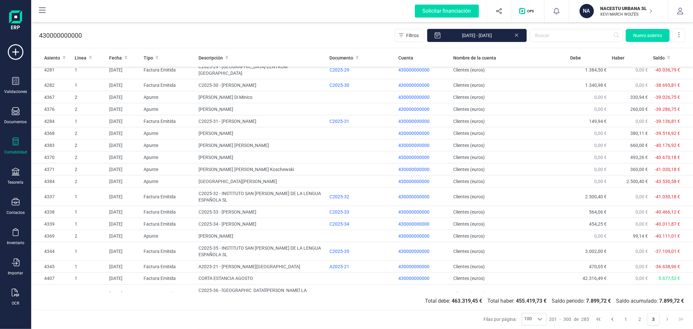
scroll to position [825, 0]
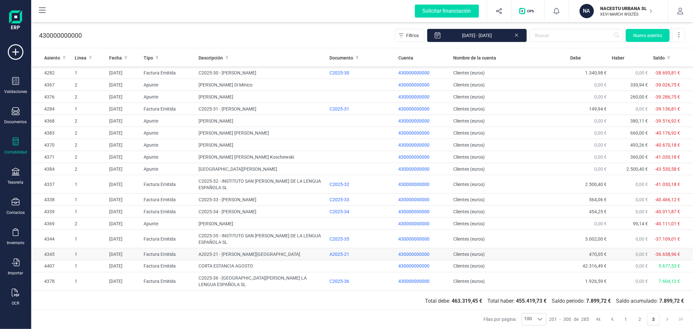
click at [228, 248] on td "A2025-21 - GOTTFRIED WILHELM LEIBNIZ UNIVERSITÄT HANNOVER" at bounding box center [261, 254] width 131 height 12
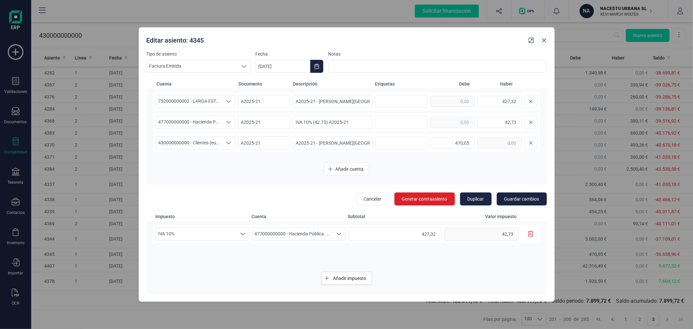
click at [541, 42] on button "button" at bounding box center [544, 40] width 10 height 10
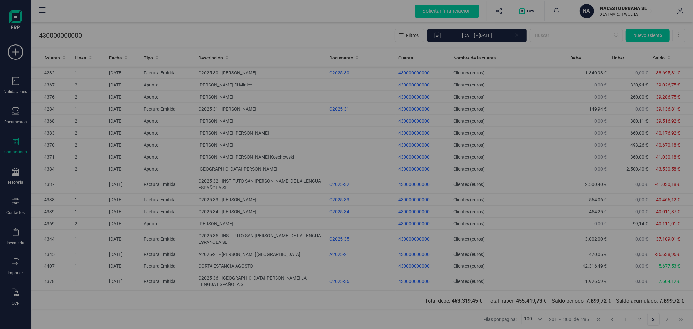
type input "[DATE]"
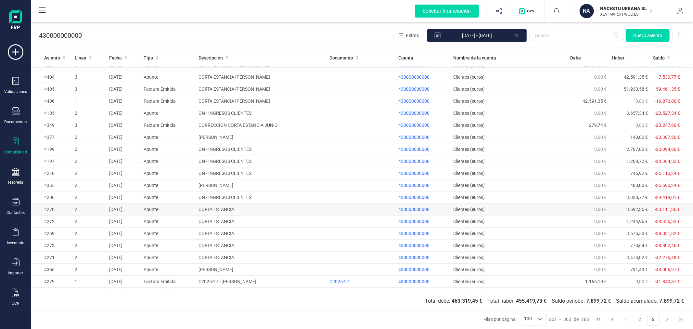
scroll to position [536, 0]
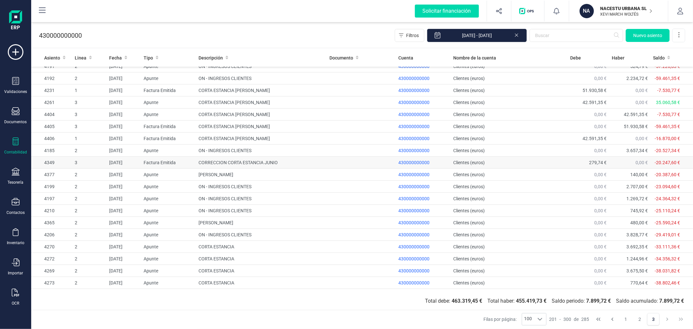
click at [283, 157] on td "CORRECCION CORTA ESTANCIA JUNIO" at bounding box center [261, 163] width 131 height 12
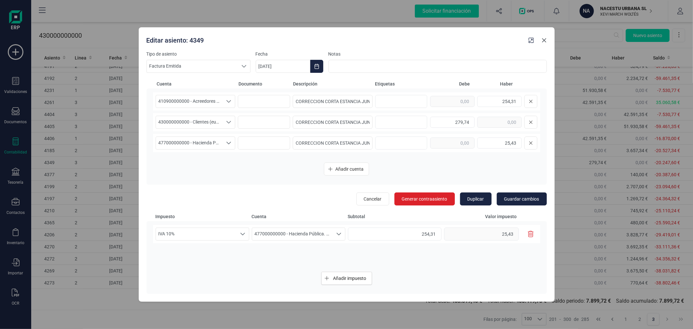
click at [542, 41] on icon "button" at bounding box center [544, 40] width 5 height 5
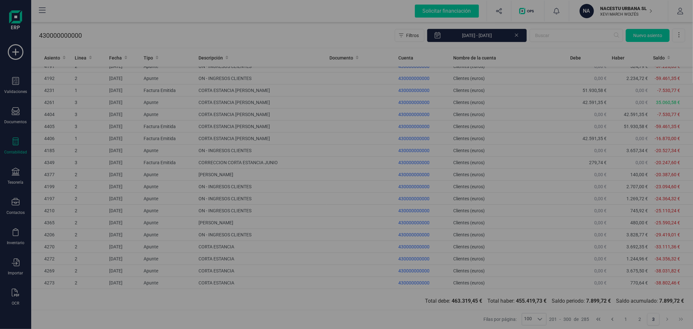
type input "[DATE]"
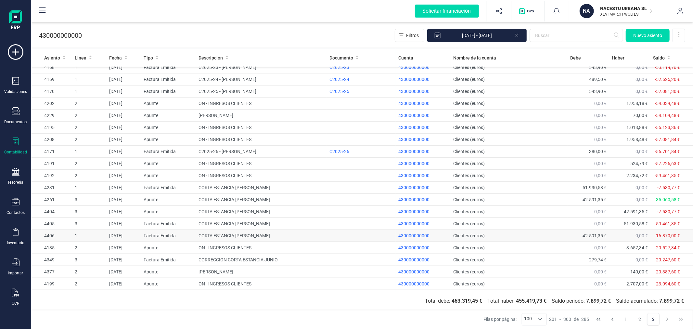
scroll to position [428, 0]
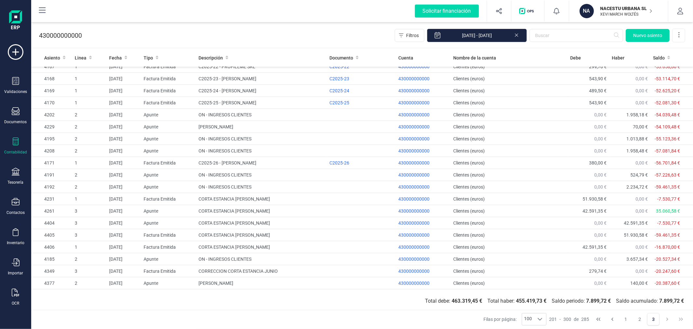
click at [615, 12] on p "XEVI MARCH WOLTÉS" at bounding box center [627, 14] width 52 height 5
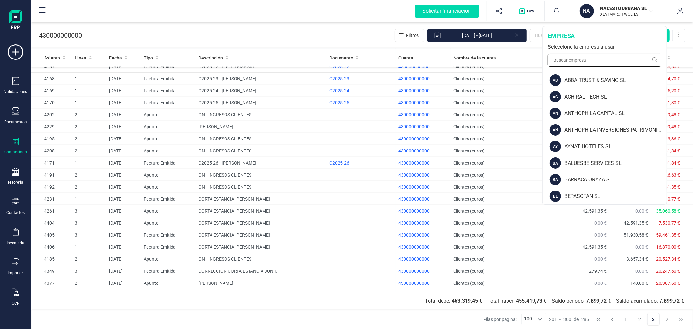
click at [576, 62] on input "text" at bounding box center [605, 60] width 114 height 13
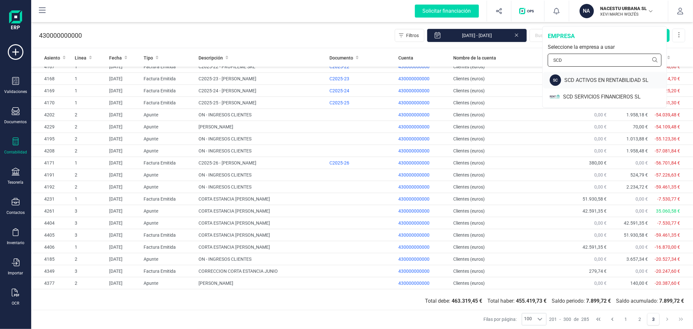
type input "SCD"
click at [576, 82] on div "SCD ACTIVOS EN RENTABILIDAD SL" at bounding box center [615, 80] width 102 height 8
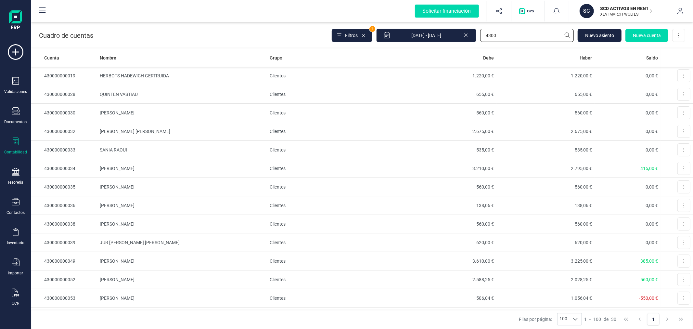
click at [508, 30] on input "4300" at bounding box center [527, 35] width 94 height 13
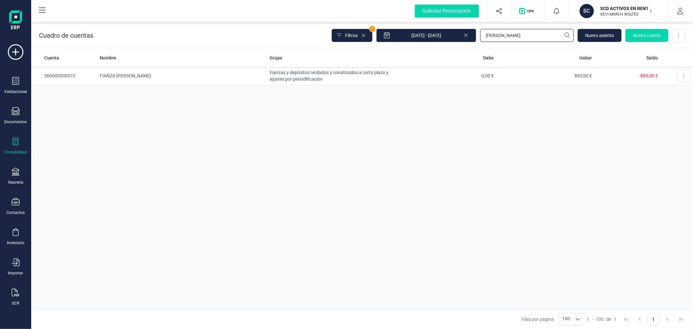
click at [505, 33] on input "SANTIA" at bounding box center [527, 35] width 94 height 13
click at [498, 37] on input "noor" at bounding box center [527, 35] width 94 height 13
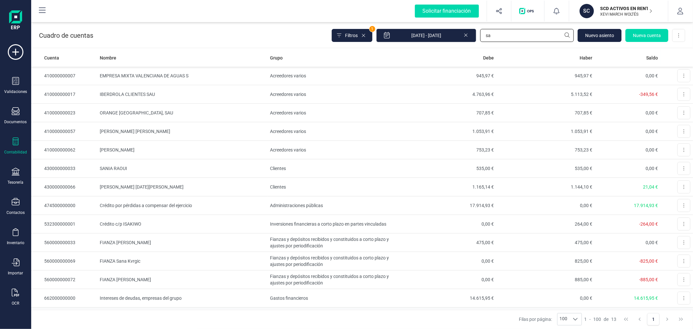
type input "s"
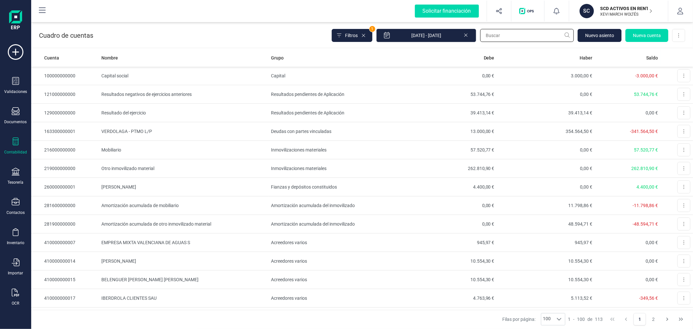
click at [501, 36] on input "text" at bounding box center [527, 35] width 94 height 13
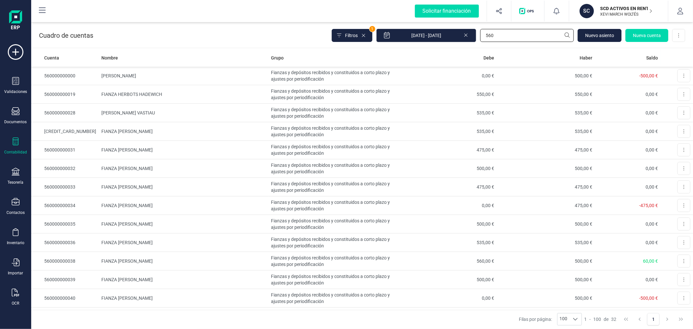
click at [497, 34] on input "560" at bounding box center [527, 35] width 94 height 13
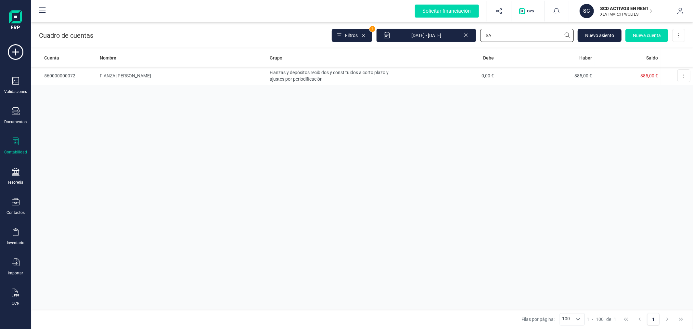
type input "S"
type input "A"
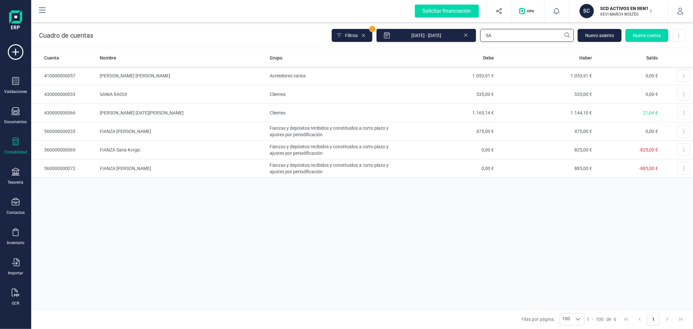
type input "S"
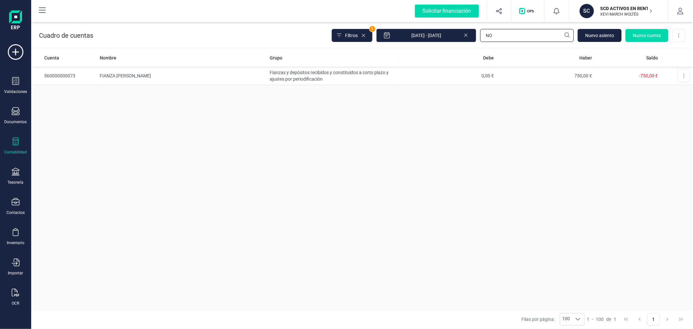
type input "N"
type input "T"
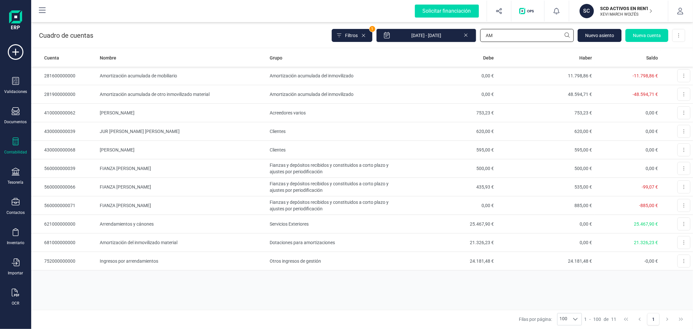
type input "A"
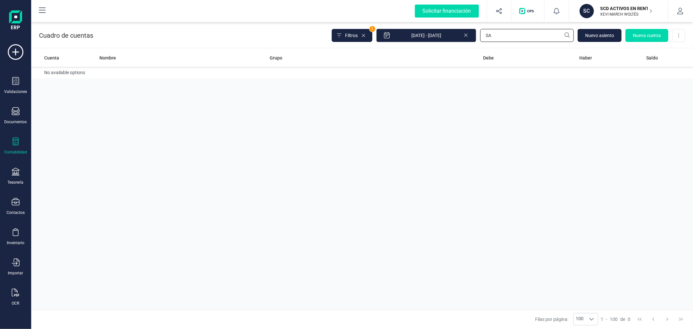
type input "S"
type input "C"
type input "E"
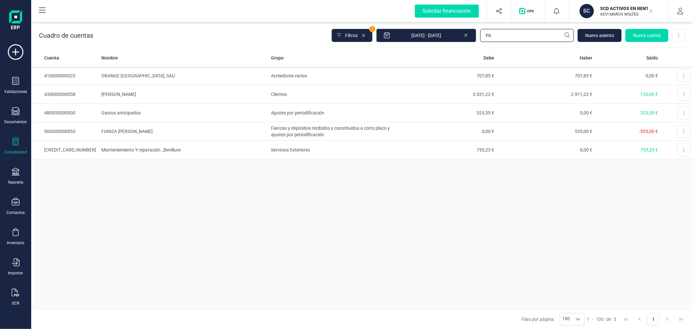
type input "P"
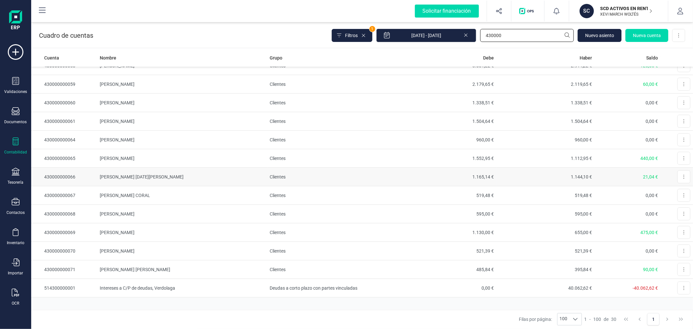
scroll to position [326, 0]
type input "430000"
click at [639, 36] on span "Nueva cuenta" at bounding box center [647, 35] width 28 height 6
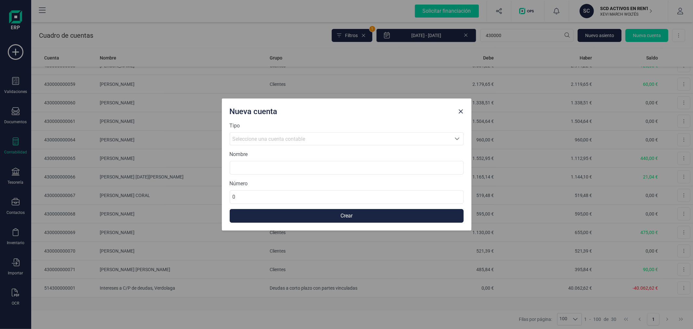
click at [272, 134] on span "Seleccione una cuenta contable" at bounding box center [340, 139] width 221 height 12
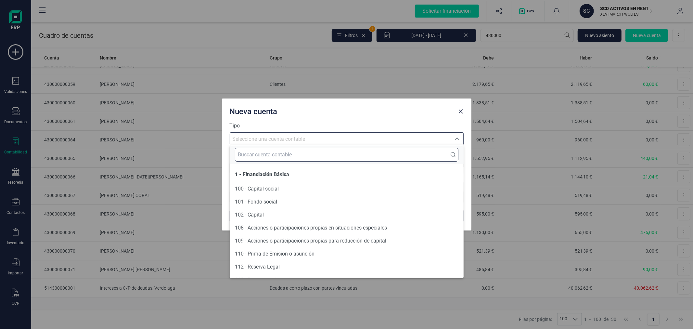
click at [272, 150] on input "text" at bounding box center [347, 155] width 224 height 14
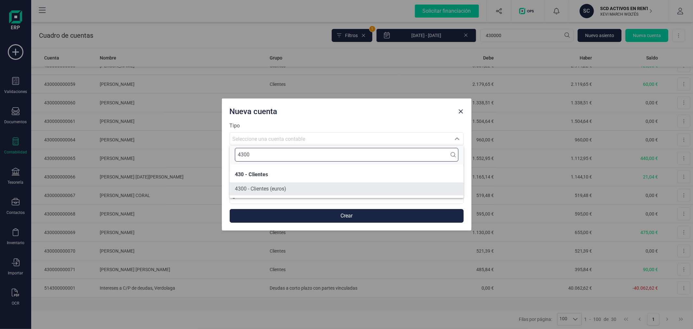
type input "4300"
click at [277, 194] on li "4300 - Clientes (euros)" at bounding box center [347, 188] width 234 height 13
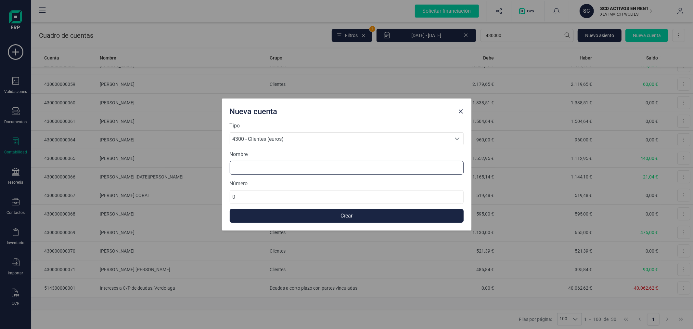
click at [275, 170] on input at bounding box center [347, 168] width 234 height 14
type input "SANTIAGO CALLIGARI"
click at [267, 200] on input "0" at bounding box center [347, 197] width 234 height 14
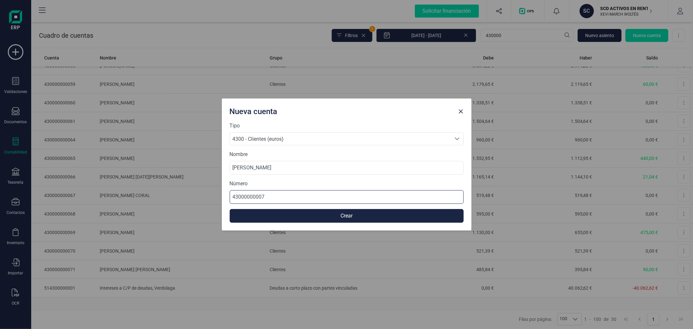
type input "430000000072"
click at [283, 214] on button "Crear" at bounding box center [347, 216] width 234 height 14
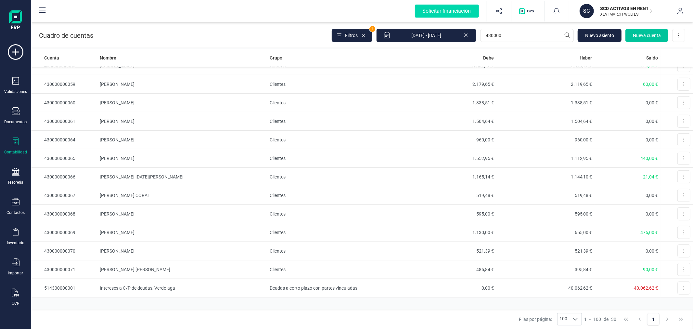
click at [649, 34] on span "Nueva cuenta" at bounding box center [647, 35] width 28 height 6
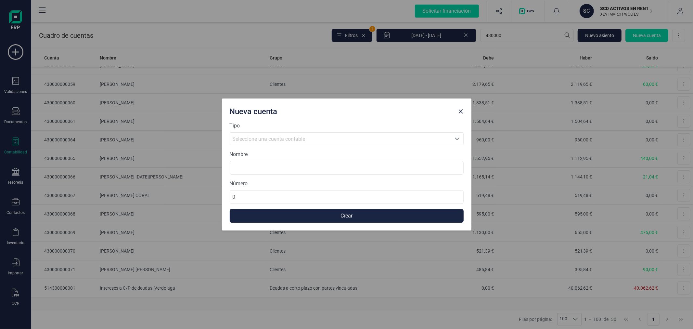
click at [278, 142] on div "Seleccione una cuenta contable" at bounding box center [341, 139] width 216 height 8
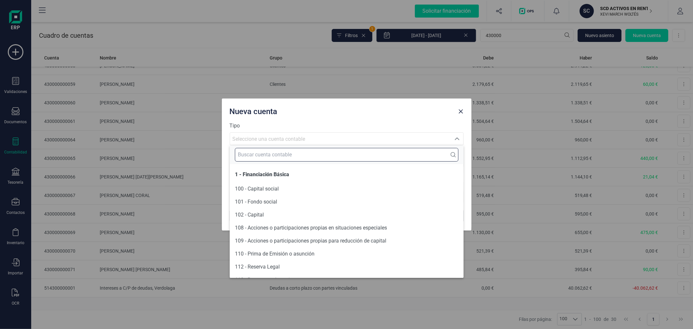
click at [272, 157] on input "text" at bounding box center [347, 155] width 224 height 14
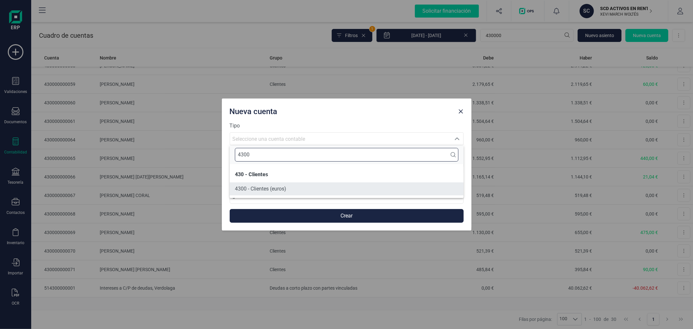
type input "4300"
click at [275, 192] on span "4300 - Clientes (euros)" at bounding box center [260, 189] width 51 height 8
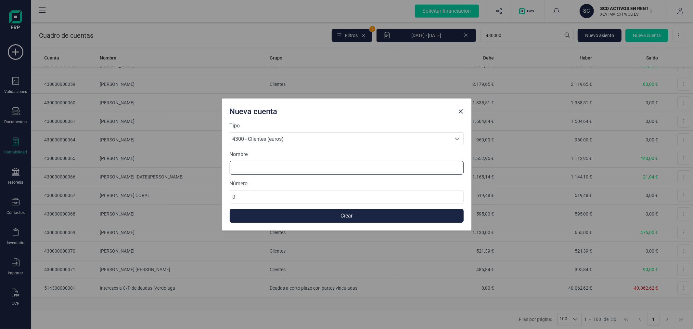
click at [271, 164] on input at bounding box center [347, 168] width 234 height 14
type input "AGATA GONIA"
type input "430000000073"
click at [320, 213] on button "Crear" at bounding box center [347, 216] width 234 height 14
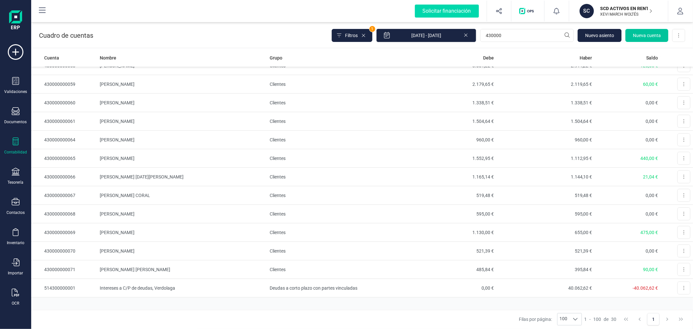
click at [642, 32] on span "Nueva cuenta" at bounding box center [647, 35] width 28 height 6
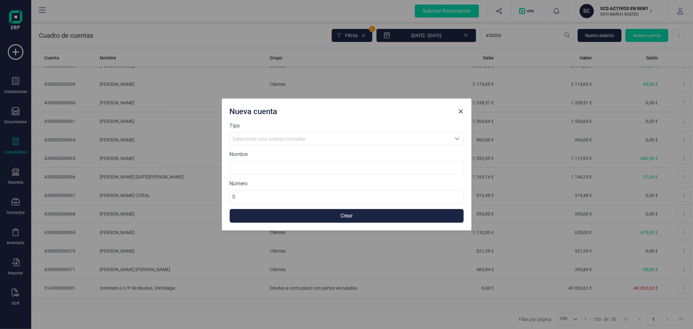
click at [301, 139] on span "Seleccione una cuenta contable" at bounding box center [269, 139] width 73 height 6
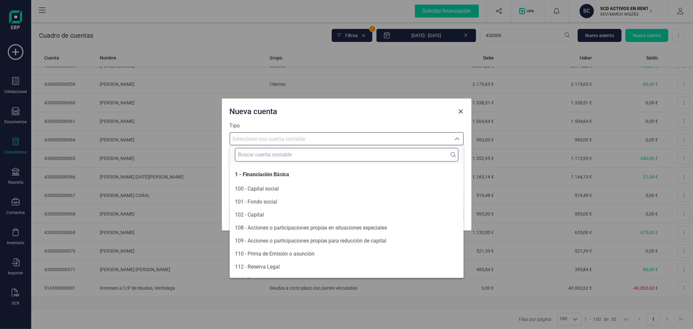
click at [294, 148] on input "text" at bounding box center [347, 155] width 224 height 14
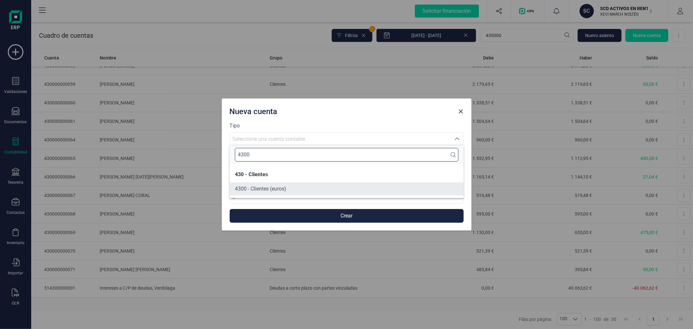
type input "4300"
click at [290, 190] on li "4300 - Clientes (euros)" at bounding box center [347, 188] width 234 height 13
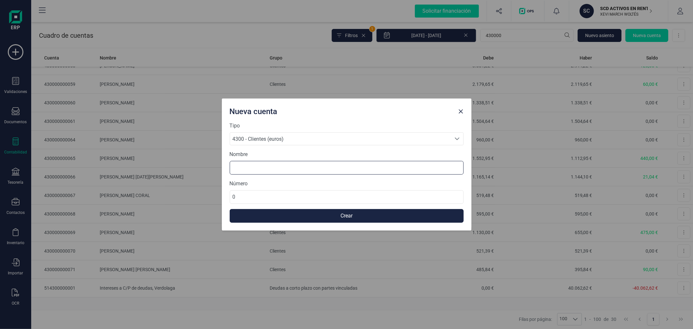
click at [282, 171] on input at bounding box center [347, 168] width 234 height 14
type input "SANA KVRGIC"
paste input "43000000007"
type input "430000000074"
click at [230, 209] on button "Crear" at bounding box center [347, 216] width 234 height 14
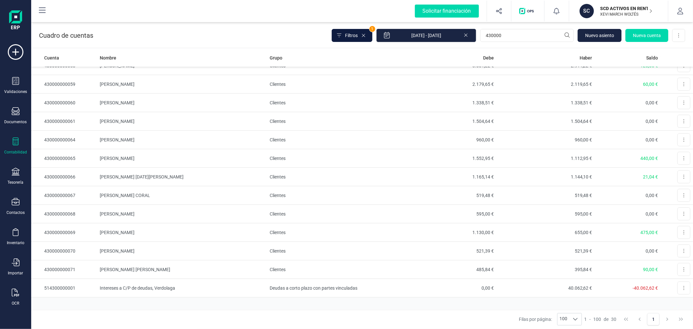
click at [359, 32] on button "Filtros" at bounding box center [352, 35] width 41 height 13
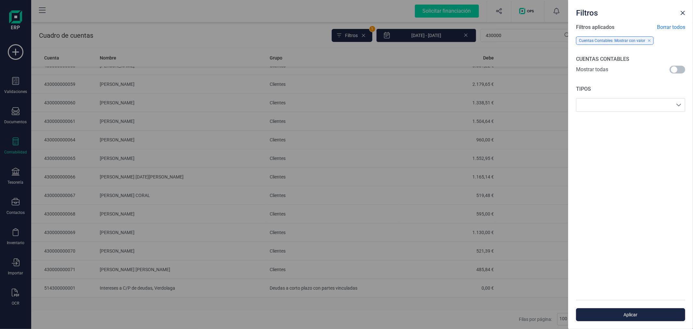
click at [679, 70] on span at bounding box center [678, 70] width 16 height 8
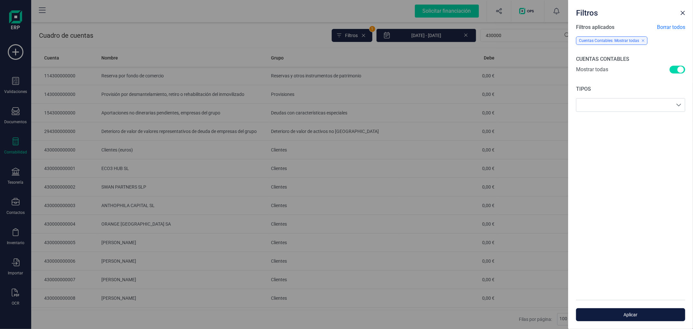
click at [636, 311] on span "Aplicar" at bounding box center [631, 314] width 94 height 6
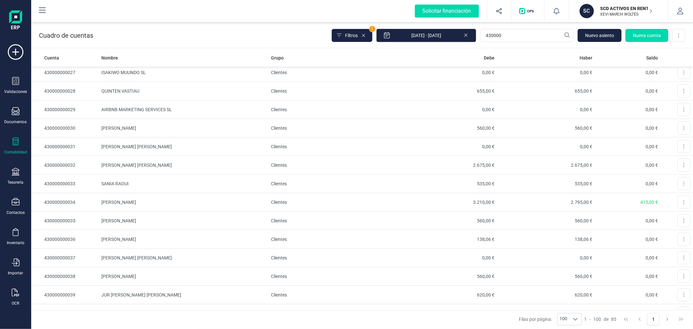
scroll to position [1346, 0]
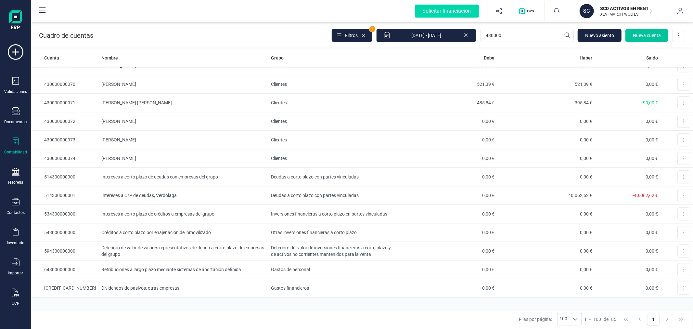
click at [646, 35] on span "Nueva cuenta" at bounding box center [647, 35] width 28 height 6
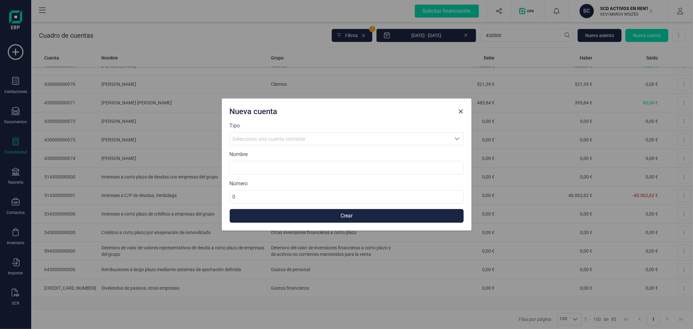
click at [275, 137] on span "Seleccione una cuenta contable" at bounding box center [269, 139] width 73 height 6
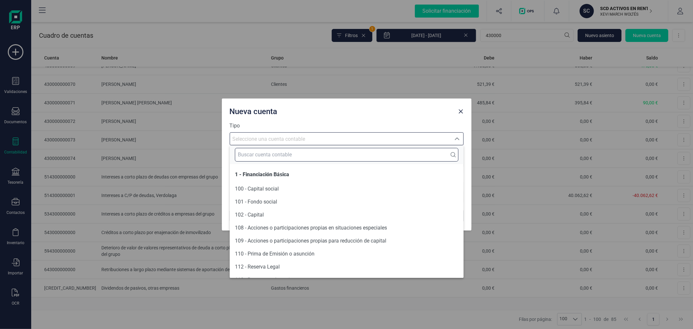
click at [271, 151] on input "text" at bounding box center [347, 155] width 224 height 14
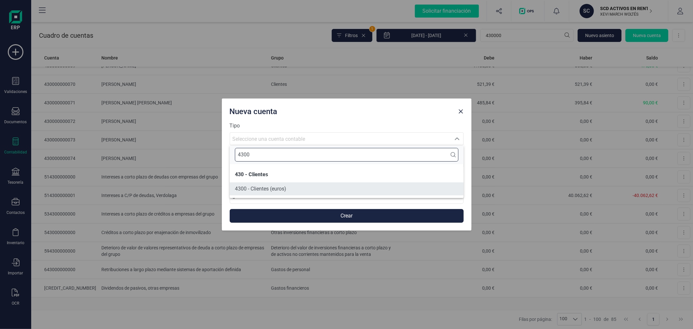
type input "4300"
click at [275, 184] on li "4300 - Clientes (euros)" at bounding box center [347, 188] width 234 height 13
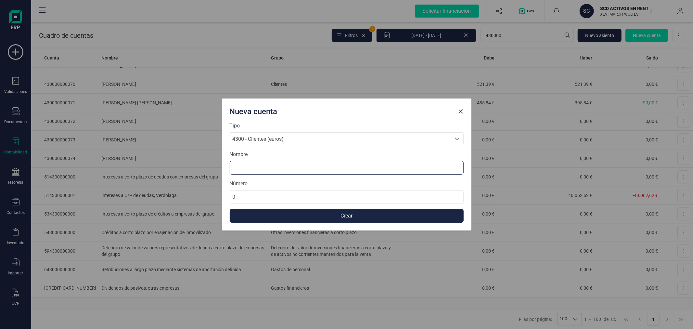
click at [270, 166] on input at bounding box center [347, 168] width 234 height 14
type input "NOOR VANDECASTEELE"
paste input "43000000007"
type input "430000000075"
click at [307, 220] on button "Crear" at bounding box center [347, 216] width 234 height 14
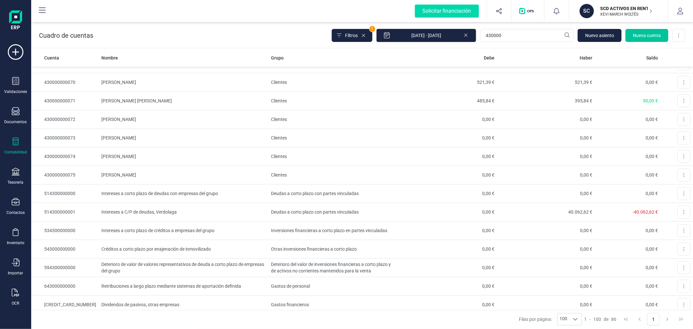
click at [642, 32] on button "Nueva cuenta" at bounding box center [647, 35] width 43 height 13
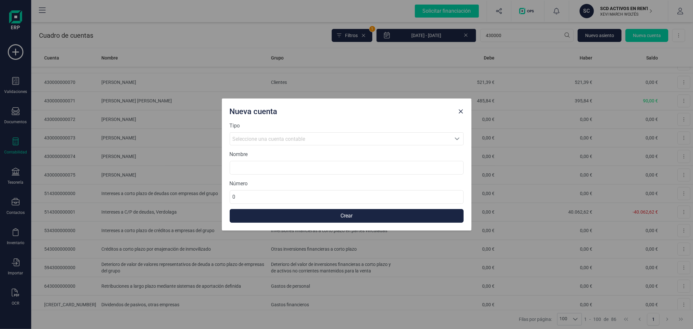
click at [302, 142] on div "Seleccione una cuenta contable" at bounding box center [341, 139] width 216 height 8
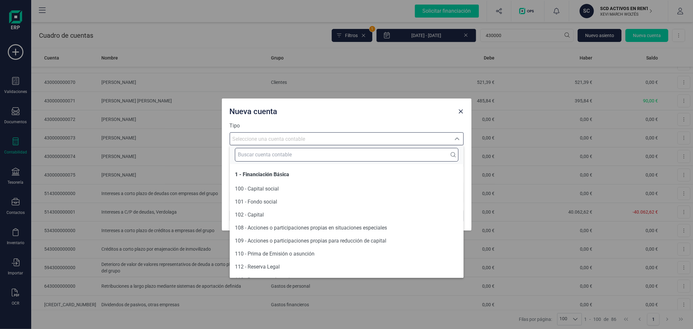
click at [272, 161] on input "text" at bounding box center [347, 155] width 224 height 14
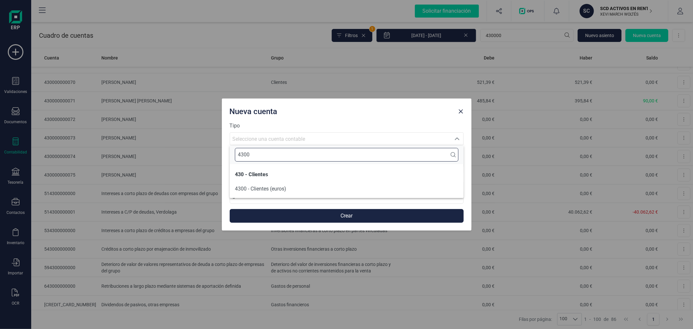
type input "4300"
click at [274, 187] on span "4300 - Clientes (euros)" at bounding box center [260, 189] width 51 height 6
click at [275, 168] on input at bounding box center [347, 168] width 234 height 14
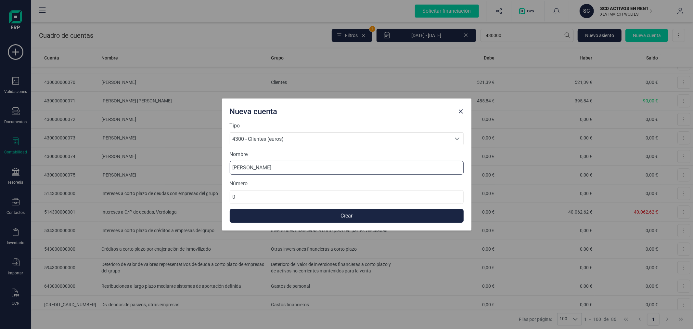
type input "TSVENTINA PETROVA"
paste input "43000000007"
type input "430000000076"
click at [411, 217] on button "Crear" at bounding box center [347, 216] width 234 height 14
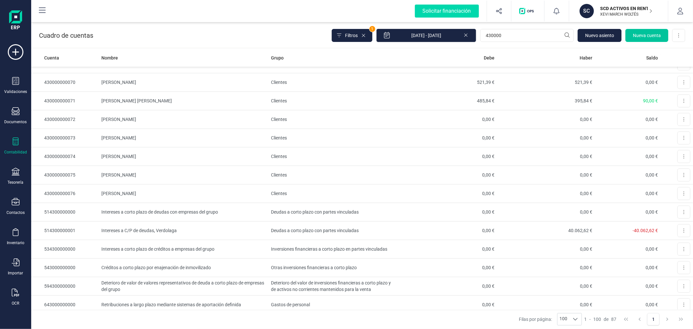
click at [644, 29] on button "Nueva cuenta" at bounding box center [647, 35] width 43 height 13
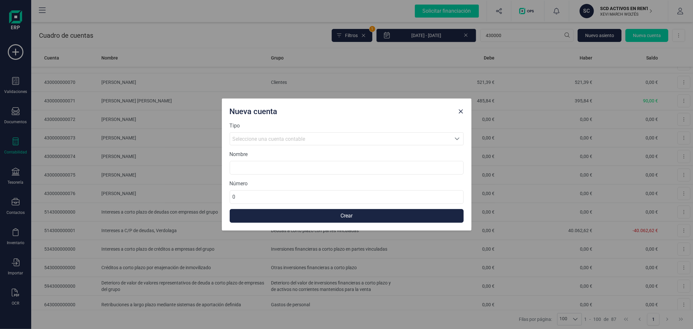
click at [306, 133] on span "Seleccione una cuenta contable" at bounding box center [340, 139] width 221 height 12
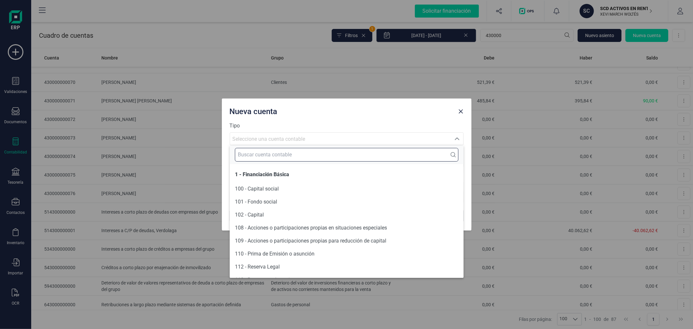
click at [300, 155] on input "text" at bounding box center [347, 155] width 224 height 14
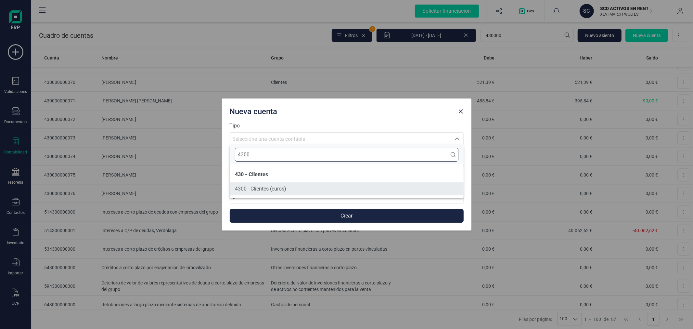
type input "4300"
click at [270, 189] on span "4300 - Clientes (euros)" at bounding box center [260, 189] width 51 height 6
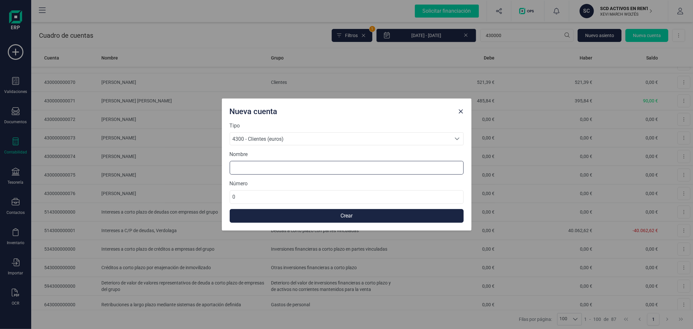
click at [272, 165] on input at bounding box center [347, 168] width 234 height 14
type input "AMY BARRETT"
paste input "43000000007"
type input "430000000077"
click at [353, 215] on button "Crear" at bounding box center [347, 216] width 234 height 14
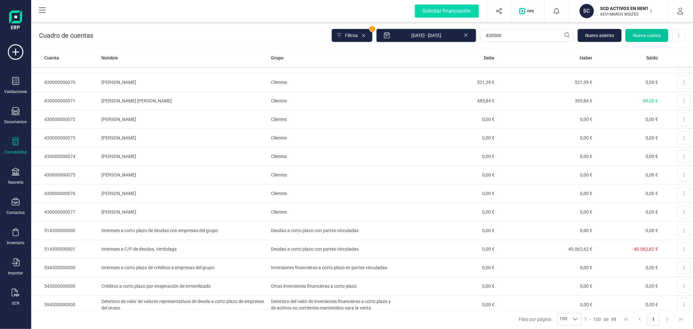
click at [635, 39] on button "Nueva cuenta" at bounding box center [647, 35] width 43 height 13
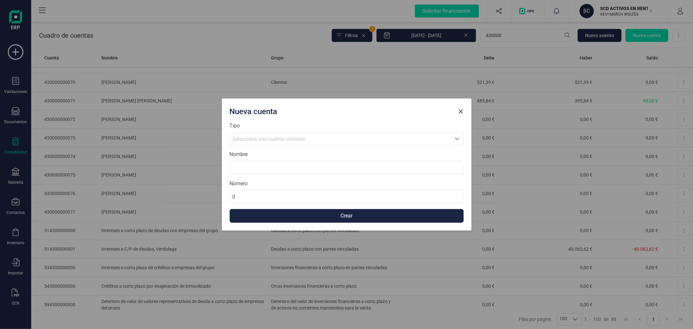
click at [328, 137] on div "Seleccione una cuenta contable" at bounding box center [341, 139] width 216 height 8
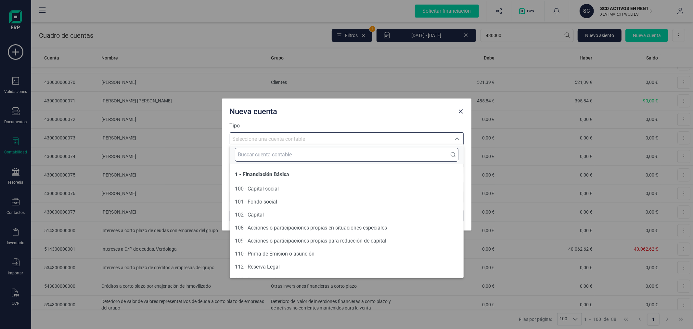
click at [311, 158] on input "text" at bounding box center [347, 155] width 224 height 14
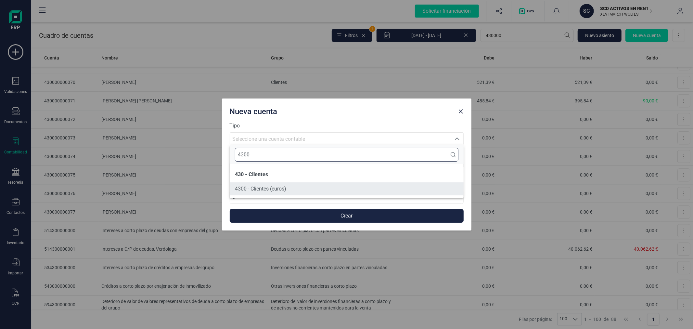
type input "4300"
click at [313, 183] on li "4300 - Clientes (euros)" at bounding box center [347, 188] width 234 height 13
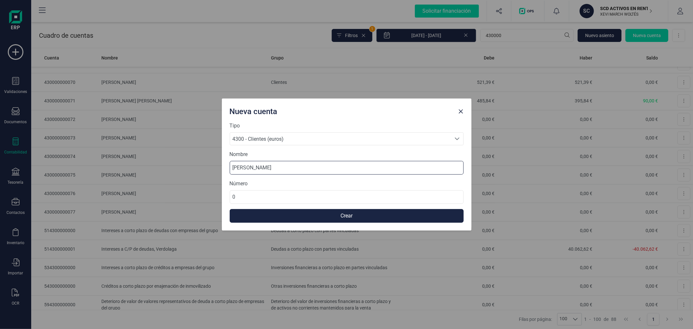
type input "SARAH-MARIE AERNOUDTS"
paste input "43000000007"
type input "430000000078"
click at [303, 212] on button "Crear" at bounding box center [347, 216] width 234 height 14
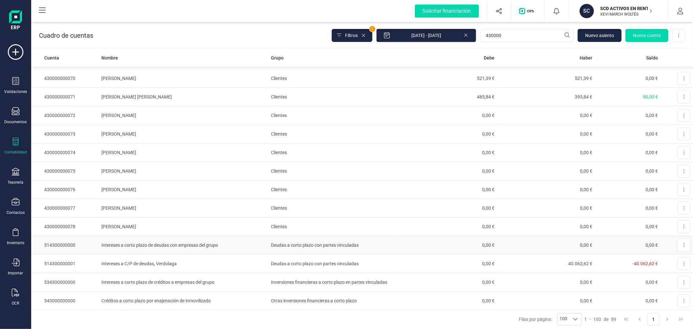
scroll to position [1420, 0]
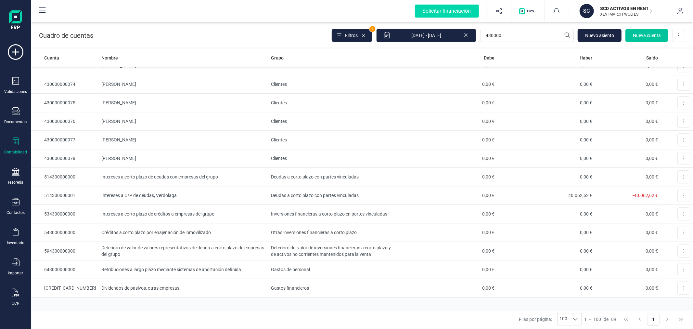
click at [646, 34] on span "Nueva cuenta" at bounding box center [647, 35] width 28 height 6
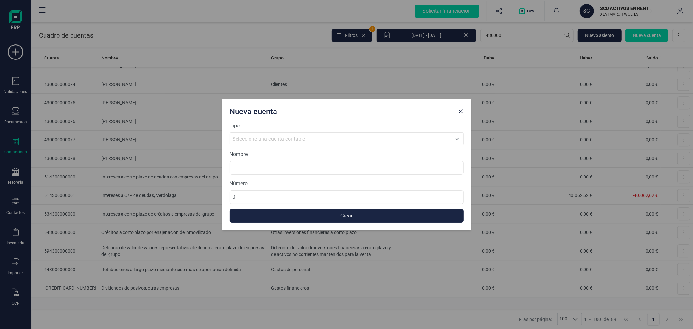
click at [274, 133] on span "Seleccione una cuenta contable" at bounding box center [340, 139] width 221 height 12
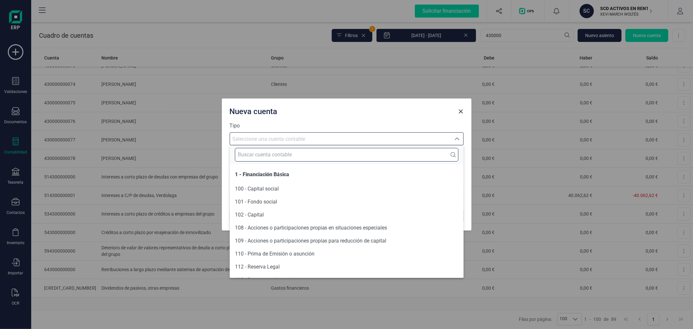
click at [272, 155] on input "text" at bounding box center [347, 155] width 224 height 14
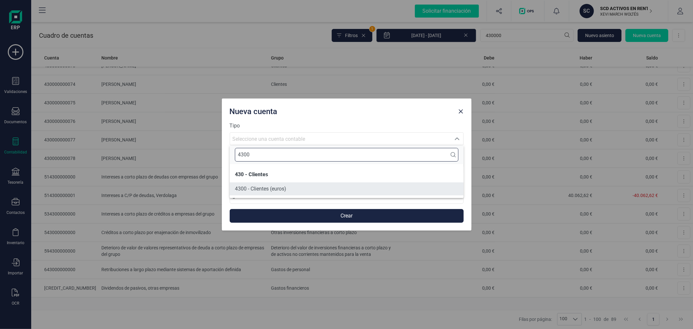
type input "4300"
click at [273, 186] on span "4300 - Clientes (euros)" at bounding box center [260, 189] width 51 height 6
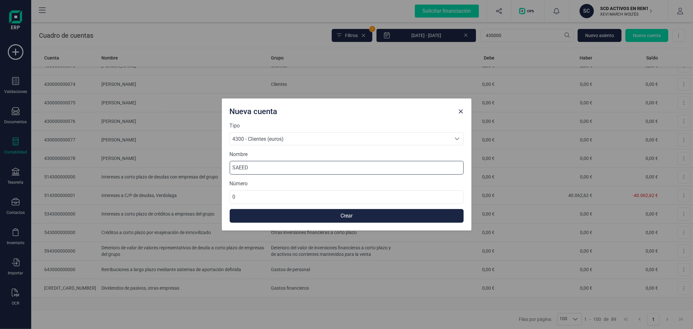
type input "SAEED"
paste input "43000000007"
type input "430000000079"
click at [285, 215] on button "Crear" at bounding box center [347, 216] width 234 height 14
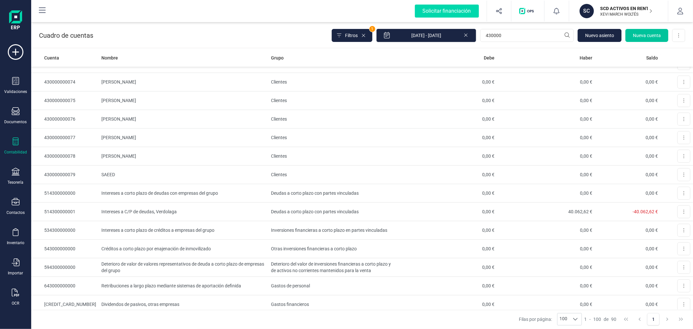
click at [647, 36] on span "Nueva cuenta" at bounding box center [647, 35] width 28 height 6
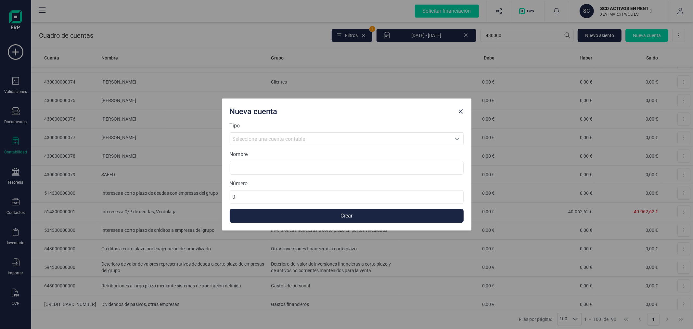
click at [258, 136] on span "Seleccione una cuenta contable" at bounding box center [269, 139] width 73 height 6
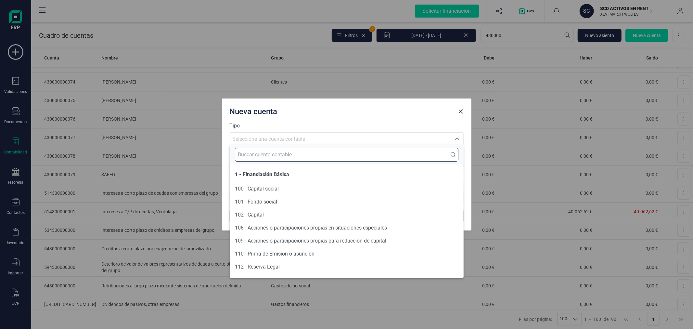
click at [257, 149] on input "text" at bounding box center [347, 155] width 224 height 14
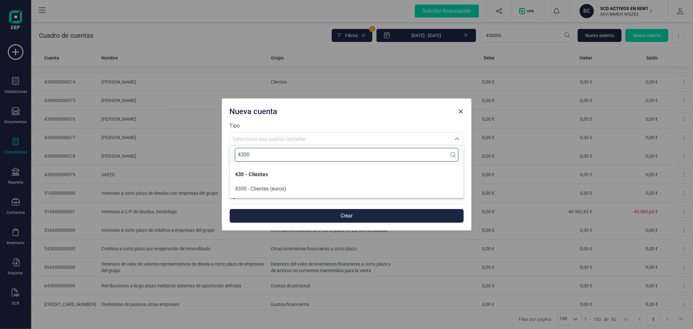
type input "4300"
click at [271, 188] on span "4300 - Clientes (euros)" at bounding box center [260, 189] width 51 height 6
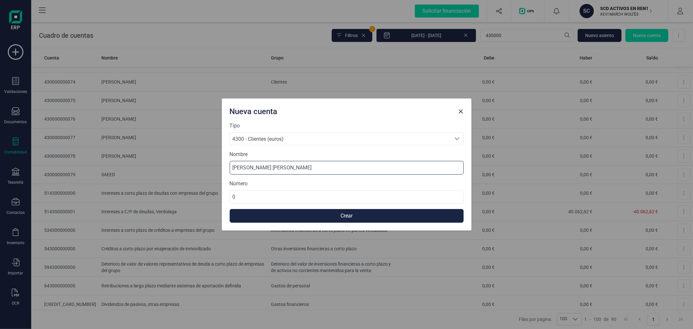
type input "CAMPBELL MCDIARMID"
paste input "43000000007"
type input "430000000080"
click at [294, 216] on button "Crear" at bounding box center [347, 216] width 234 height 14
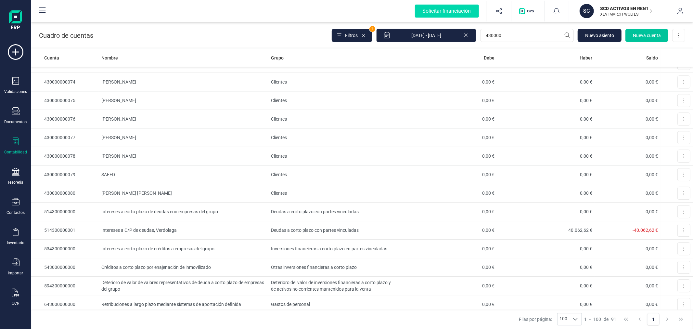
click at [647, 36] on span "Nueva cuenta" at bounding box center [647, 35] width 28 height 6
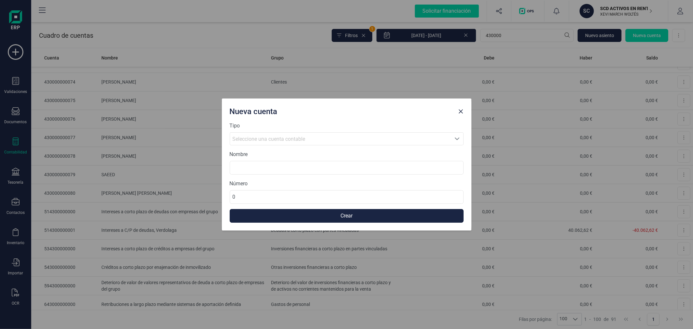
click at [280, 137] on span "Seleccione una cuenta contable" at bounding box center [269, 139] width 73 height 6
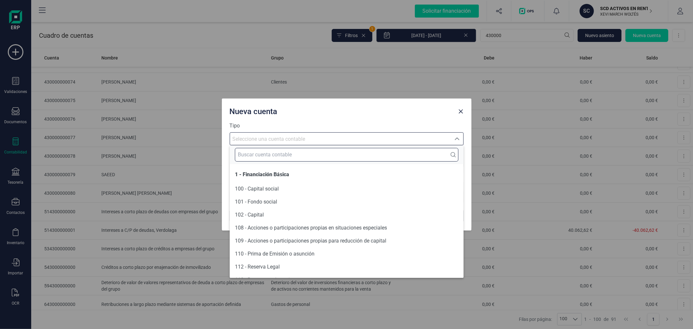
click at [281, 156] on input "text" at bounding box center [347, 155] width 224 height 14
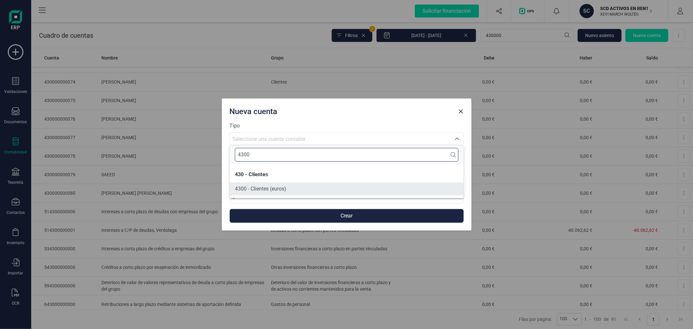
type input "4300"
click at [278, 189] on span "4300 - Clientes (euros)" at bounding box center [260, 189] width 51 height 6
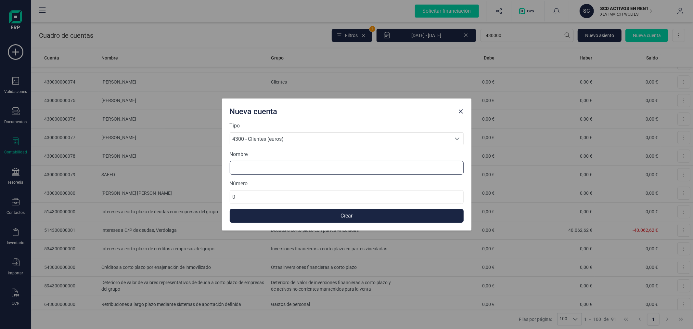
click at [276, 167] on input at bounding box center [347, 168] width 234 height 14
type input "EMMA JOBS"
paste input "43000000008"
type input "430000000081"
click at [312, 217] on button "Crear" at bounding box center [347, 216] width 234 height 14
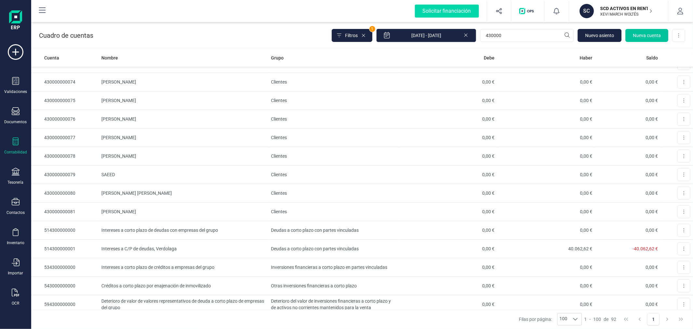
click at [651, 35] on span "Nueva cuenta" at bounding box center [647, 35] width 28 height 6
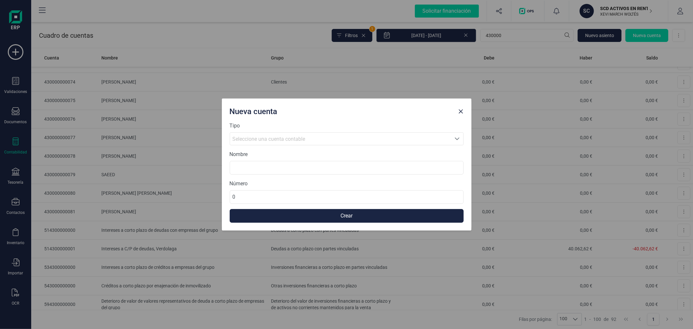
click at [262, 140] on span "Seleccione una cuenta contable" at bounding box center [269, 139] width 73 height 6
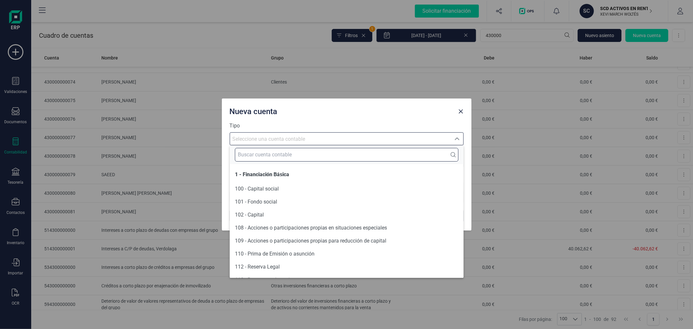
click at [264, 157] on input "text" at bounding box center [347, 155] width 224 height 14
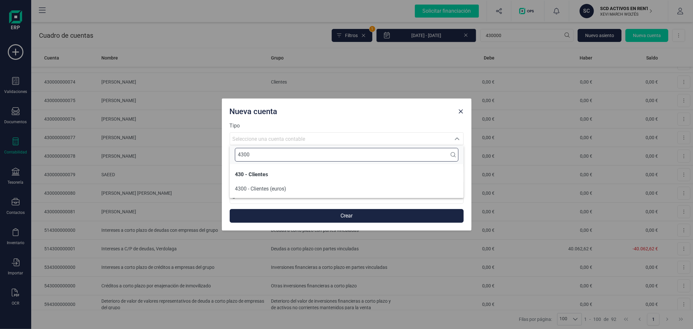
type input "4300"
click at [261, 190] on span "4300 - Clientes (euros)" at bounding box center [260, 189] width 51 height 6
click at [268, 166] on input at bounding box center [347, 168] width 234 height 14
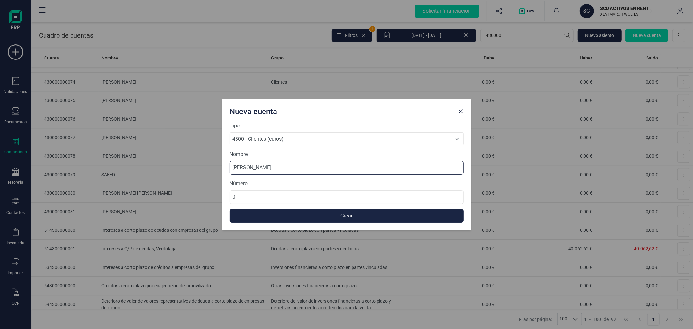
type input "PAULINA MATHES"
paste input "43000000008"
type input "430000000082"
click at [279, 218] on button "Crear" at bounding box center [347, 216] width 234 height 14
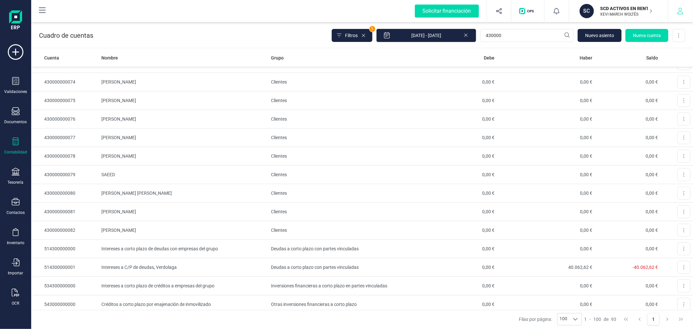
click at [680, 10] on icon "button" at bounding box center [680, 11] width 6 height 6
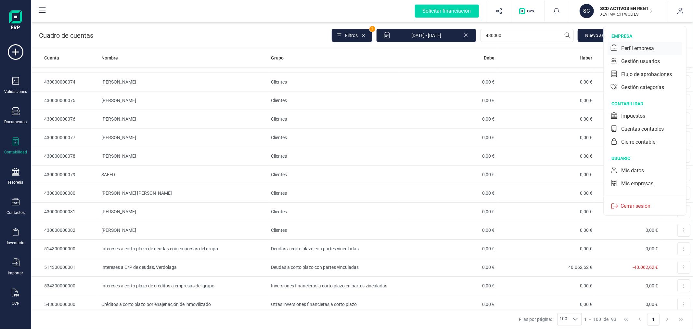
click at [641, 43] on div "Perfil empresa" at bounding box center [645, 48] width 75 height 13
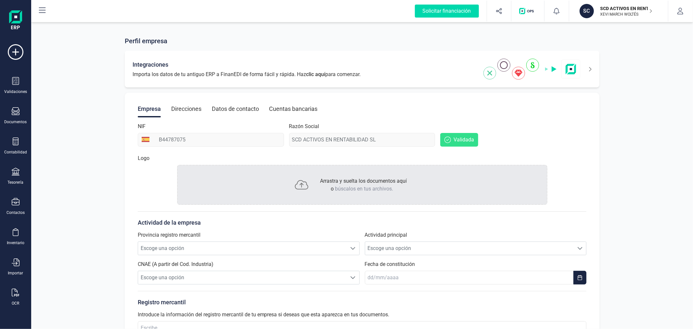
click at [588, 68] on icon at bounding box center [586, 69] width 11 height 10
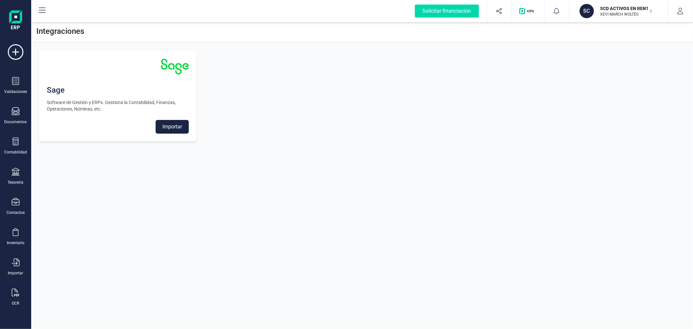
click at [161, 124] on button "Importar" at bounding box center [172, 127] width 33 height 14
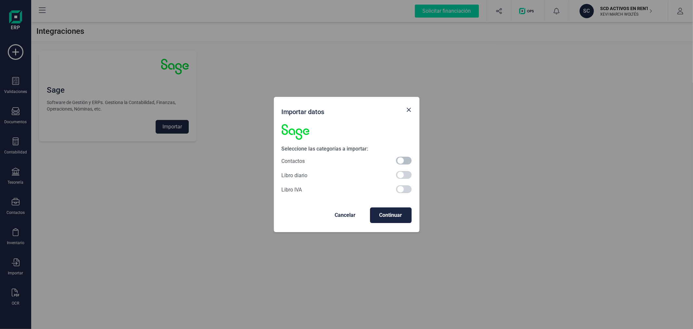
click at [410, 161] on span at bounding box center [404, 161] width 16 height 8
click at [399, 216] on span "Continuar" at bounding box center [390, 215] width 31 height 8
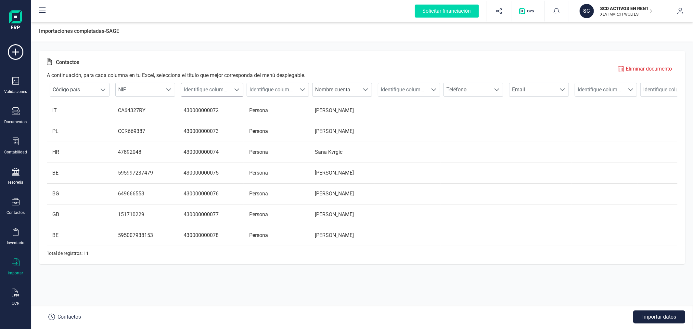
click at [219, 85] on span "Identifique columna" at bounding box center [205, 89] width 49 height 13
click at [220, 155] on li "Cuenta contable cliente" at bounding box center [217, 153] width 72 height 13
click at [306, 88] on div at bounding box center [302, 89] width 12 height 13
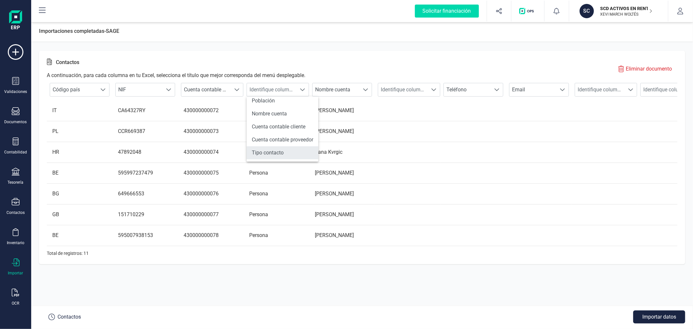
click at [278, 153] on li "Tipo contacto" at bounding box center [283, 152] width 72 height 13
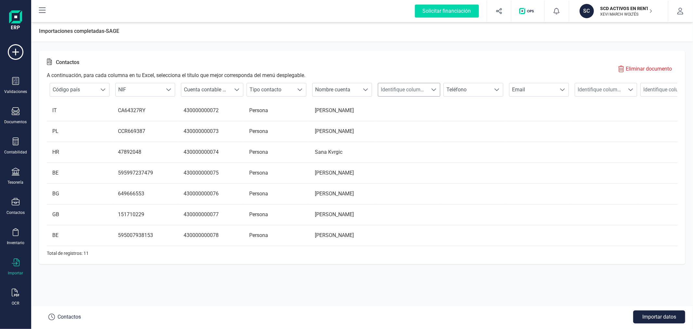
click at [418, 85] on span "Identifique columna" at bounding box center [402, 89] width 49 height 13
click at [421, 145] on li "Código postal" at bounding box center [414, 147] width 72 height 13
click at [600, 92] on span "Identifique columna" at bounding box center [599, 89] width 49 height 13
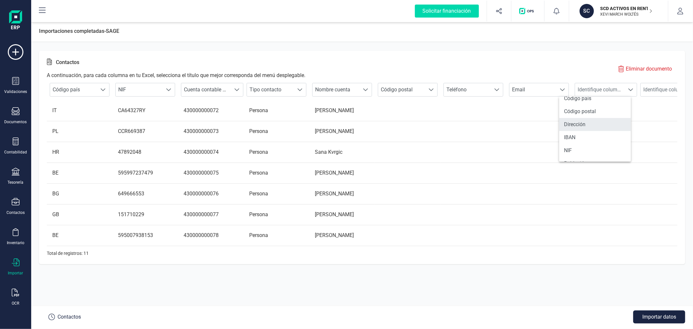
click at [588, 123] on li "Dirección" at bounding box center [595, 124] width 72 height 13
click at [657, 89] on span "Identifique columna" at bounding box center [665, 89] width 49 height 13
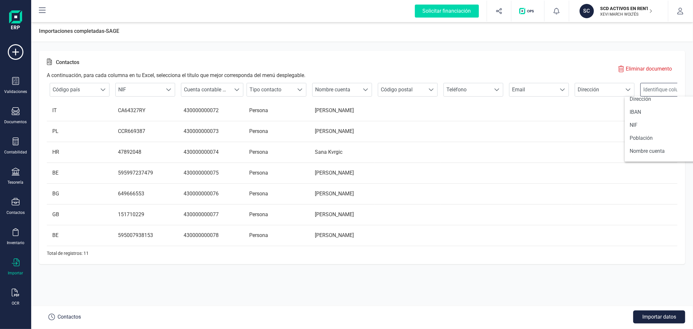
scroll to position [108, 0]
click at [649, 130] on li "Población" at bounding box center [661, 127] width 72 height 13
click at [658, 313] on button "Importar datos" at bounding box center [659, 316] width 52 height 13
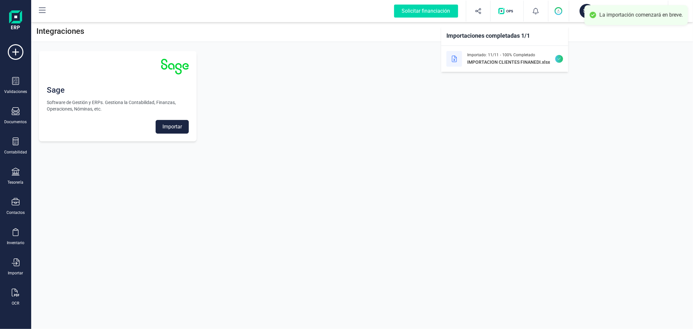
click at [349, 132] on div "Sage Software de Gestión y ERPs. Gestiona la Contabilidad, Finanzas, Operacione…" at bounding box center [362, 96] width 662 height 106
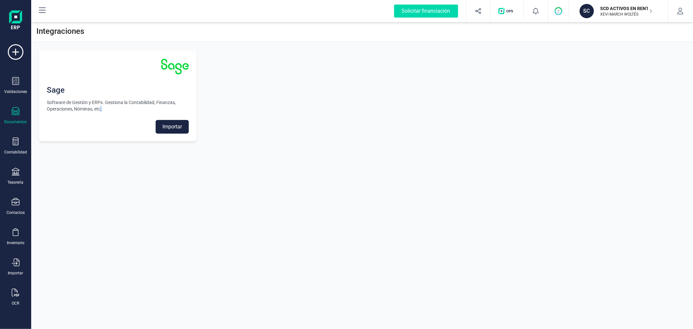
click at [17, 114] on icon at bounding box center [16, 111] width 8 height 8
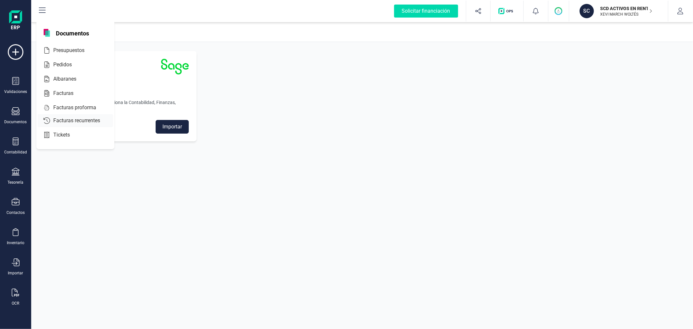
click at [78, 120] on span "Facturas recurrentes" at bounding box center [81, 121] width 61 height 8
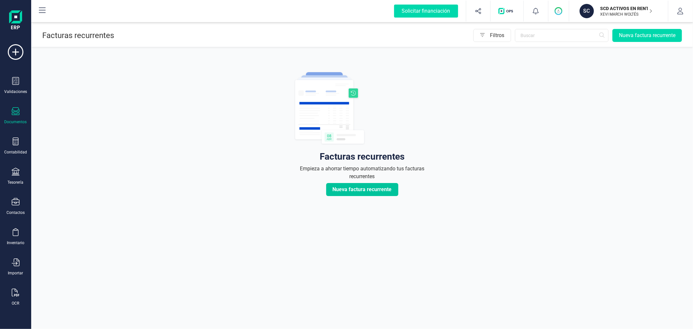
click at [368, 189] on span "Nueva factura recurrente" at bounding box center [362, 190] width 59 height 8
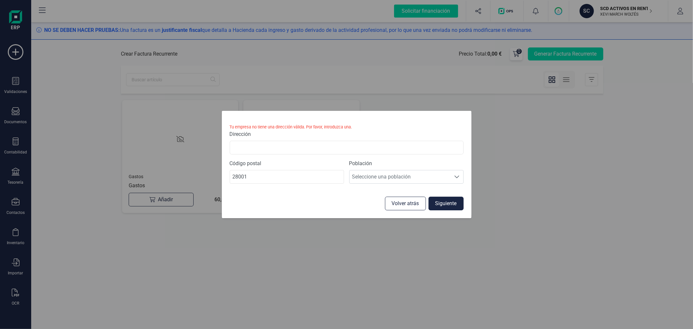
click at [395, 202] on button "Volver atrás" at bounding box center [405, 204] width 41 height 14
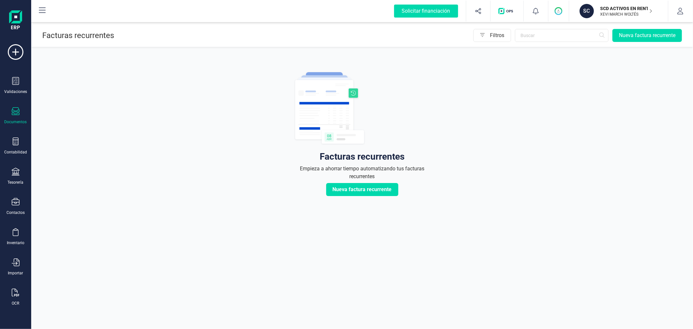
click at [161, 183] on section "Facturas recurrentes Empieza a ahorrar tiempo automatizando tus facturas recurr…" at bounding box center [362, 133] width 662 height 125
click at [679, 11] on icon "button" at bounding box center [680, 11] width 6 height 6
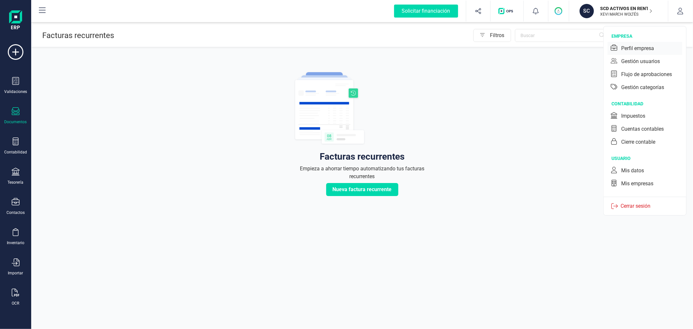
click at [645, 44] on div "Perfil empresa" at bounding box center [645, 48] width 75 height 13
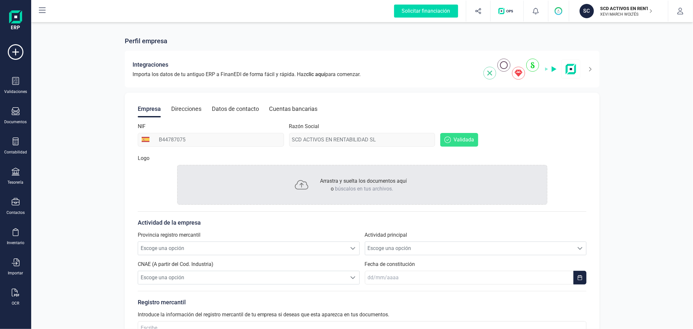
click at [194, 105] on div "Direcciones" at bounding box center [186, 108] width 30 height 17
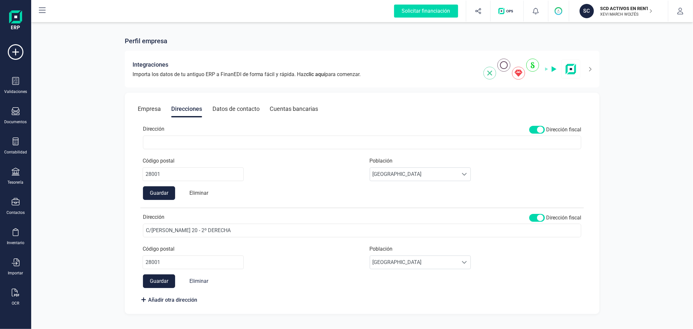
click at [196, 194] on button "Eliminar" at bounding box center [199, 193] width 32 height 14
click at [540, 128] on span at bounding box center [537, 130] width 16 height 8
click at [200, 191] on button "Eliminar" at bounding box center [199, 193] width 32 height 14
click at [143, 190] on button "Guardar" at bounding box center [159, 193] width 32 height 14
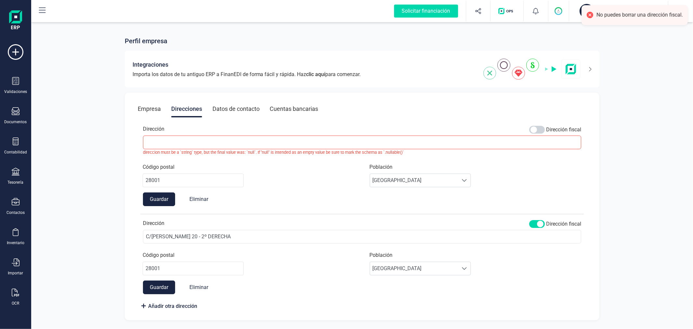
click at [159, 197] on button "Guardar" at bounding box center [159, 199] width 32 height 14
click at [167, 290] on button "Guardar" at bounding box center [159, 287] width 32 height 14
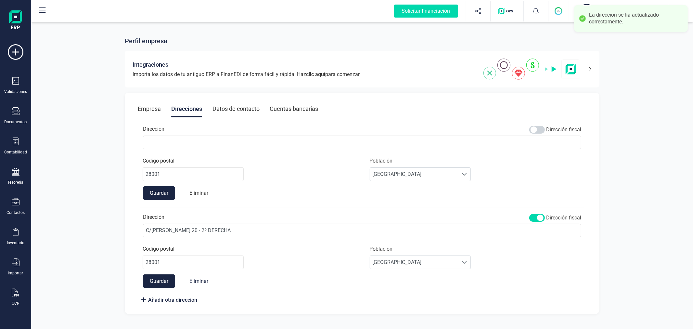
click at [203, 193] on button "Eliminar" at bounding box center [199, 193] width 32 height 14
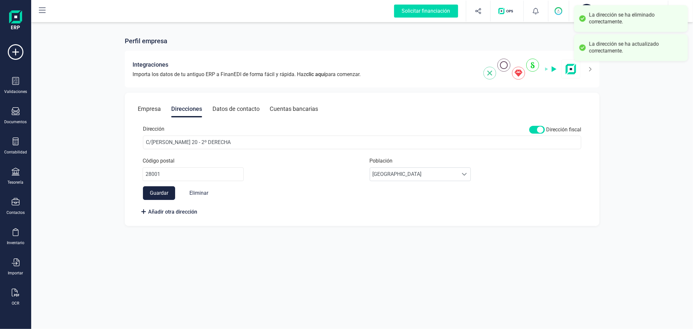
click at [153, 194] on button "Guardar" at bounding box center [159, 193] width 32 height 14
click at [11, 117] on div "Documentos" at bounding box center [16, 115] width 26 height 17
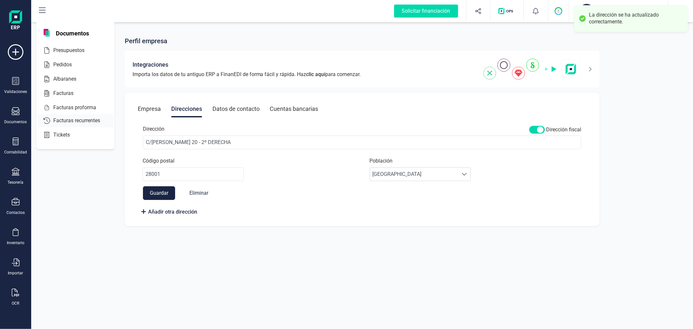
click at [71, 115] on div "Facturas recurrentes" at bounding box center [75, 120] width 75 height 13
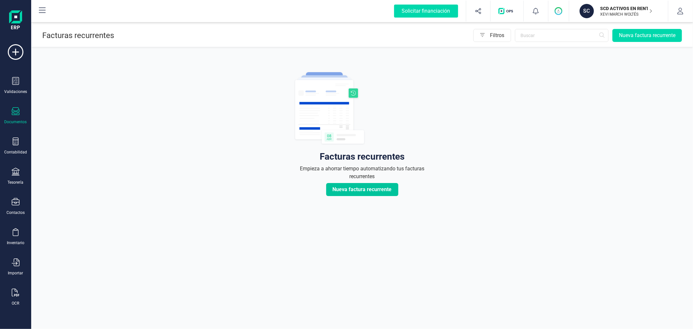
click at [371, 187] on span "Nueva factura recurrente" at bounding box center [362, 190] width 59 height 8
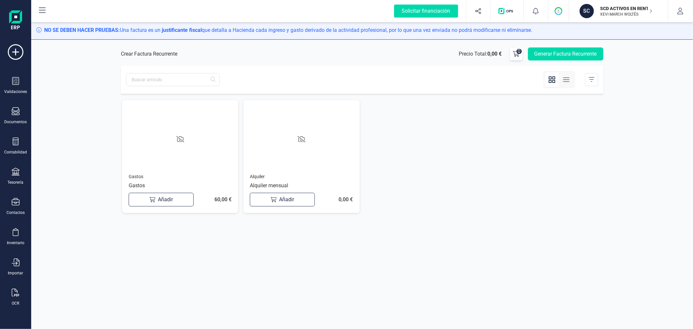
click at [170, 198] on button "Añadir" at bounding box center [161, 200] width 65 height 14
click at [290, 199] on button "Añadir" at bounding box center [282, 200] width 65 height 14
click at [537, 56] on button "Generar Factura Recurrente" at bounding box center [565, 53] width 75 height 13
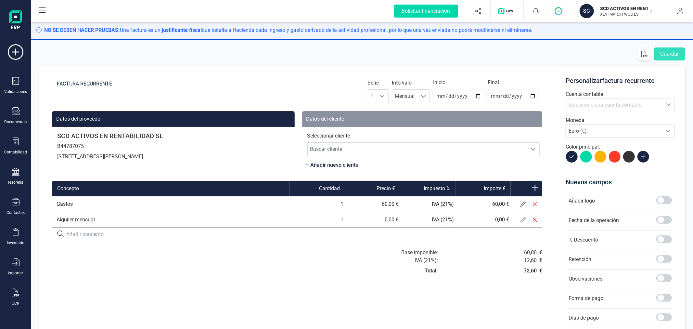
click at [522, 204] on icon at bounding box center [523, 203] width 5 height 5
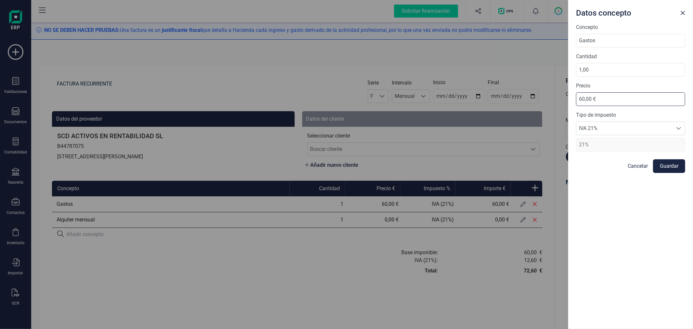
drag, startPoint x: 601, startPoint y: 97, endPoint x: 565, endPoint y: 90, distance: 36.4
click at [565, 90] on div "Datos concepto Concepto Gastos Cantidad 1,00 Precio 60,00 € Tipo de impuesto IV…" at bounding box center [346, 164] width 693 height 329
type input "90,00 €"
click at [591, 131] on span "IVA 21%" at bounding box center [624, 128] width 96 height 13
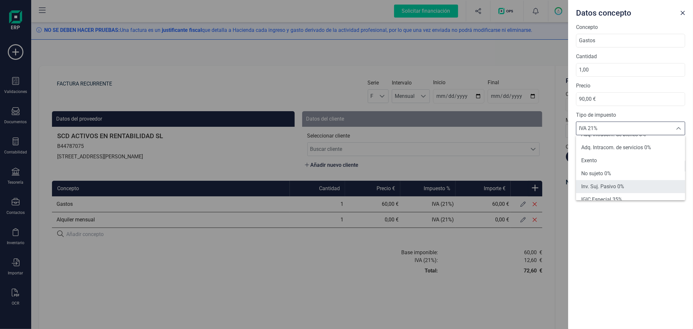
scroll to position [36, 0]
click at [601, 167] on li "Exento" at bounding box center [630, 173] width 109 height 13
type input "0%"
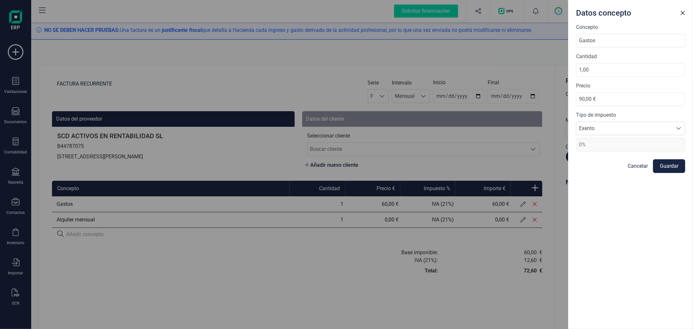
click at [667, 164] on button "Guardar" at bounding box center [669, 166] width 32 height 14
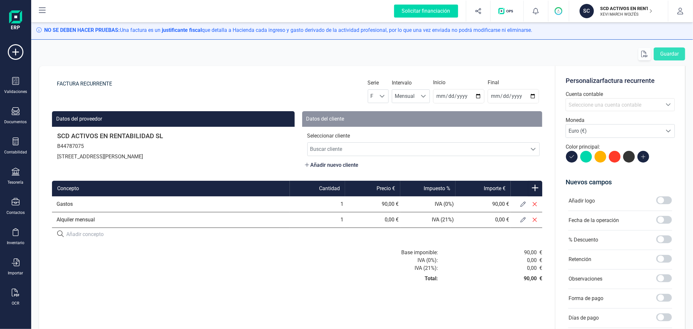
click at [523, 220] on icon at bounding box center [523, 219] width 5 height 5
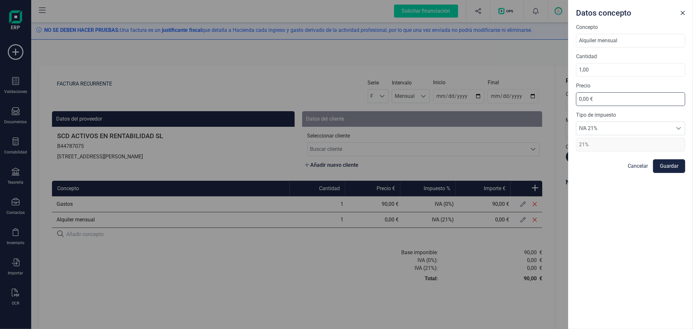
drag, startPoint x: 608, startPoint y: 104, endPoint x: 576, endPoint y: 102, distance: 32.9
click at [576, 102] on div "Concepto Alquiler mensual Cantidad 1,00 Precio 0,00 € Tipo de impuesto IVA 21% …" at bounding box center [630, 175] width 125 height 305
type input "500,00 €"
click at [663, 167] on button "Guardar" at bounding box center [669, 166] width 32 height 14
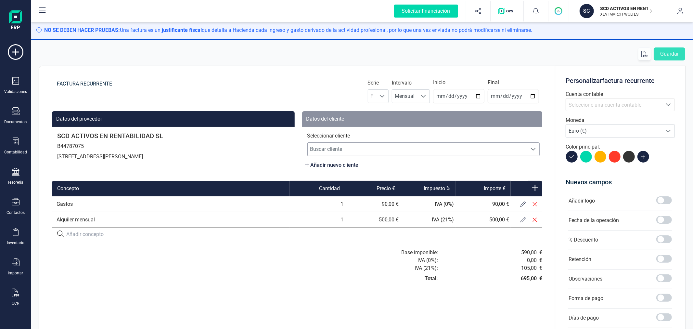
click at [384, 148] on span "Buscar cliente" at bounding box center [418, 149] width 220 height 13
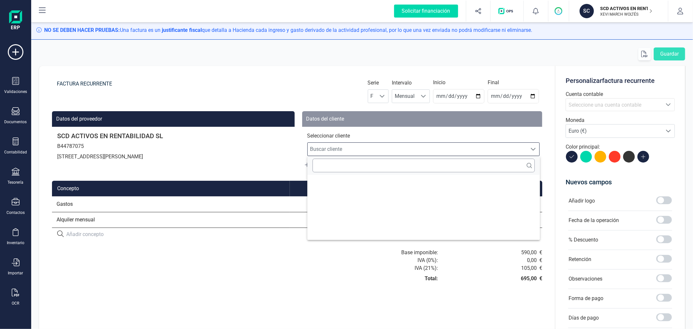
scroll to position [4, 28]
click at [355, 168] on input "text" at bounding box center [424, 166] width 222 height 14
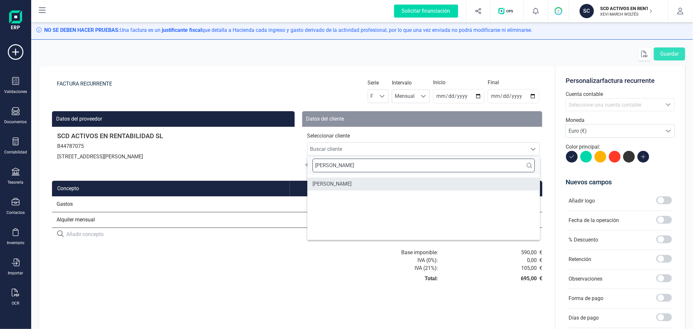
type input "SANTIA"
click at [348, 187] on li "SANTIAGO CALLIGARI" at bounding box center [423, 183] width 233 height 13
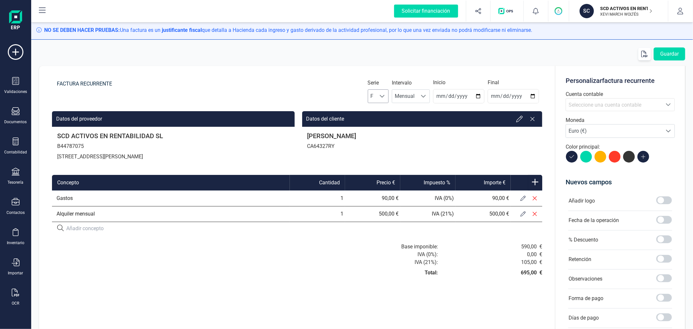
click at [379, 97] on div at bounding box center [382, 96] width 12 height 13
click at [376, 110] on li "A" at bounding box center [379, 112] width 21 height 13
click at [479, 95] on input "2025-09-10" at bounding box center [458, 96] width 51 height 14
type input "2025-10-01"
click at [532, 95] on input "date" at bounding box center [513, 96] width 51 height 14
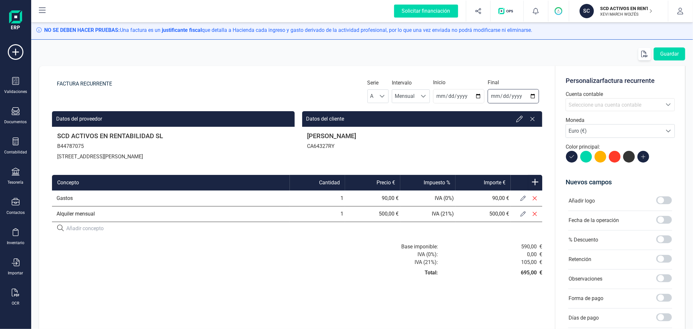
type input "2026-01-01"
click at [572, 107] on span "Seleccione una cuenta contable" at bounding box center [605, 105] width 73 height 6
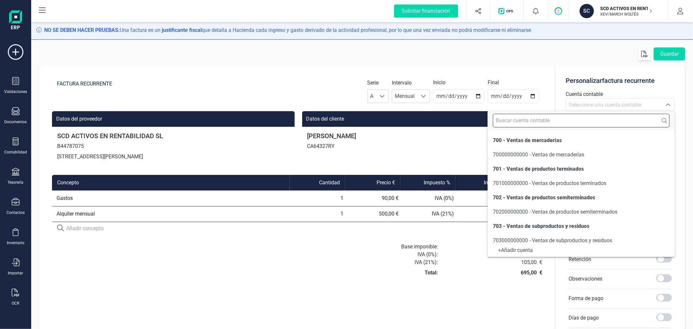
click at [576, 119] on input "text" at bounding box center [581, 121] width 177 height 14
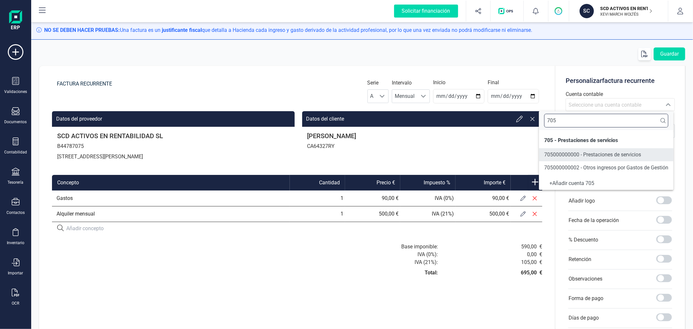
type input "705"
click at [602, 157] on span "705000000000 - Prestaciones de servicios" at bounding box center [592, 154] width 97 height 6
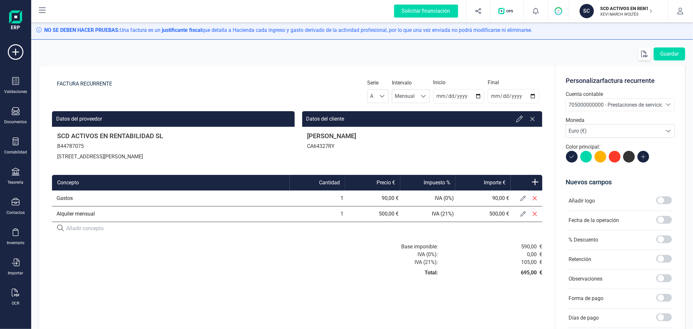
click at [267, 255] on div at bounding box center [172, 267] width 250 height 49
click at [520, 213] on button at bounding box center [523, 214] width 12 height 12
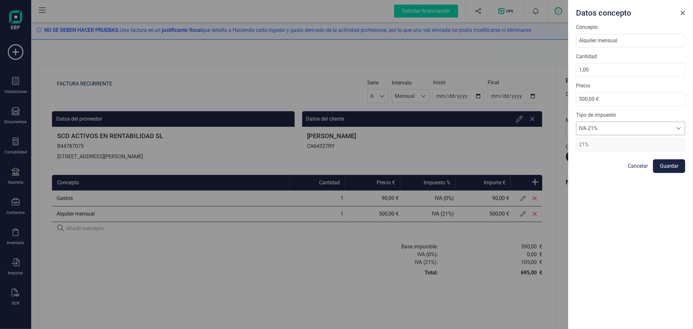
click at [600, 132] on span "IVA 21%" at bounding box center [624, 128] width 96 height 13
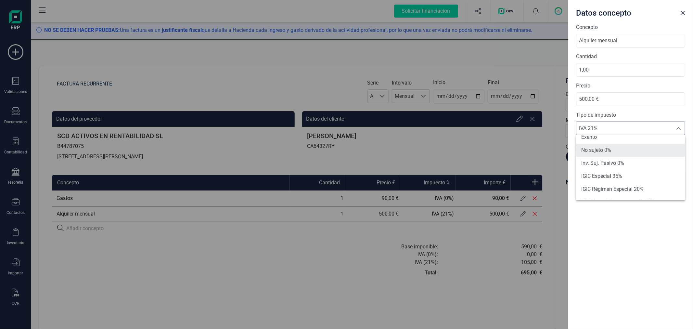
scroll to position [36, 0]
click at [595, 173] on span "Exento" at bounding box center [589, 173] width 16 height 8
type input "0%"
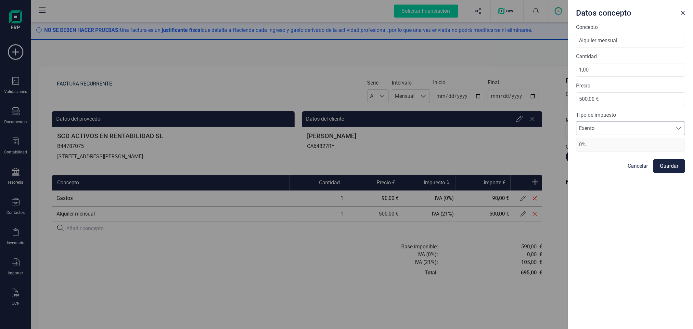
click at [675, 166] on button "Guardar" at bounding box center [669, 166] width 32 height 14
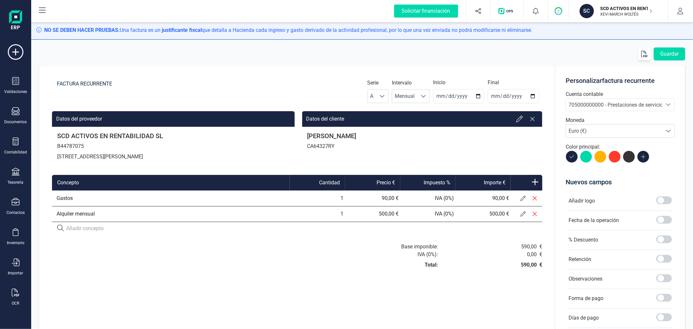
click at [234, 267] on div at bounding box center [172, 264] width 250 height 42
click at [666, 54] on button "Guardar" at bounding box center [670, 53] width 32 height 13
click at [17, 118] on div "Documentos" at bounding box center [16, 115] width 26 height 17
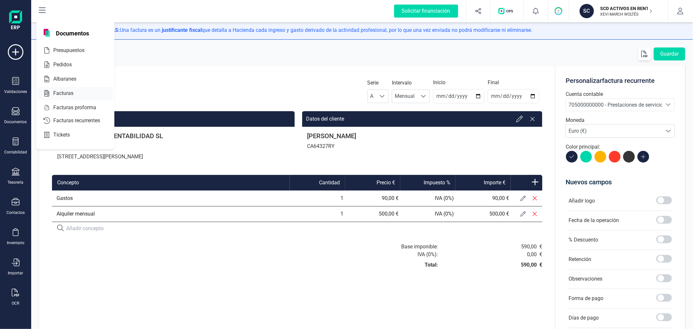
click at [70, 88] on div "Facturas" at bounding box center [75, 93] width 75 height 13
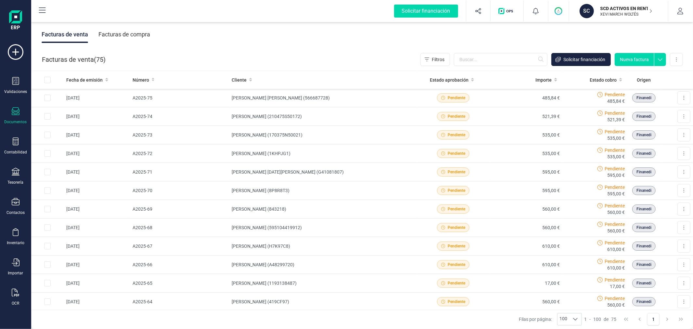
click at [608, 18] on button "SC SCD ACTIVOS EN RENTABILIDAD SL XEVI MARCH WOLTÉS" at bounding box center [618, 11] width 83 height 21
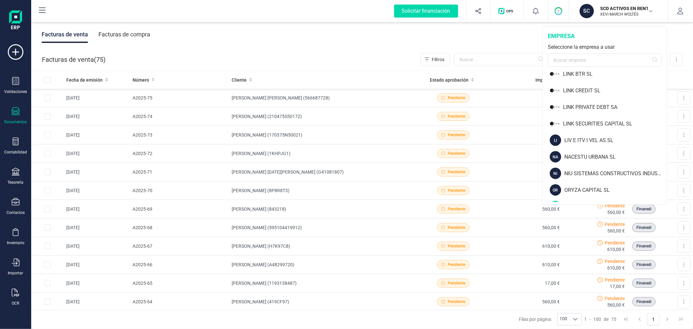
scroll to position [505, 0]
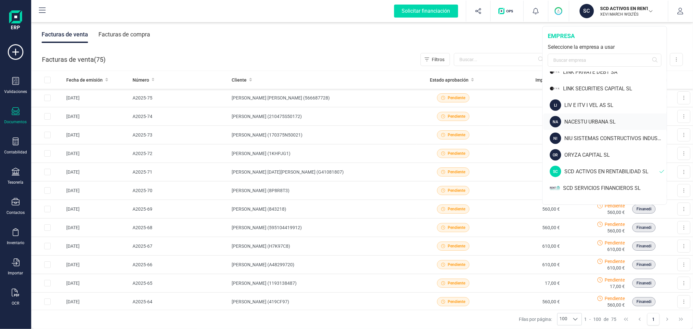
click at [574, 122] on div "NACESTU URBANA SL" at bounding box center [615, 122] width 102 height 8
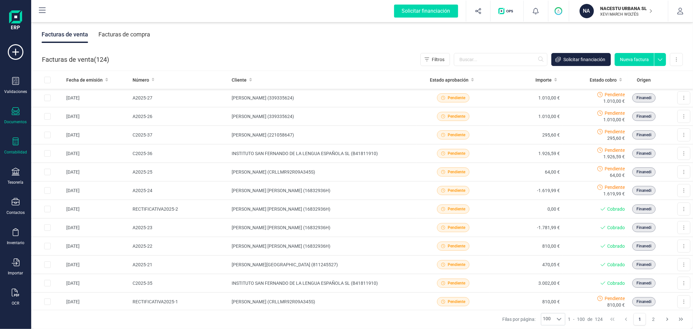
click at [14, 149] on div "Contabilidad" at bounding box center [16, 145] width 26 height 17
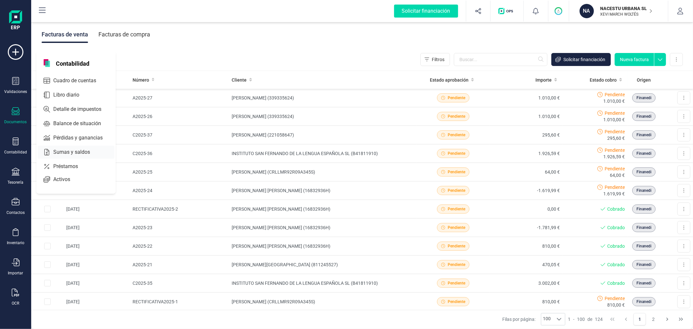
click at [82, 148] on div "Sumas y saldos" at bounding box center [76, 152] width 77 height 13
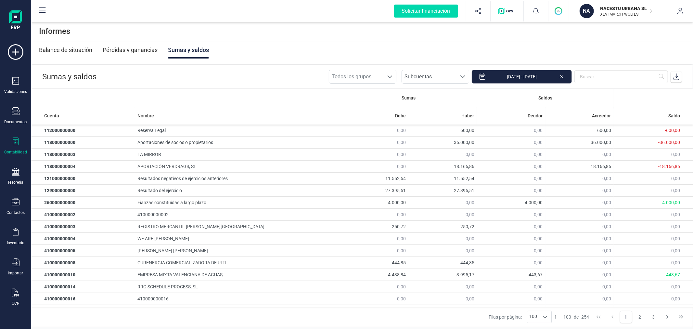
click at [530, 76] on input "01/01/2024 - 31/12/2024" at bounding box center [522, 77] width 100 height 14
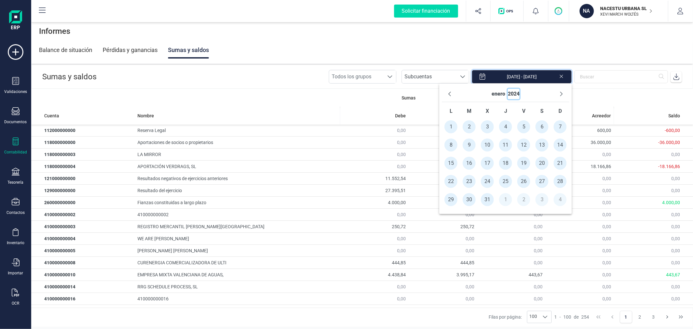
click at [512, 89] on button "2024" at bounding box center [514, 94] width 12 height 10
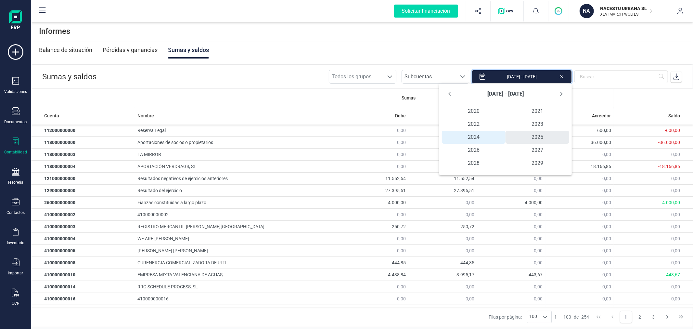
click at [547, 132] on span "2025" at bounding box center [538, 137] width 64 height 13
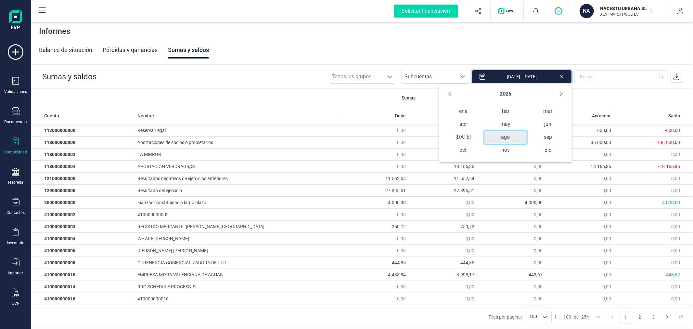
click at [502, 137] on span "ago" at bounding box center [506, 137] width 42 height 13
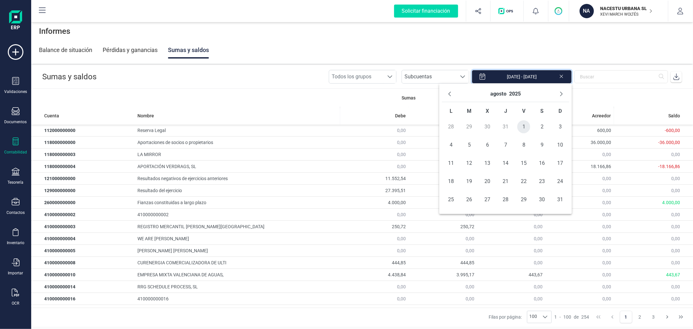
click at [523, 127] on span "1" at bounding box center [523, 126] width 13 height 13
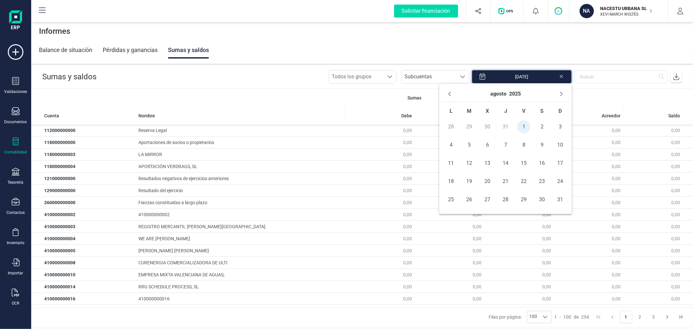
click at [560, 200] on span "31" at bounding box center [560, 199] width 13 height 13
type input "[DATE] - [DATE]"
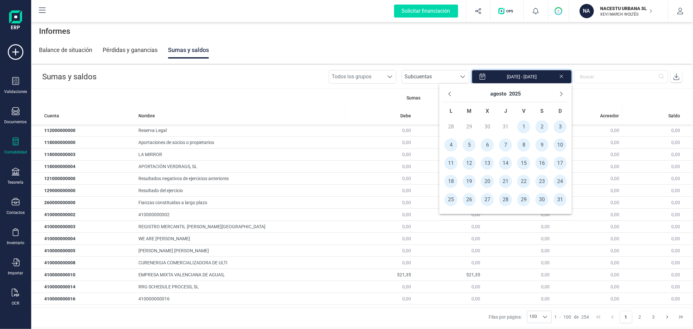
click at [675, 75] on icon at bounding box center [676, 76] width 6 height 6
click at [18, 145] on icon at bounding box center [16, 141] width 8 height 8
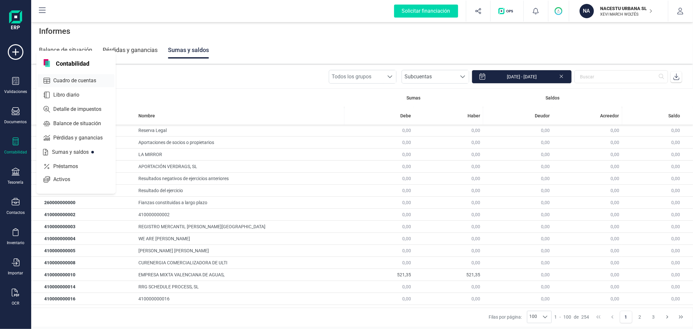
click at [77, 84] on span "Cuadro de cuentas" at bounding box center [79, 81] width 57 height 8
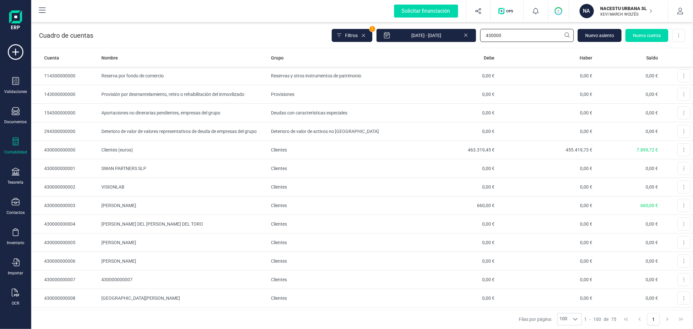
click at [529, 36] on input "430000" at bounding box center [527, 35] width 94 height 13
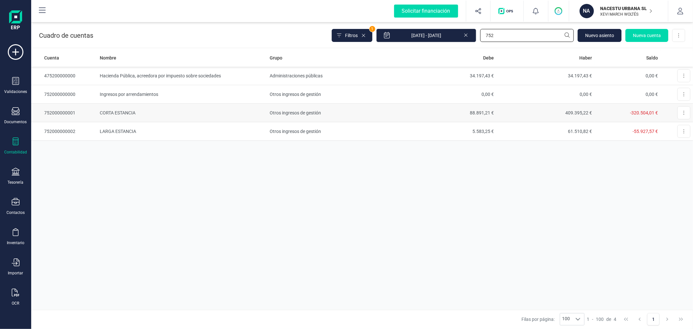
type input "752"
click at [165, 112] on td "CORTA ESTANCIA" at bounding box center [182, 113] width 170 height 19
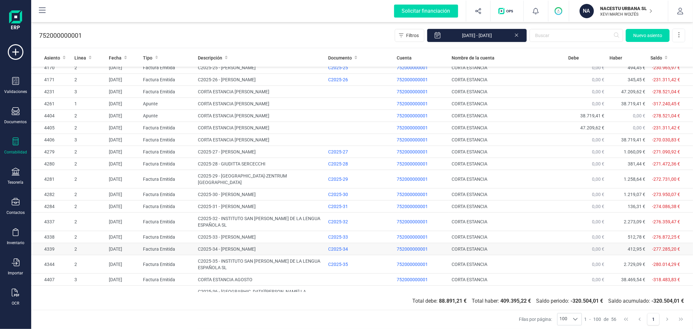
scroll to position [469, 0]
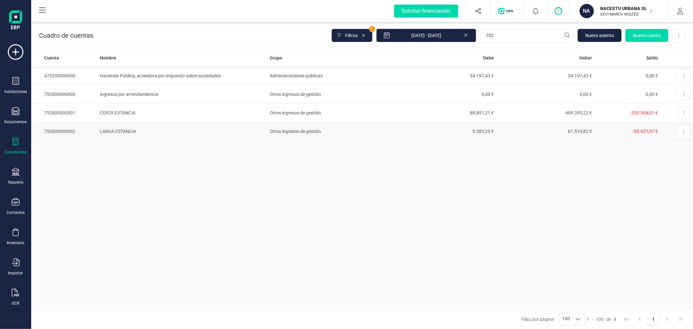
click at [167, 131] on td "LARGA ESTANCIA" at bounding box center [182, 131] width 170 height 19
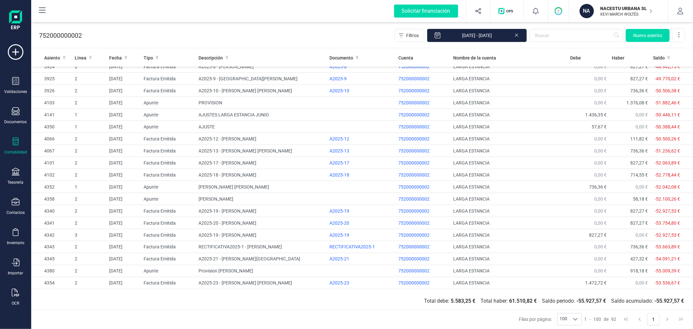
scroll to position [889, 0]
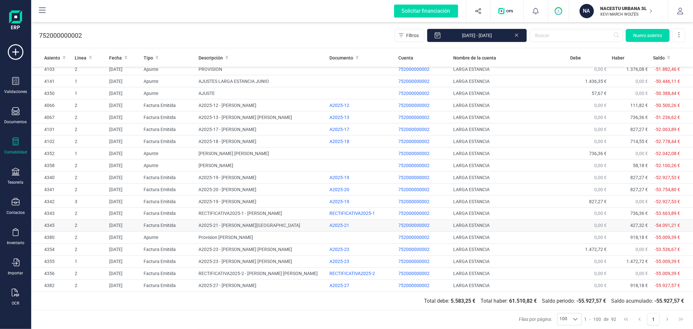
click at [274, 220] on td "A2025-21 - GOTTFRIED WILHELM LEIBNIZ UNIVERSITÄT HANNOVER" at bounding box center [261, 226] width 131 height 12
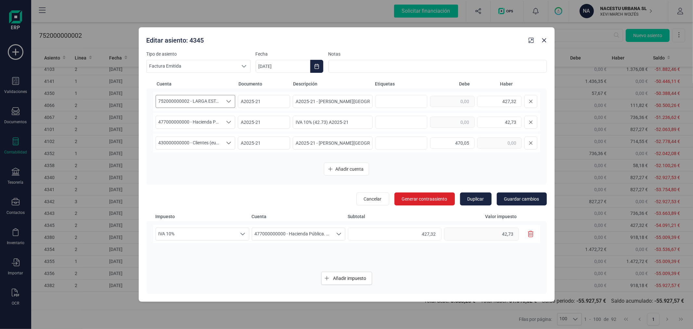
click at [218, 96] on span "752000000002 - LARGA ESTANCIA" at bounding box center [189, 101] width 67 height 12
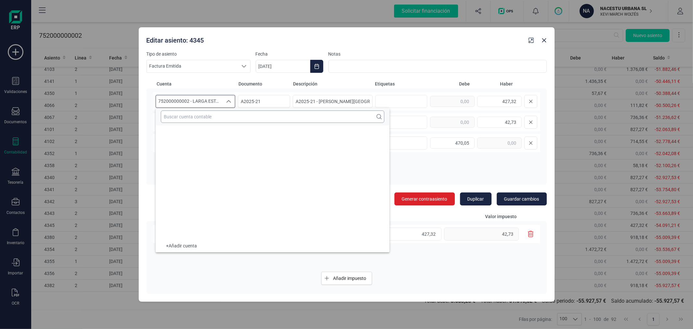
scroll to position [10596, 0]
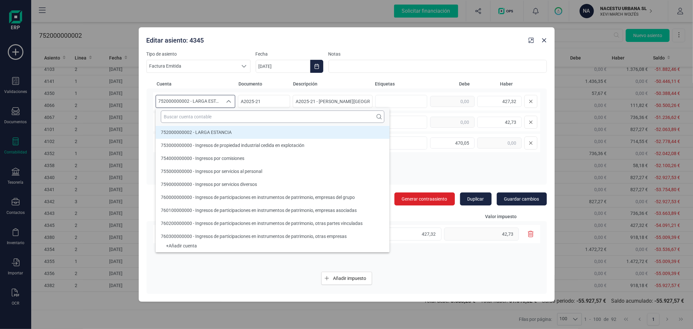
click at [222, 114] on input "text" at bounding box center [273, 116] width 224 height 12
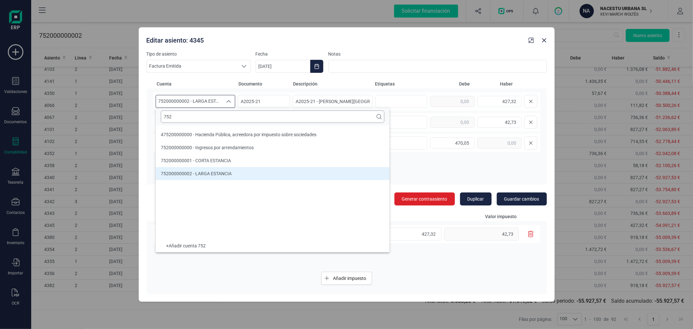
scroll to position [0, 0]
type input "752"
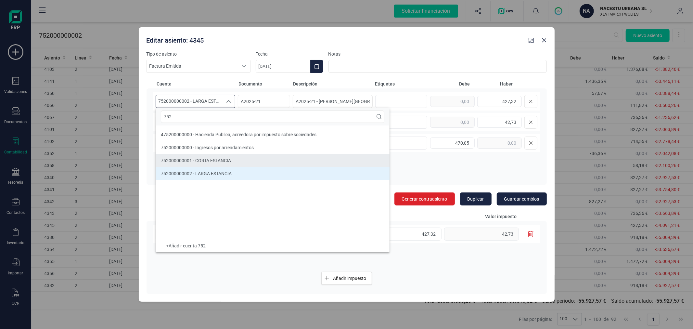
click at [274, 158] on li "752000000001 - CORTA ESTANCIA" at bounding box center [273, 160] width 234 height 13
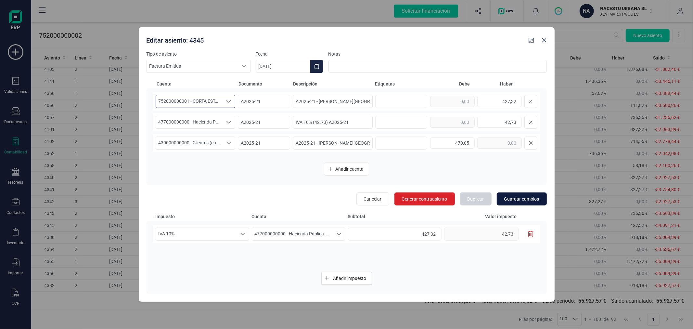
click at [514, 195] on button "Guardar cambios" at bounding box center [522, 198] width 50 height 13
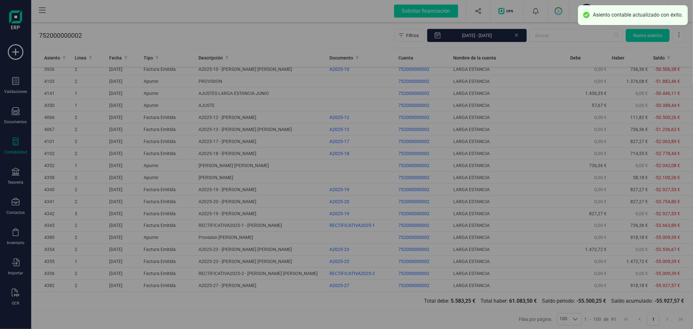
scroll to position [872, 0]
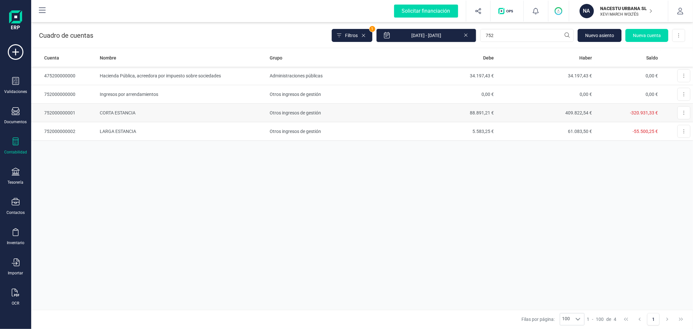
click at [188, 116] on td "CORTA ESTANCIA" at bounding box center [182, 113] width 170 height 19
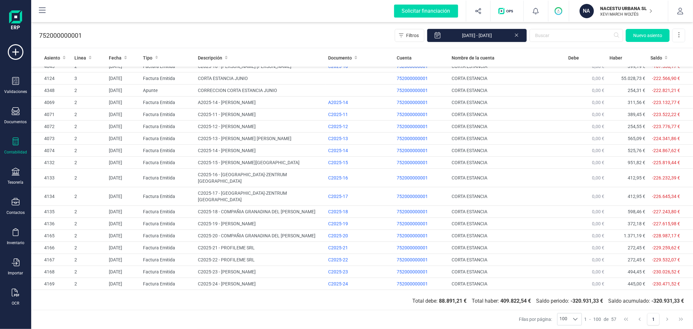
scroll to position [487, 0]
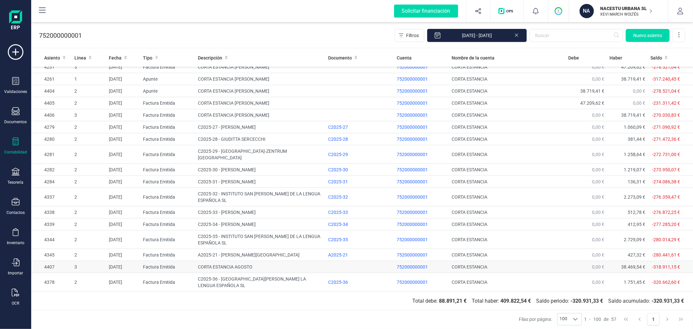
click at [277, 261] on td "CORTA ESTANCIA AGOSTO" at bounding box center [260, 267] width 130 height 12
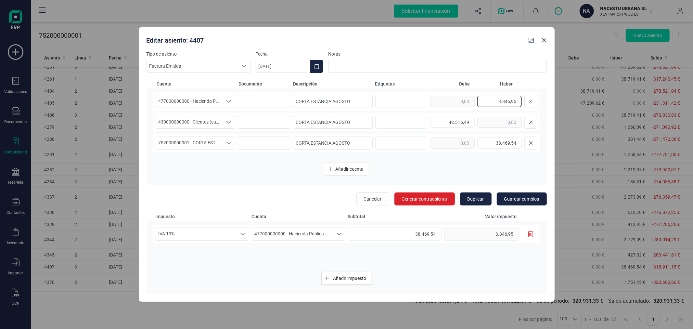
drag, startPoint x: 491, startPoint y: 102, endPoint x: 524, endPoint y: 100, distance: 32.9
click at [524, 100] on div "3.846,95" at bounding box center [483, 101] width 107 height 13
type input "3.804,22"
drag, startPoint x: 446, startPoint y: 119, endPoint x: 476, endPoint y: 124, distance: 30.3
click at [476, 124] on div "42.316,49" at bounding box center [483, 122] width 107 height 13
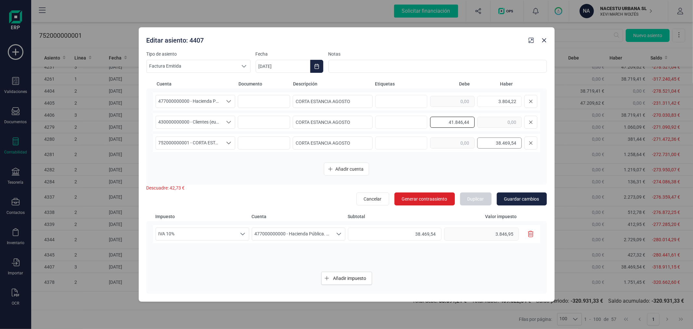
type input "41.846,44"
drag, startPoint x: 487, startPoint y: 140, endPoint x: 526, endPoint y: 137, distance: 38.5
click at [526, 137] on div "38.469,54" at bounding box center [483, 142] width 107 height 13
type input "38.042,22"
click at [472, 229] on div "IVA 10% IVA 10% IVA 10% 477000000000 - Hacienda Pública. IVA repercutido 477000…" at bounding box center [346, 234] width 387 height 18
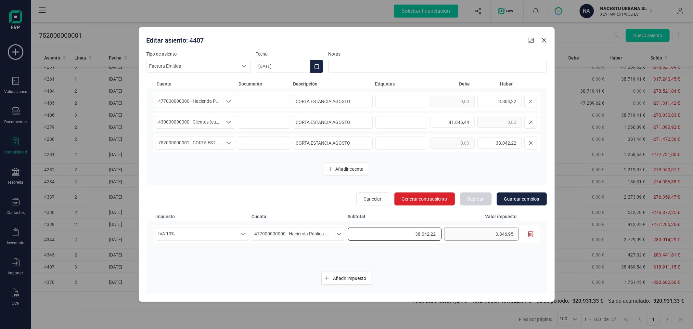
type input "38.042,22"
type input "3.804,22"
click at [509, 196] on span "Guardar cambios" at bounding box center [521, 199] width 35 height 6
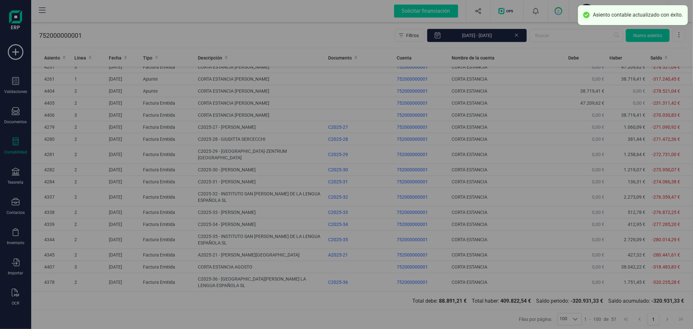
type input "[DATE]"
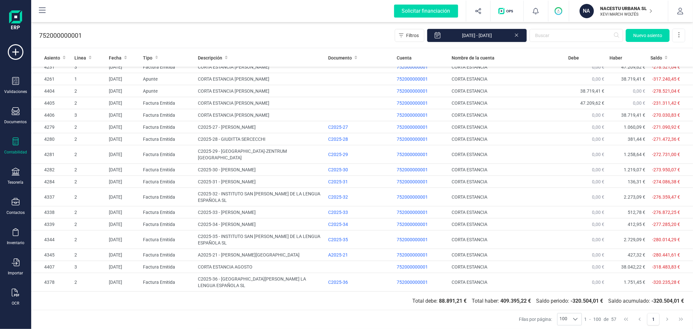
click at [17, 147] on div at bounding box center [16, 141] width 8 height 9
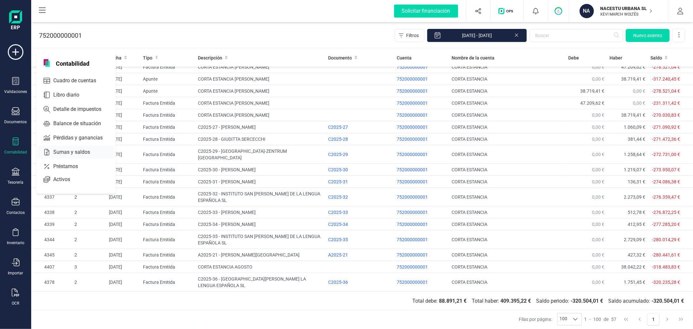
click at [73, 151] on span "Sumas y saldos" at bounding box center [76, 152] width 51 height 8
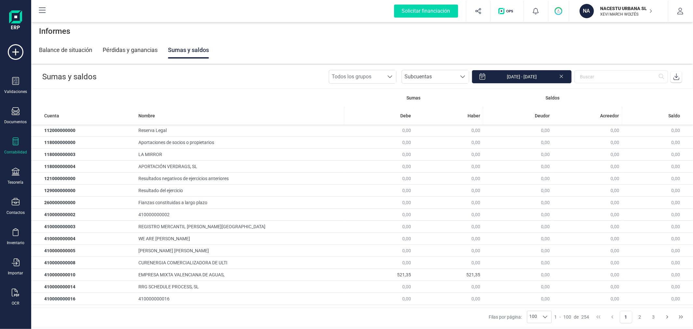
click at [678, 78] on icon at bounding box center [676, 76] width 6 height 6
click at [20, 139] on div "Contabilidad" at bounding box center [16, 145] width 26 height 17
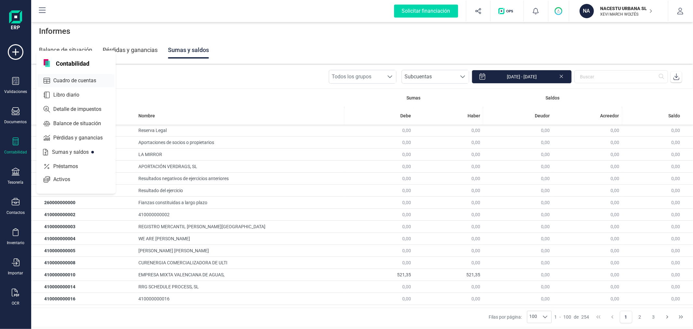
click at [70, 79] on span "Cuadro de cuentas" at bounding box center [79, 81] width 57 height 8
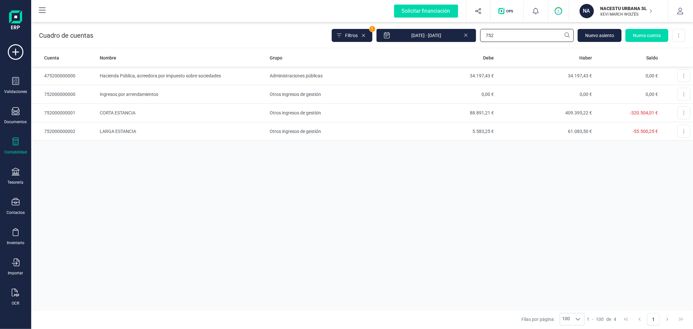
click at [552, 33] on input "752" at bounding box center [527, 35] width 94 height 13
type input "W"
type input "EXPE"
click at [272, 108] on td "Servicios Exteriores" at bounding box center [332, 113] width 131 height 19
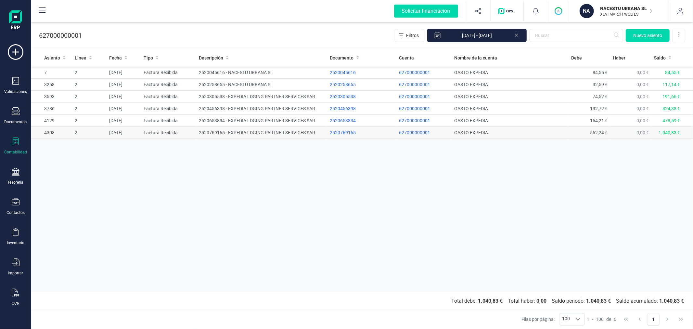
click at [322, 137] on td "2520769165 - EXPEDIA LDGING PARTNER SERVICES SAR" at bounding box center [261, 133] width 131 height 12
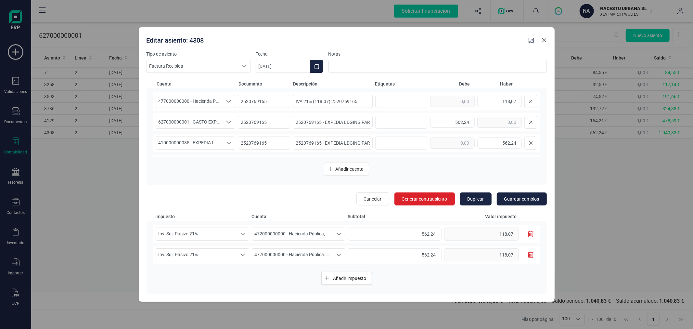
click at [543, 40] on icon "button" at bounding box center [544, 40] width 4 height 4
type input "[DATE]"
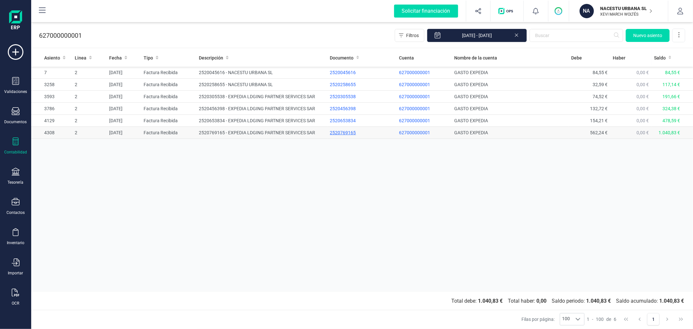
click at [345, 132] on div "2520769165" at bounding box center [362, 132] width 64 height 6
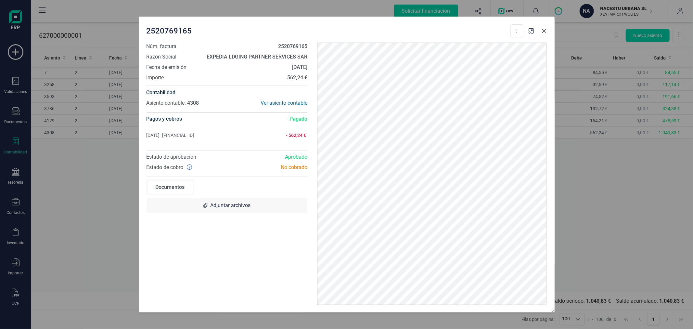
click at [545, 29] on icon "button" at bounding box center [544, 30] width 5 height 5
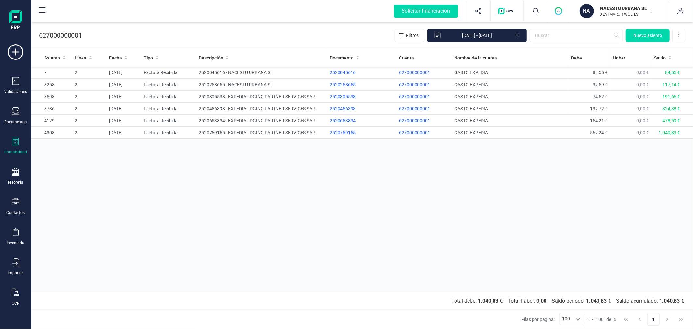
click at [264, 198] on div "Asiento Linea Fecha Tipo Descripción Documento Cuenta Nombre de la cuenta Debe …" at bounding box center [362, 170] width 662 height 243
drag, startPoint x: 104, startPoint y: 174, endPoint x: 112, endPoint y: 169, distance: 9.2
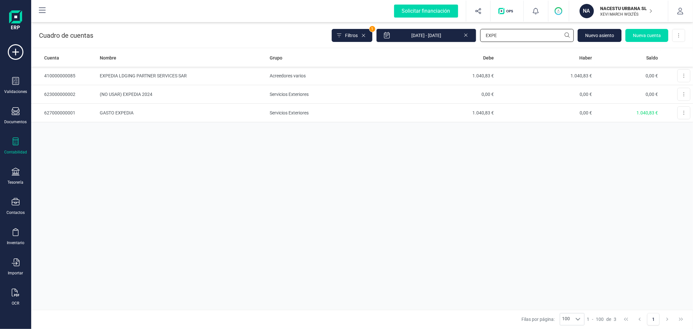
click at [508, 35] on input "EXPE" at bounding box center [527, 35] width 94 height 13
type input "book"
click at [297, 94] on td "Servicios Exteriores" at bounding box center [333, 94] width 131 height 19
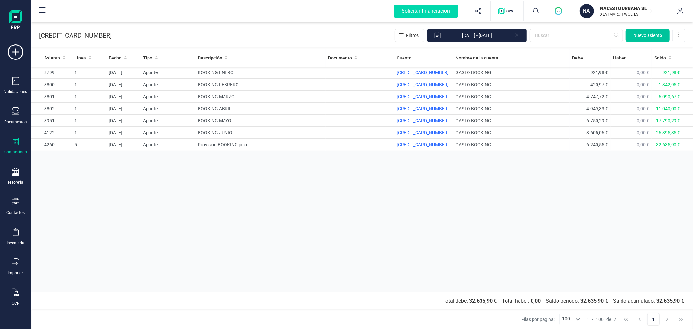
click at [655, 35] on span "Nuevo asiento" at bounding box center [647, 35] width 29 height 6
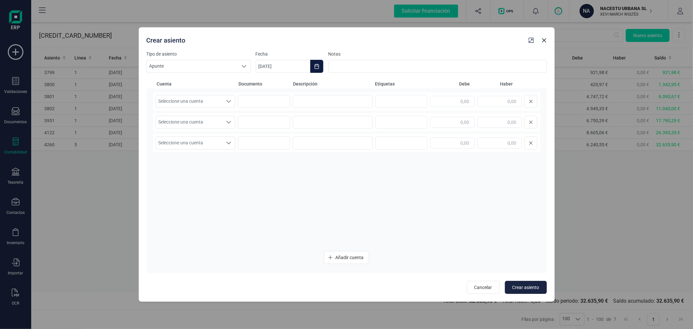
click at [313, 69] on button "Choose Date" at bounding box center [316, 66] width 13 height 13
click at [271, 84] on button "Previous Month" at bounding box center [269, 86] width 10 height 10
click at [417, 200] on span "31" at bounding box center [412, 196] width 13 height 13
type input "[DATE]"
click at [222, 101] on span "Seleccione una cuenta" at bounding box center [189, 101] width 67 height 12
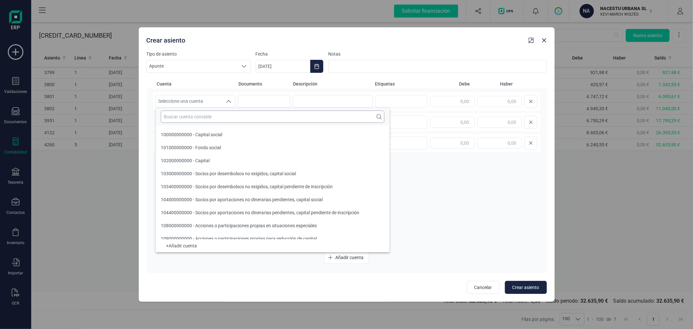
click at [222, 114] on input "text" at bounding box center [273, 116] width 224 height 12
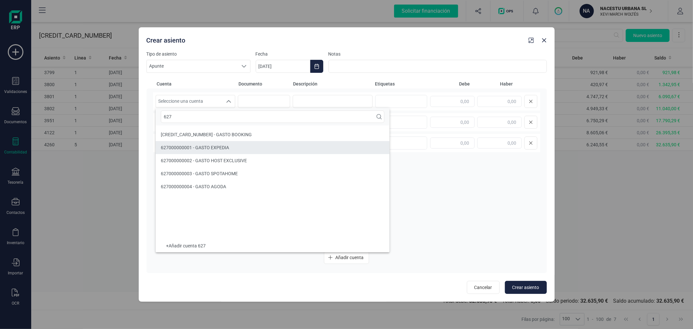
type input "627"
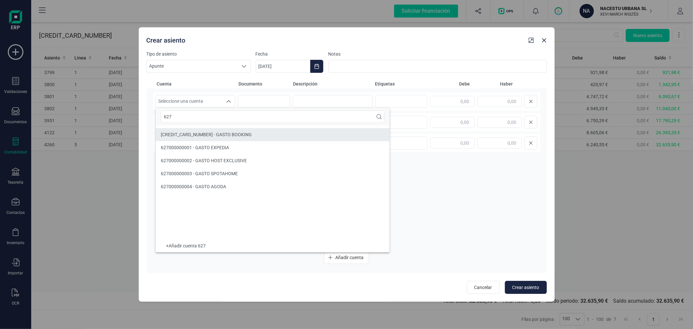
click at [210, 133] on span "[CREDIT_CARD_NUMBER] - GASTO BOOKING" at bounding box center [206, 134] width 91 height 5
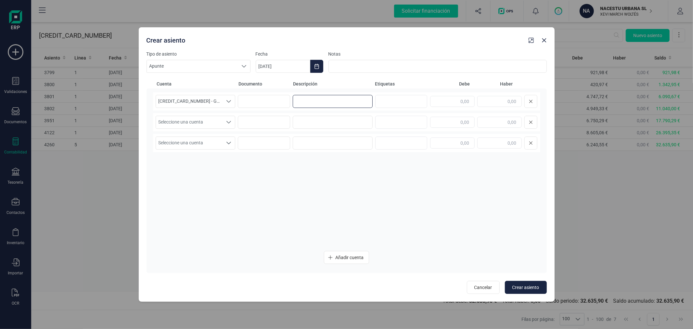
click at [317, 100] on input at bounding box center [333, 101] width 80 height 13
type input "BOOKING AGOSTO"
type input "7.134,49"
click at [214, 121] on span "Seleccione una cuenta" at bounding box center [189, 122] width 67 height 12
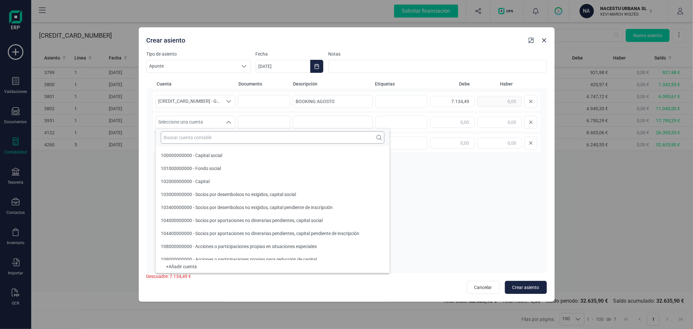
click at [214, 140] on input "text" at bounding box center [273, 137] width 224 height 12
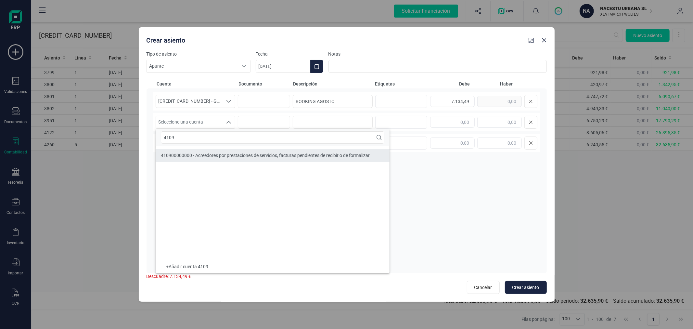
type input "4109"
click at [276, 154] on span "410900000000 - Acreedores por prestaciones de servicios, facturas pendientes de…" at bounding box center [265, 155] width 209 height 5
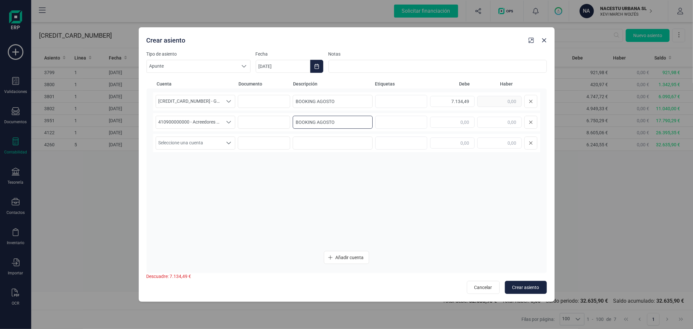
type input "BOOKING AGOSTO"
type input "7.134,49"
click at [521, 284] on span "Crear asiento" at bounding box center [525, 287] width 27 height 6
type input "[DATE]"
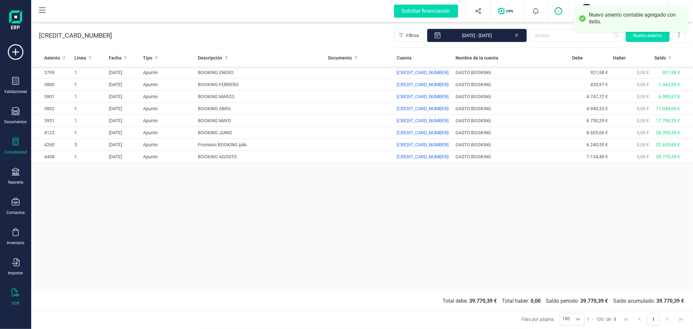
click at [14, 299] on div "OCR" at bounding box center [16, 297] width 26 height 17
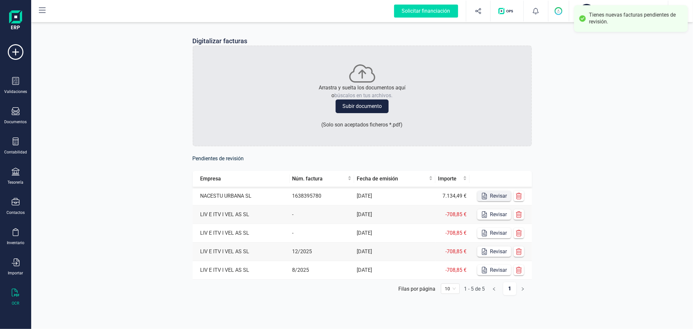
click at [503, 199] on button "Revisar" at bounding box center [494, 196] width 34 height 10
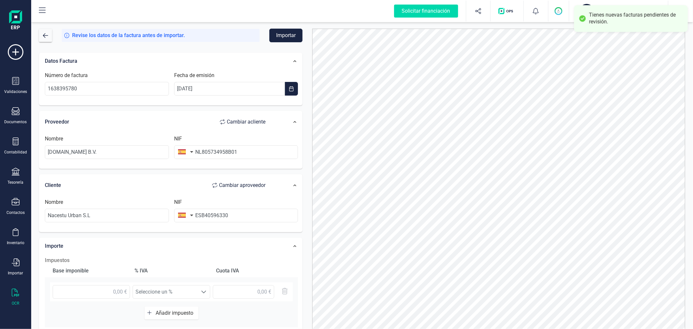
click at [187, 154] on button "button" at bounding box center [184, 151] width 20 height 13
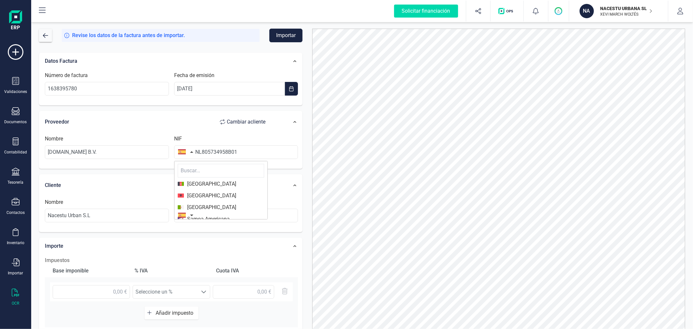
click at [188, 168] on input "text" at bounding box center [221, 171] width 86 height 14
type input "PAÍ"
click at [197, 182] on span "[GEOGRAPHIC_DATA]" at bounding box center [210, 184] width 52 height 8
click at [202, 153] on input "NL805734958B01" at bounding box center [236, 152] width 124 height 14
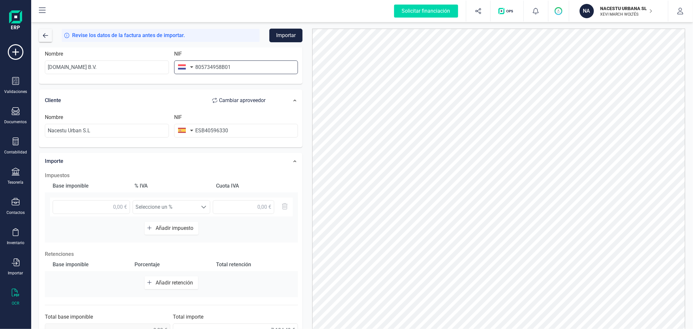
scroll to position [103, 0]
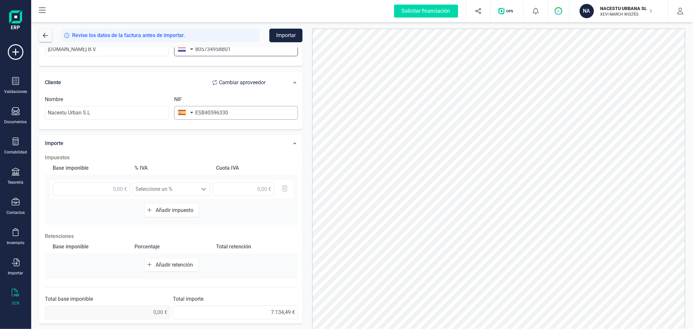
type input "805734958B01"
click at [201, 111] on input "ESB40596330" at bounding box center [236, 113] width 124 height 14
type input "B40596330"
click at [218, 125] on li "B40596330" at bounding box center [236, 128] width 124 height 13
type input "NACESTU URBANA SL"
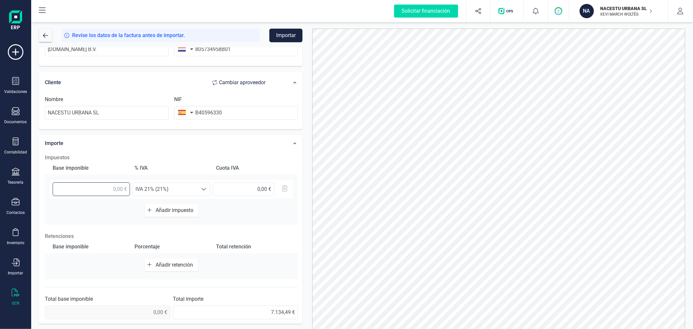
click at [100, 194] on input "text" at bounding box center [91, 189] width 77 height 14
type input "7.134,49 €"
click at [187, 186] on span "IVA 21% (21%)" at bounding box center [165, 189] width 65 height 13
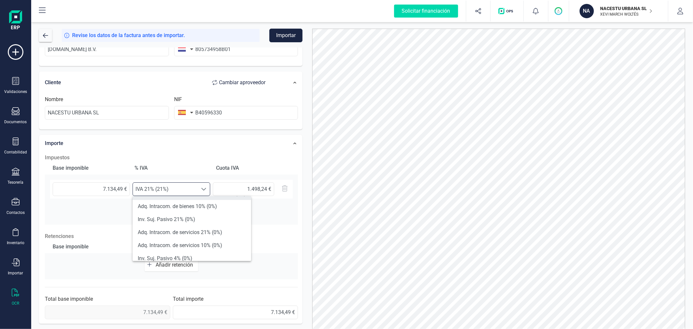
scroll to position [180, 0]
click at [221, 218] on li "Adq. Intracom. de servicios 21% (0%)" at bounding box center [192, 219] width 119 height 13
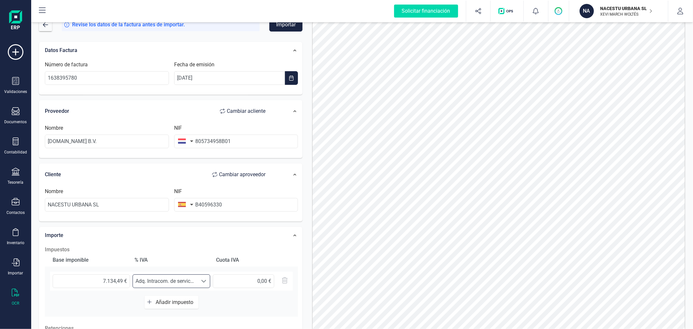
scroll to position [0, 0]
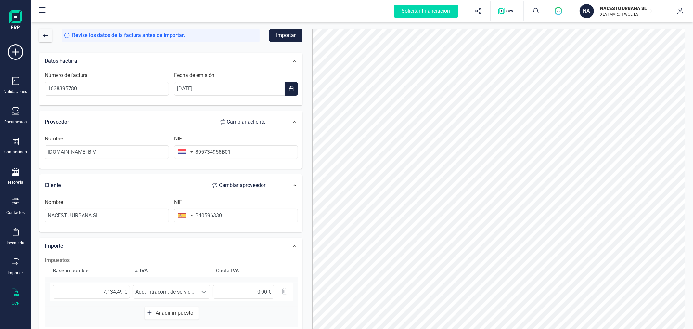
click at [284, 37] on button "Importar" at bounding box center [285, 36] width 33 height 14
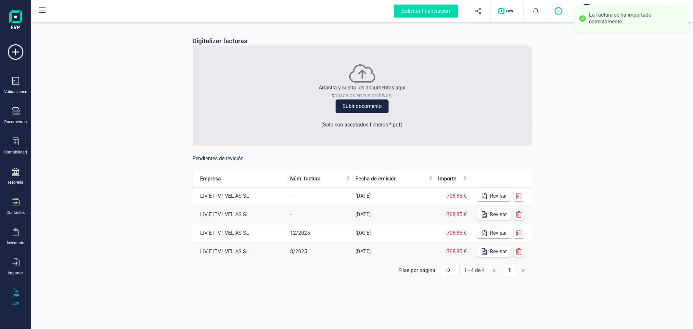
click at [71, 194] on div "Digitalizar facturas Arrastra y suelta los documentos aquí o búscalos en tus ar…" at bounding box center [362, 162] width 662 height 282
click at [12, 146] on div at bounding box center [16, 141] width 8 height 9
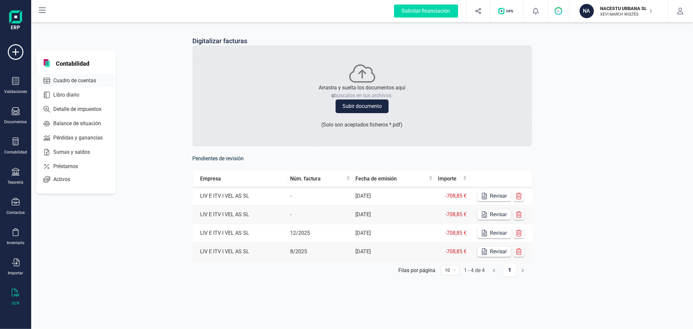
click at [76, 79] on span "Cuadro de cuentas" at bounding box center [79, 81] width 57 height 8
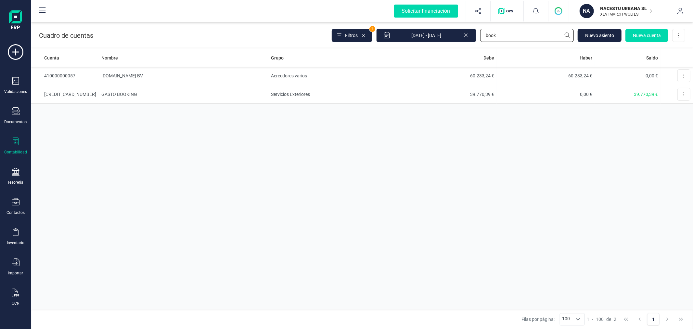
click at [504, 32] on input "book" at bounding box center [527, 35] width 94 height 13
type input "62999"
click at [412, 78] on td "32.120,88 €" at bounding box center [447, 76] width 98 height 19
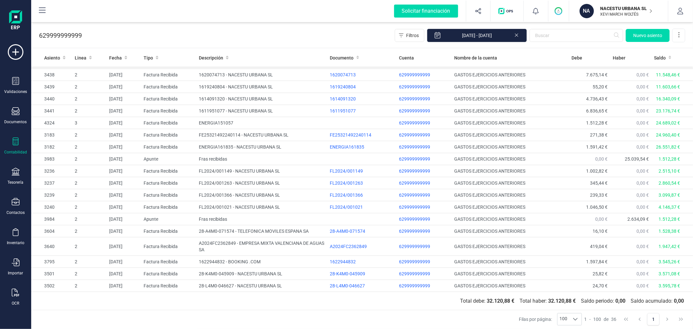
scroll to position [70, 0]
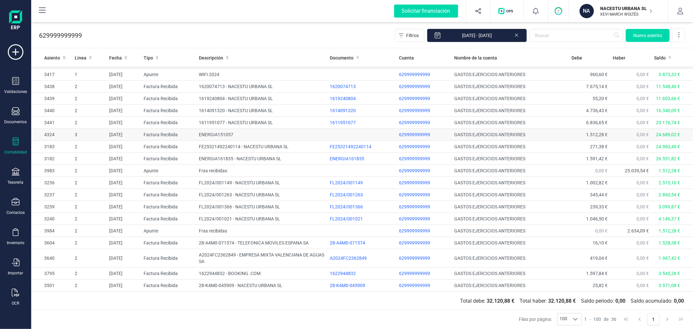
click at [177, 131] on td "Factura Recibida" at bounding box center [168, 135] width 55 height 12
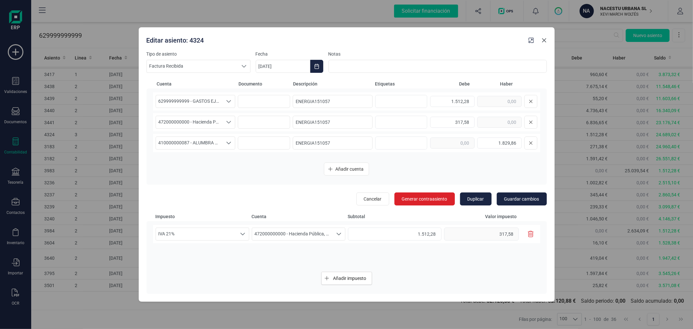
click at [543, 41] on icon "button" at bounding box center [544, 40] width 5 height 5
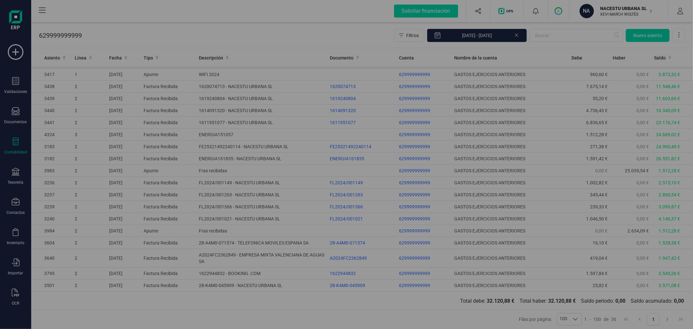
type input "[DATE]"
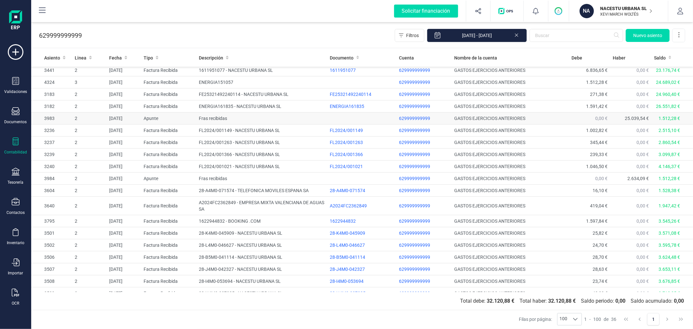
scroll to position [215, 0]
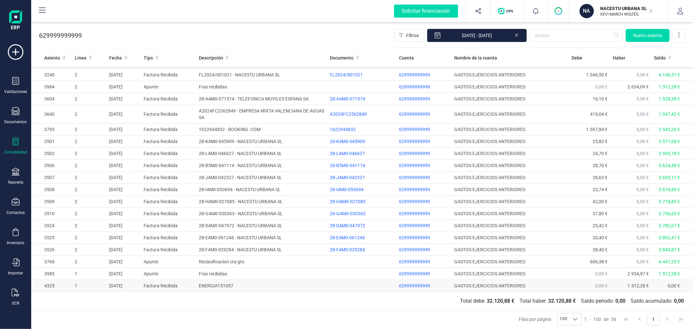
click at [206, 286] on td "ENERGIA151057" at bounding box center [261, 286] width 131 height 12
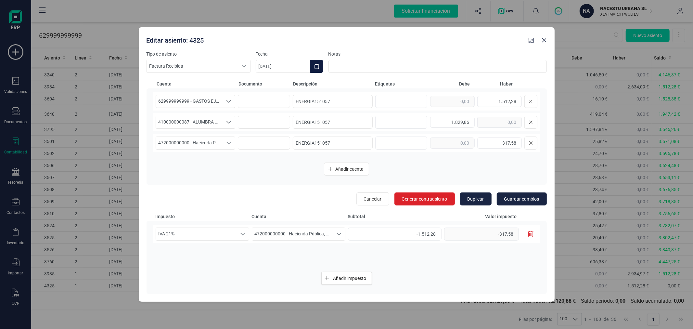
click at [318, 69] on icon "Choose Date" at bounding box center [317, 66] width 4 height 5
click at [400, 41] on div "Editar asiento: 4325" at bounding box center [335, 39] width 382 height 12
click at [544, 38] on icon "button" at bounding box center [544, 40] width 5 height 5
type input "[DATE]"
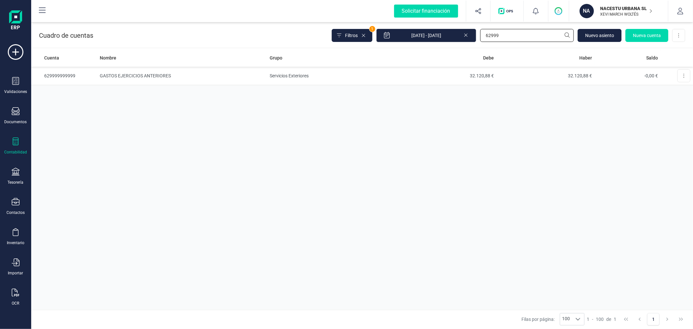
click at [499, 38] on input "62999" at bounding box center [527, 35] width 94 height 13
type input "SWA"
click at [145, 118] on td "[PERSON_NAME]" at bounding box center [182, 113] width 170 height 19
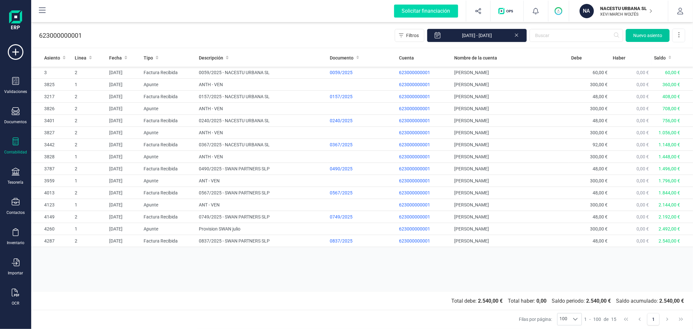
click at [650, 38] on span "Nuevo asiento" at bounding box center [647, 35] width 29 height 6
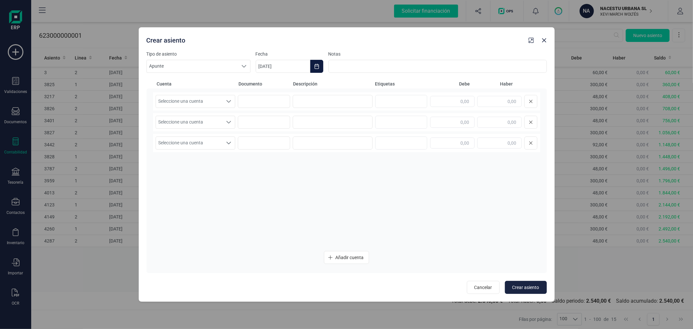
click at [313, 66] on button "Choose Date" at bounding box center [316, 66] width 13 height 13
click at [265, 84] on button "Previous Month" at bounding box center [269, 86] width 10 height 10
click at [411, 197] on span "31" at bounding box center [412, 196] width 13 height 13
type input "[DATE]"
click at [203, 97] on span "Seleccione una cuenta" at bounding box center [189, 101] width 67 height 12
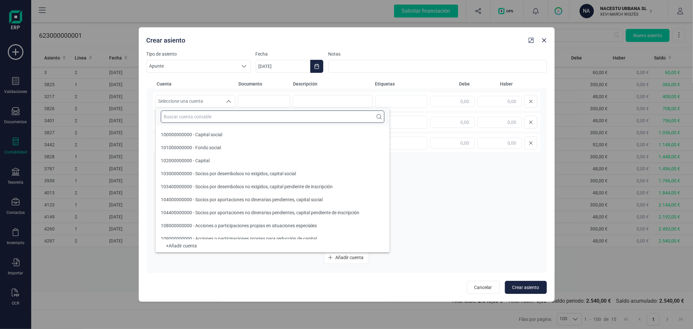
click at [211, 120] on input "text" at bounding box center [273, 116] width 224 height 12
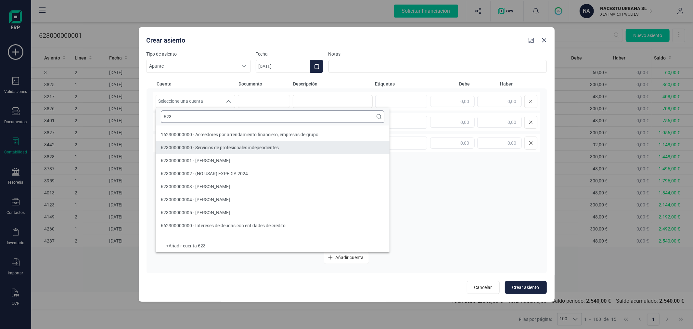
type input "623"
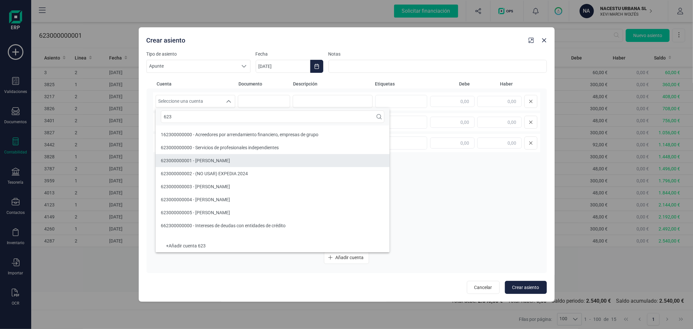
click at [217, 155] on li "623000000001 - [PERSON_NAME]" at bounding box center [273, 160] width 234 height 13
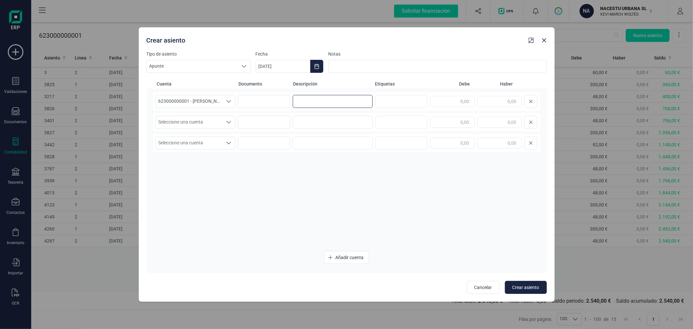
click at [345, 106] on input at bounding box center [333, 101] width 80 height 13
type input "ANT-VEN"
type input "300,00"
click at [224, 123] on div "Seleccione una cuenta" at bounding box center [229, 122] width 12 height 12
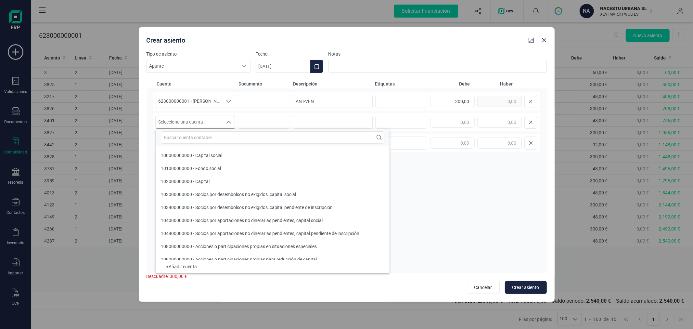
click at [225, 134] on input "text" at bounding box center [273, 137] width 224 height 12
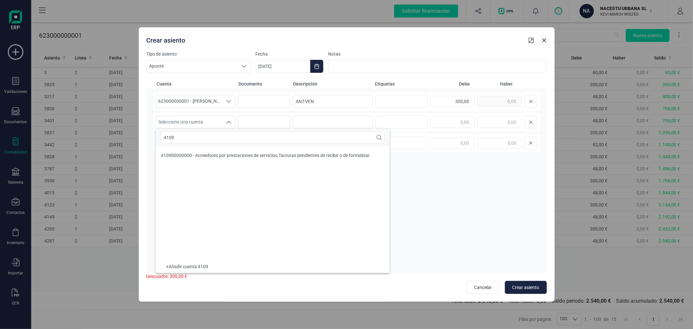
type input "4109"
click at [238, 156] on span "410900000000 - Acreedores por prestaciones de servicios, facturas pendientes de…" at bounding box center [265, 155] width 209 height 5
type input "ANT-VEN"
type input "300,00"
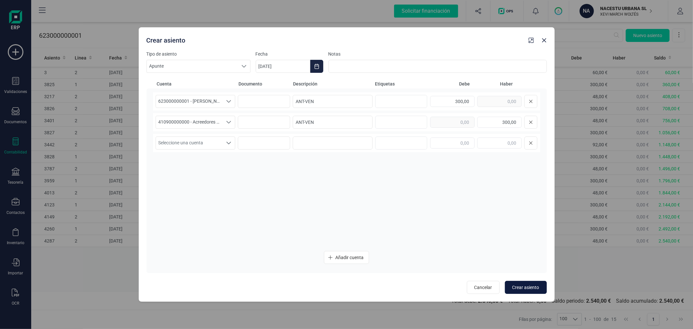
click at [523, 283] on button "Crear asiento" at bounding box center [526, 287] width 42 height 13
type input "[DATE]"
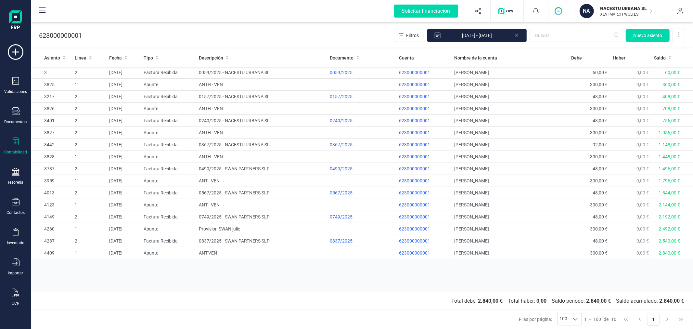
click at [13, 140] on icon at bounding box center [16, 141] width 6 height 8
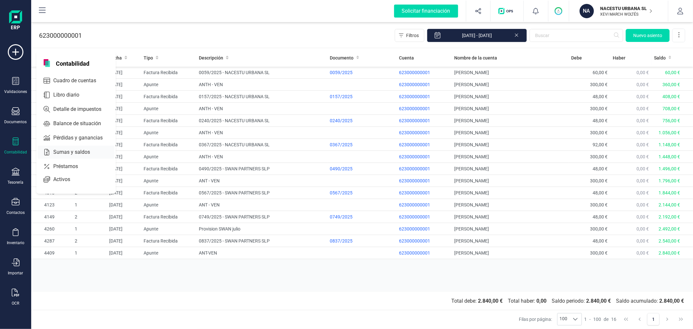
click at [70, 155] on span "Sumas y saldos" at bounding box center [76, 152] width 51 height 8
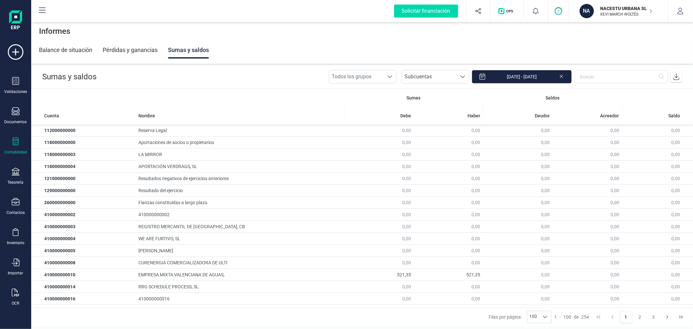
click at [680, 77] on span at bounding box center [676, 76] width 13 height 13
click at [615, 5] on p "NACESTU URBANA SL" at bounding box center [627, 8] width 52 height 6
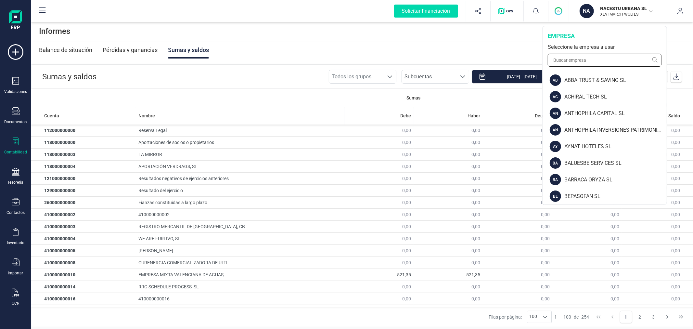
click at [590, 57] on input "text" at bounding box center [605, 60] width 114 height 13
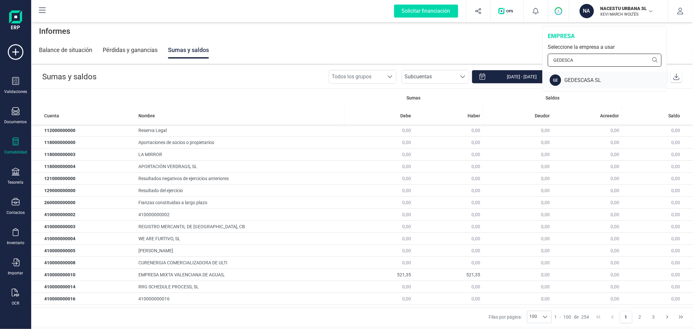
type input "GEDESCA"
click at [594, 75] on div "GE GEDESCASA SL" at bounding box center [604, 80] width 123 height 17
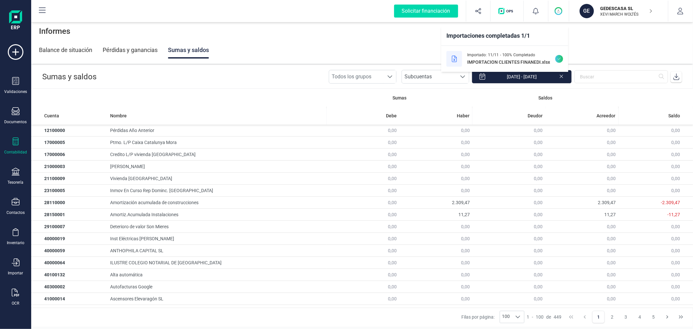
click at [679, 75] on icon at bounding box center [676, 76] width 6 height 6
